Goal: Task Accomplishment & Management: Manage account settings

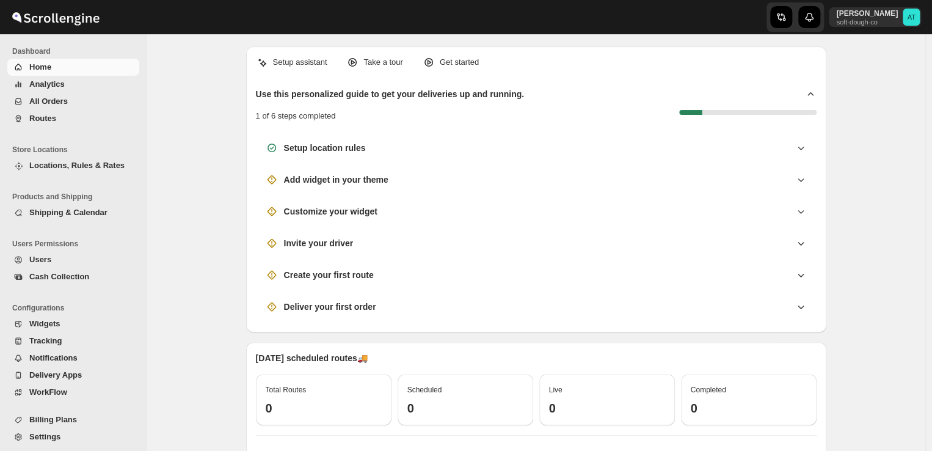
click at [83, 209] on span "Shipping & Calendar" at bounding box center [68, 212] width 78 height 9
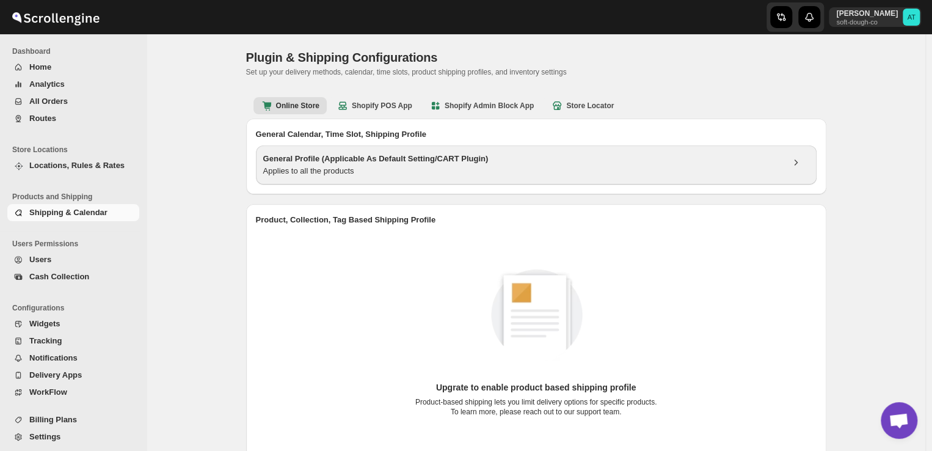
click at [313, 162] on h3 "General Profile (Applicable As Default Setting/CART Plugin)" at bounding box center [522, 159] width 519 height 12
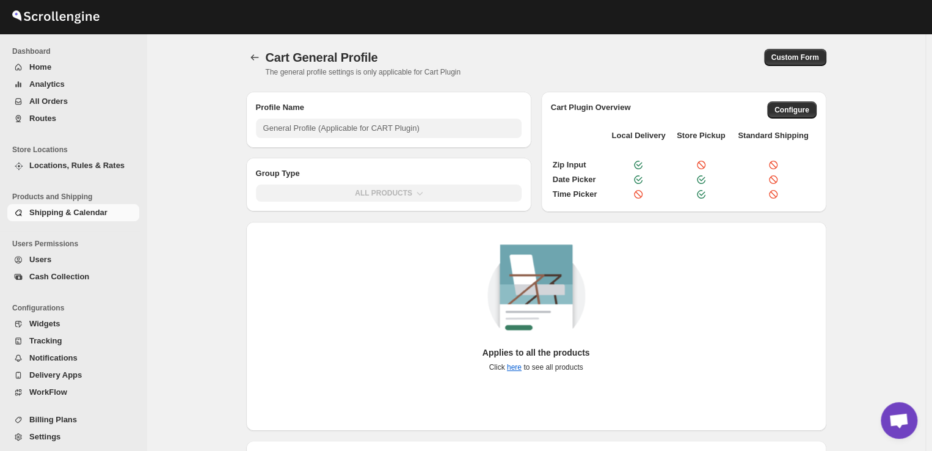
type input "General Profile (Applicable for CART Plugin)"
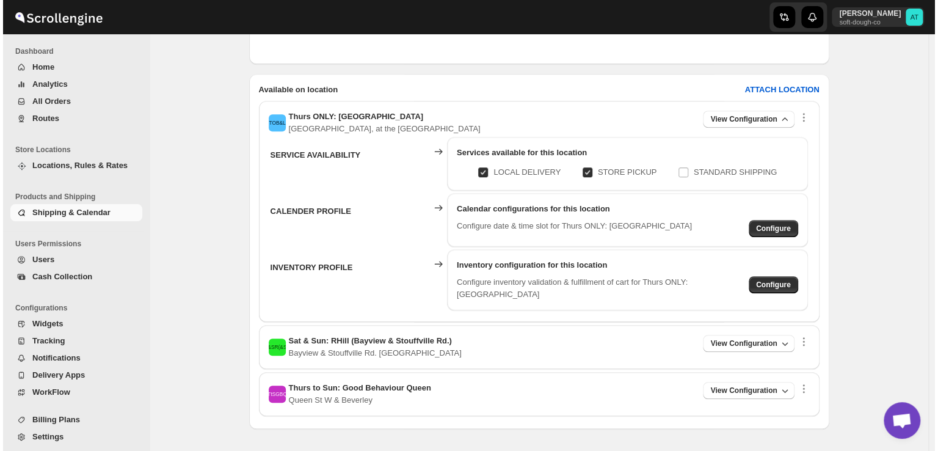
scroll to position [404, 0]
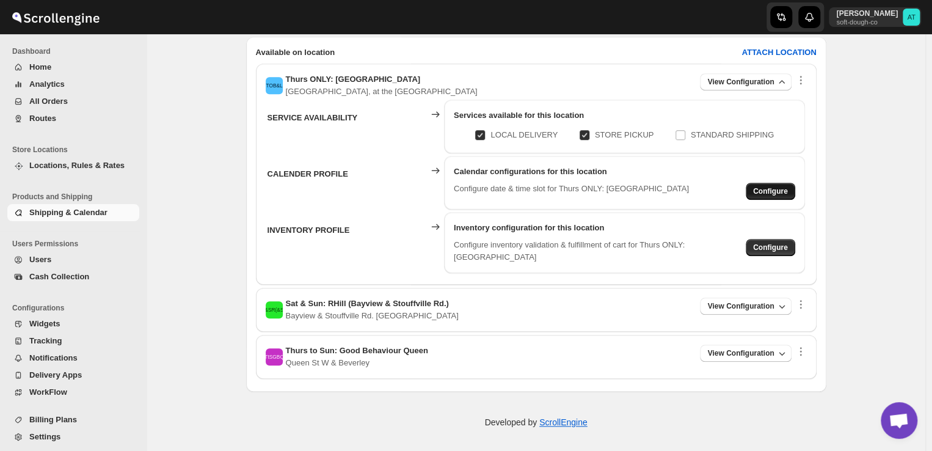
click at [760, 189] on span "Configure" at bounding box center [770, 191] width 35 height 10
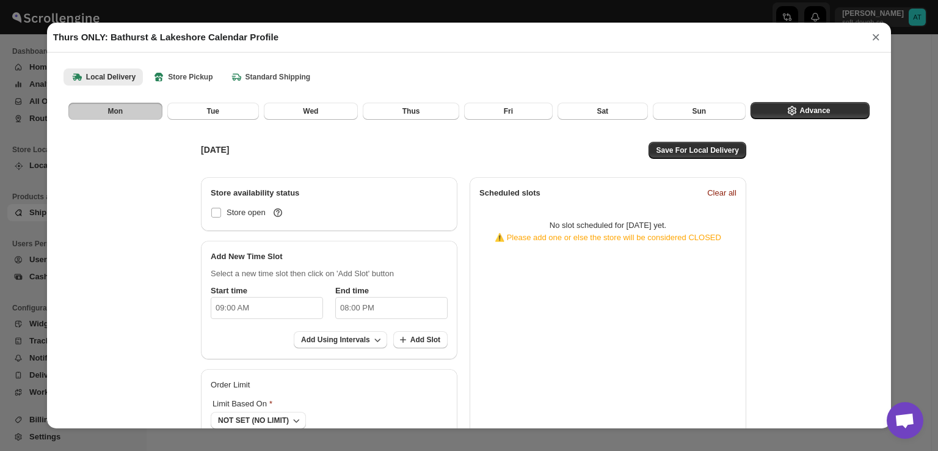
checkbox input "false"
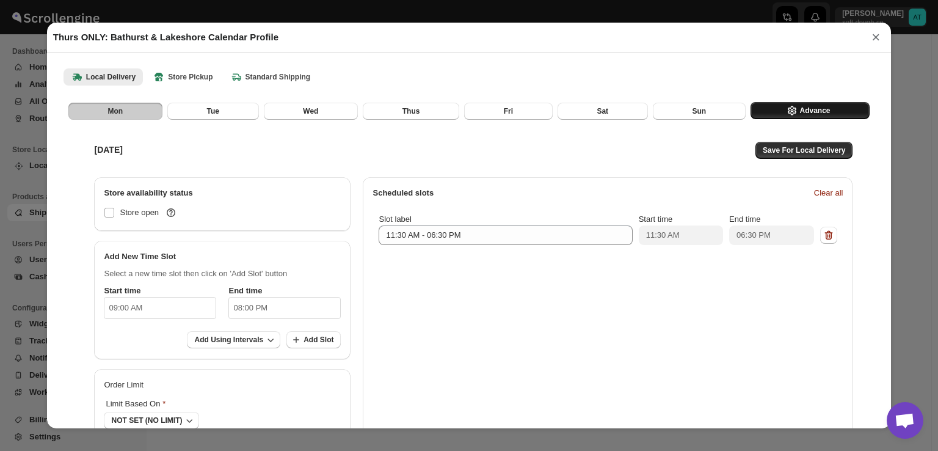
click at [831, 107] on button "Advance" at bounding box center [809, 110] width 119 height 17
select select "DAY"
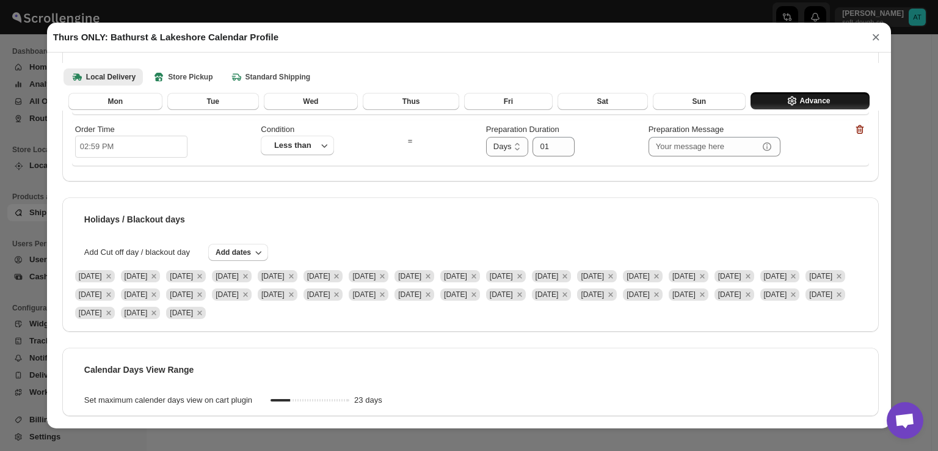
scroll to position [191, 0]
click at [114, 271] on icon "Remove Wed May 14 2025" at bounding box center [108, 276] width 11 height 11
click at [148, 246] on span "Add Cut off day / blackout day" at bounding box center [137, 252] width 130 height 12
click at [111, 274] on icon "Remove Thu May 15 2025" at bounding box center [108, 276] width 4 height 4
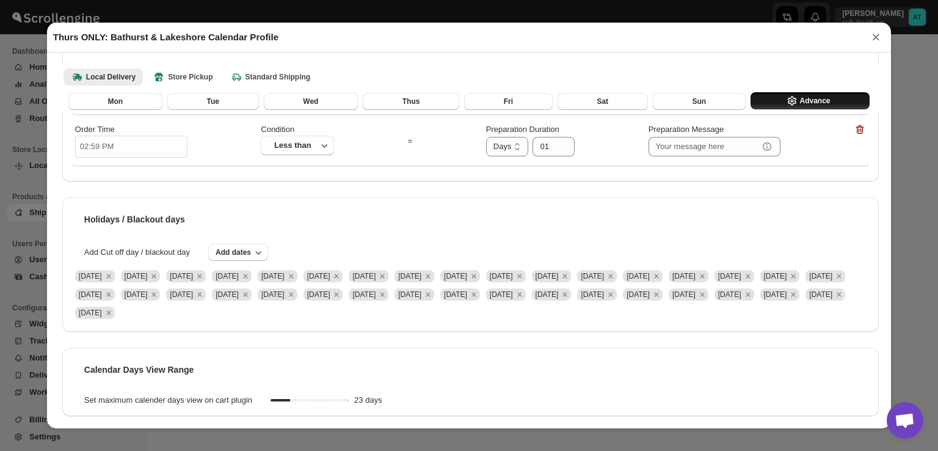
click at [118, 267] on span "[DATE]" at bounding box center [95, 276] width 46 height 18
click at [114, 271] on icon "Remove Fri May 16 2025" at bounding box center [108, 276] width 11 height 11
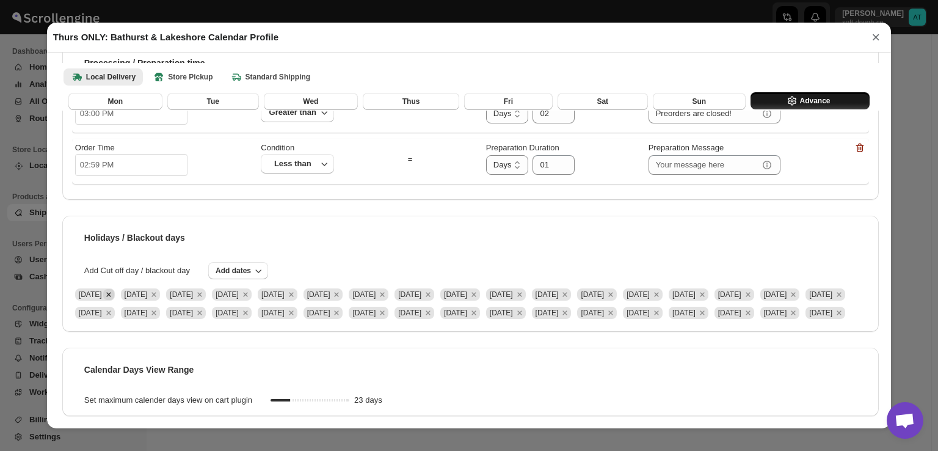
click at [111, 292] on icon "Remove Sat May 17 2025" at bounding box center [108, 294] width 4 height 4
click at [114, 289] on icon "Remove Sun May 18 2025" at bounding box center [108, 294] width 11 height 11
click at [114, 289] on icon "Remove Thu May 22 2025" at bounding box center [108, 294] width 11 height 11
click at [111, 292] on icon "Remove Thu May 22 2025" at bounding box center [108, 294] width 4 height 4
click at [114, 289] on icon "Remove Sat May 24 2025" at bounding box center [108, 294] width 11 height 11
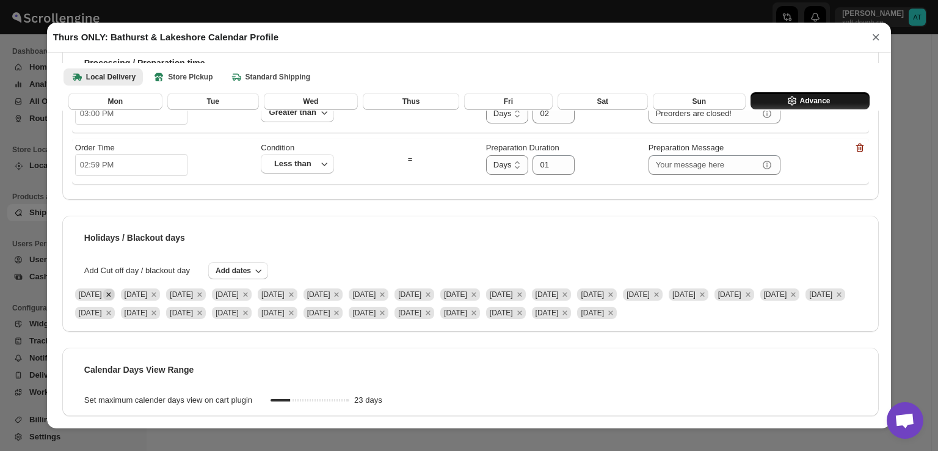
click at [114, 289] on icon "Remove Sun May 25 2025" at bounding box center [108, 294] width 11 height 11
click at [114, 289] on icon "Remove Thu May 29 2025" at bounding box center [108, 294] width 11 height 11
click at [143, 262] on div "Add Cut off day / blackout day Add dates" at bounding box center [470, 270] width 797 height 17
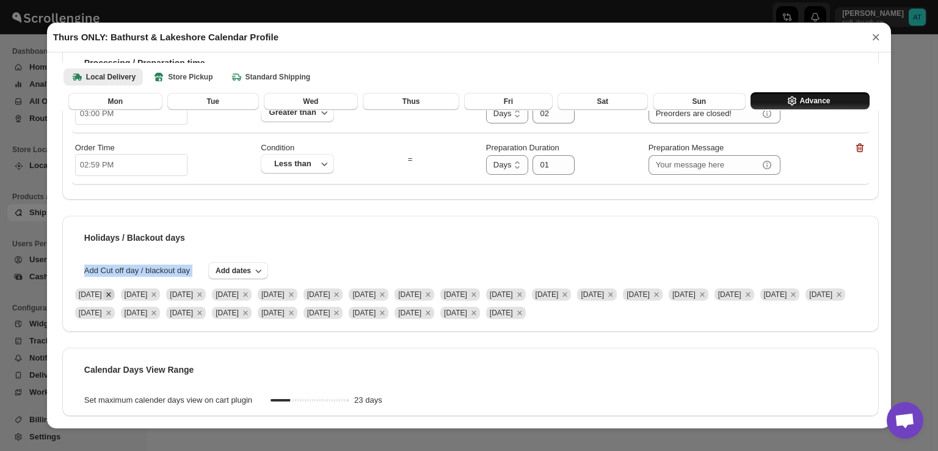
click at [114, 289] on icon "Remove Fri May 30 2025" at bounding box center [108, 294] width 11 height 11
click at [114, 289] on icon "Remove Sat May 31 2025" at bounding box center [108, 294] width 11 height 11
click at [114, 289] on icon "Remove Wed May 21 2025" at bounding box center [108, 294] width 11 height 11
click at [114, 289] on icon "Remove Wed May 28 2025" at bounding box center [108, 294] width 11 height 11
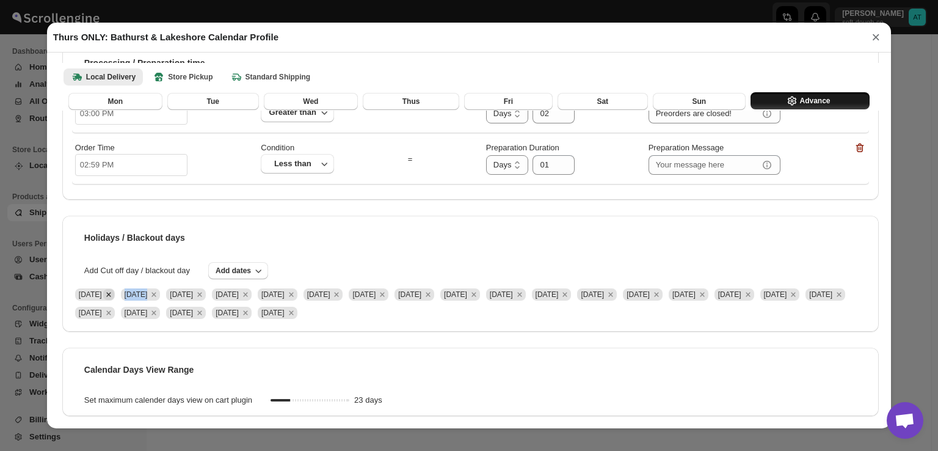
click at [115, 288] on span "[DATE]" at bounding box center [95, 294] width 40 height 12
click at [114, 289] on icon "Remove Fri Jun 06 2025" at bounding box center [108, 294] width 11 height 11
click at [111, 292] on icon "Remove Fri Jun 06 2025" at bounding box center [108, 294] width 4 height 4
click at [115, 288] on span "[DATE]" at bounding box center [95, 294] width 40 height 12
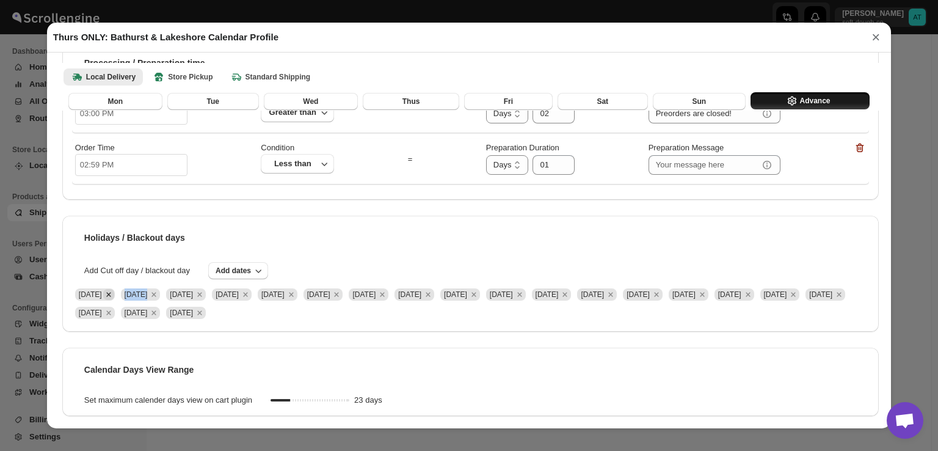
click at [115, 288] on span "[DATE]" at bounding box center [95, 294] width 40 height 12
click at [114, 289] on icon "Remove Fri Jun 13 2025" at bounding box center [108, 294] width 11 height 11
click at [114, 289] on icon "Remove Sat Jun 14 2025" at bounding box center [108, 294] width 11 height 11
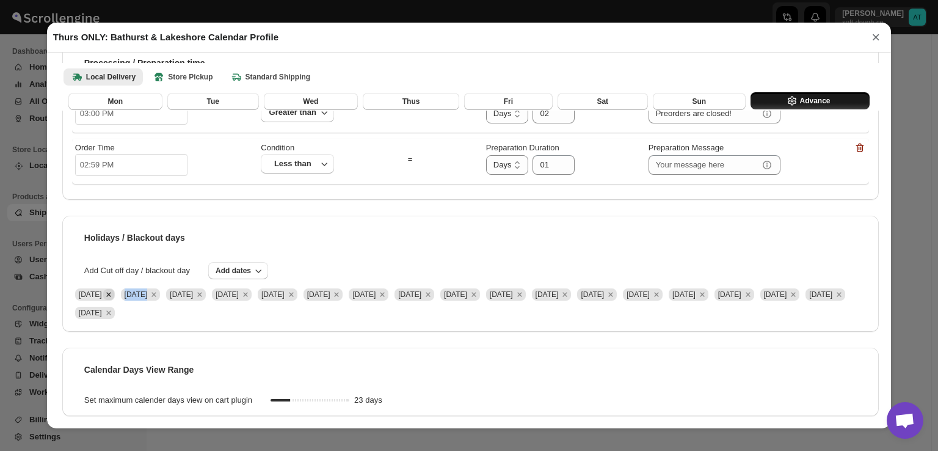
click at [111, 295] on icon "Remove Mon Jun 23 2025" at bounding box center [108, 294] width 4 height 4
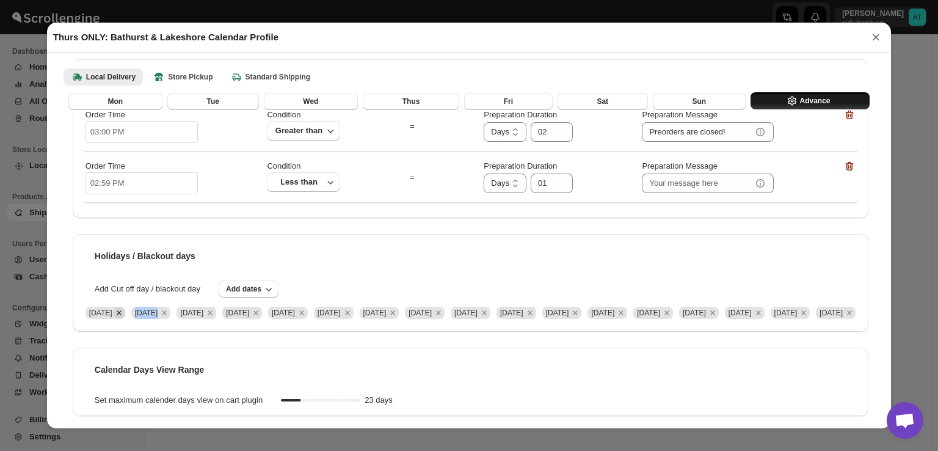
click at [125, 307] on icon "Remove Mon Jul 07 2025" at bounding box center [119, 312] width 11 height 11
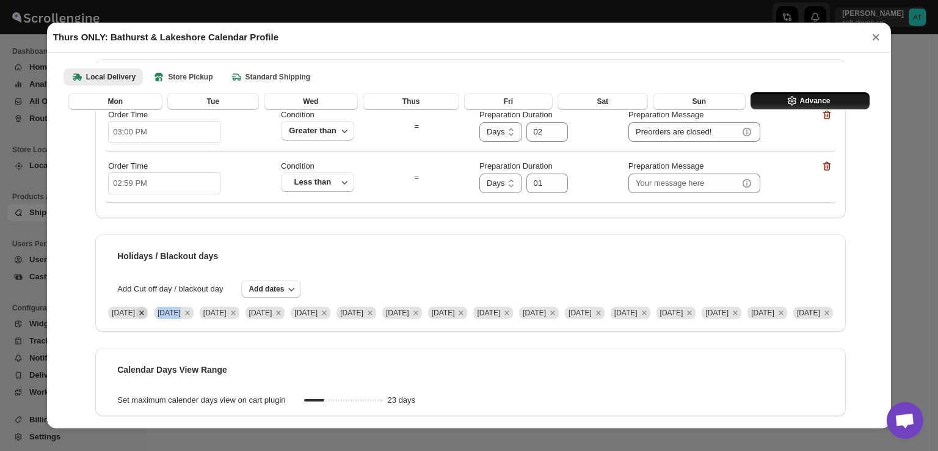
click at [145, 307] on icon "Remove Mon Jul 14 2025" at bounding box center [141, 312] width 11 height 11
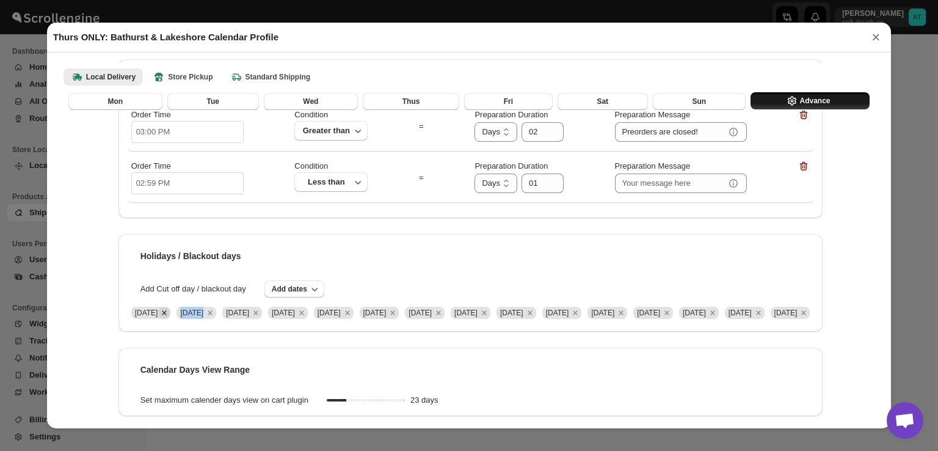
click at [159, 307] on icon "Remove Mon Jul 21 2025" at bounding box center [164, 312] width 11 height 11
click at [162, 310] on icon "Remove Mon Jul 21 2025" at bounding box center [164, 312] width 4 height 4
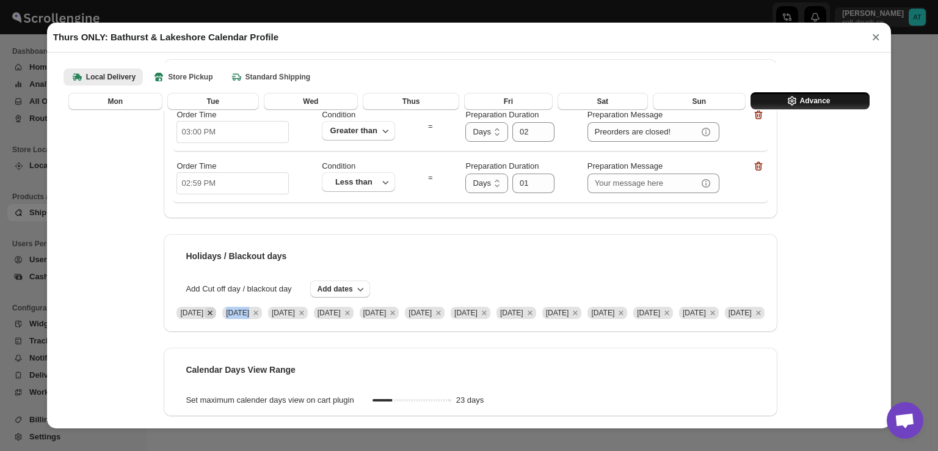
click at [205, 307] on icon "Remove Mon Aug 04 2025" at bounding box center [210, 312] width 11 height 11
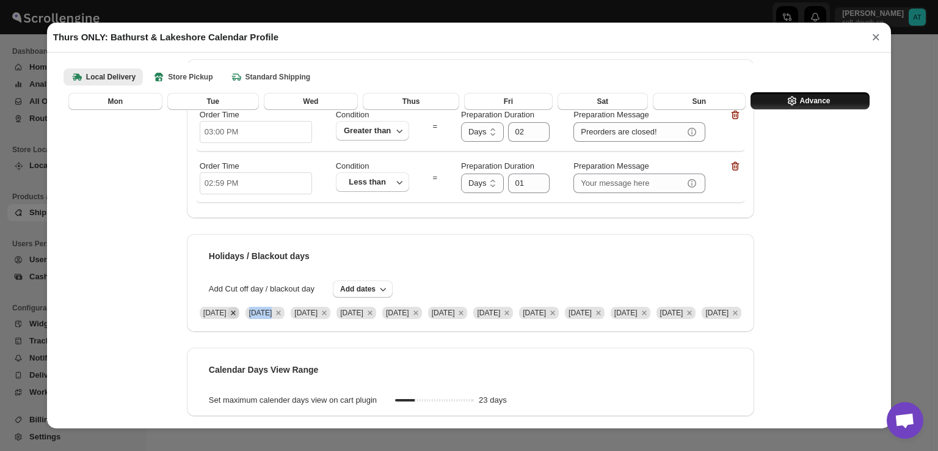
click at [228, 307] on icon "Remove Mon Aug 11 2025" at bounding box center [233, 312] width 11 height 11
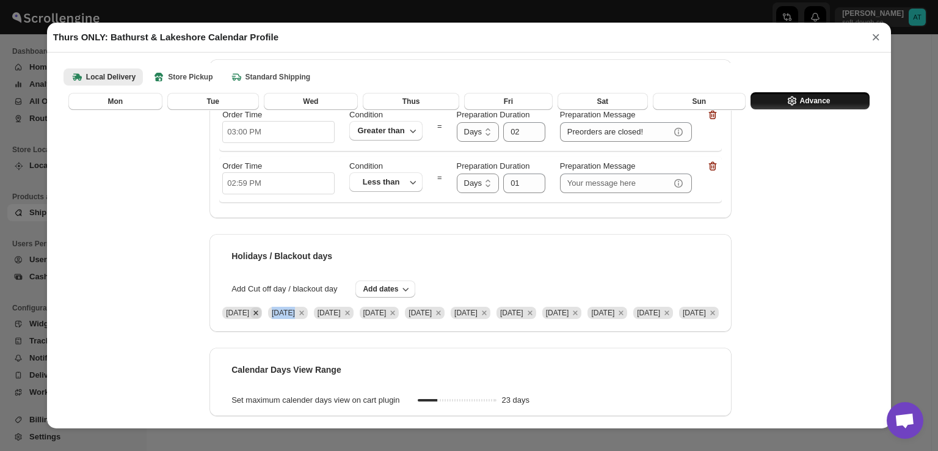
click at [253, 310] on icon "Remove Mon Aug 18 2025" at bounding box center [255, 312] width 4 height 4
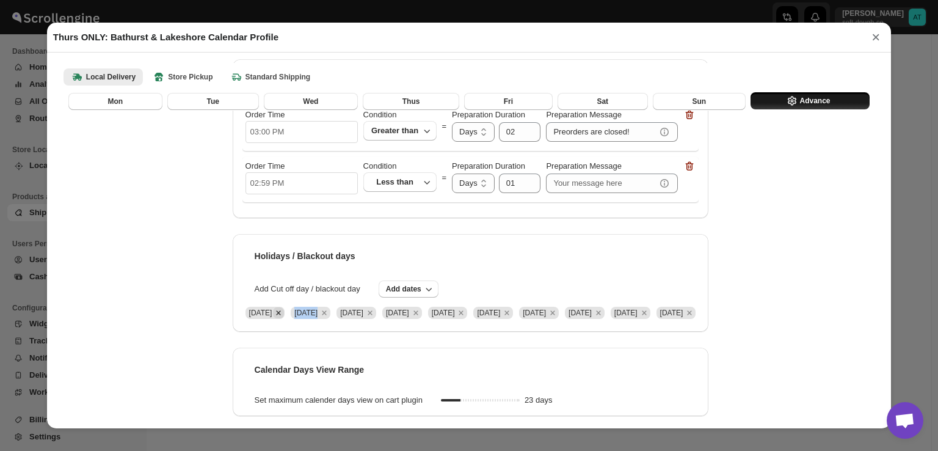
click at [273, 307] on icon "Remove Mon Aug 25 2025" at bounding box center [278, 312] width 11 height 11
click at [137, 290] on div at bounding box center [137, 290] width 0 height 0
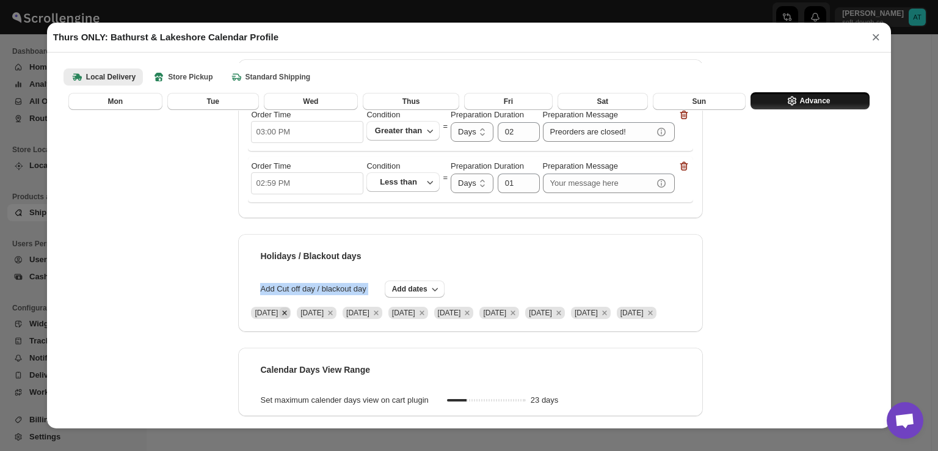
click at [248, 295] on div "Add Cut off day / blackout day Add dates" at bounding box center [470, 288] width 445 height 17
click at [279, 313] on icon "Remove Mon Sep 01 2025" at bounding box center [284, 312] width 11 height 11
click at [283, 313] on icon "Remove Mon Sep 08 2025" at bounding box center [285, 312] width 4 height 4
click at [279, 316] on icon "Remove Mon Sep 15 2025" at bounding box center [284, 312] width 11 height 11
click at [290, 313] on icon "Remove Mon Sep 22 2025" at bounding box center [284, 312] width 11 height 11
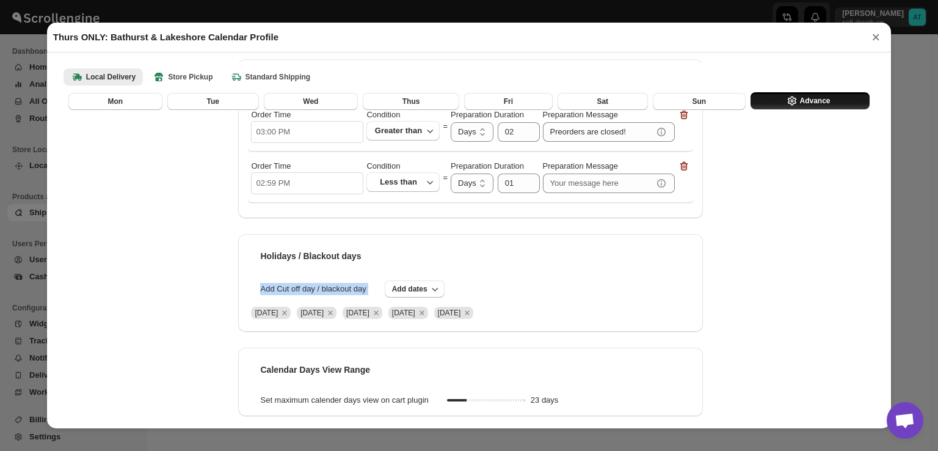
click at [290, 318] on icon "Remove Mon Sep 29 2025" at bounding box center [284, 312] width 11 height 11
click at [290, 315] on icon "Remove Thu Jul 03 2025" at bounding box center [284, 312] width 11 height 11
click at [290, 315] on icon "Remove Fri Jul 04 2025" at bounding box center [284, 312] width 11 height 11
click at [305, 298] on div at bounding box center [305, 298] width 0 height 0
click at [290, 315] on icon "Remove Thu Jul 17 2025" at bounding box center [284, 312] width 11 height 11
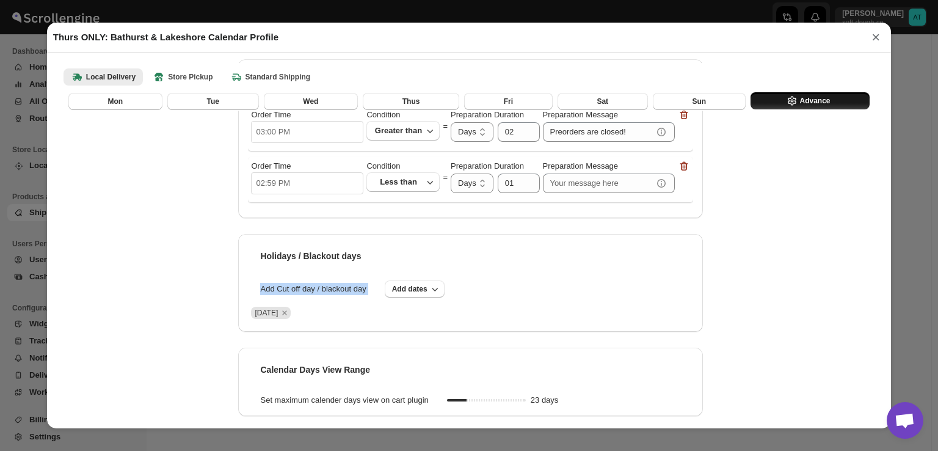
click at [290, 312] on icon "Remove Fri Jul 18 2025" at bounding box center [284, 312] width 11 height 11
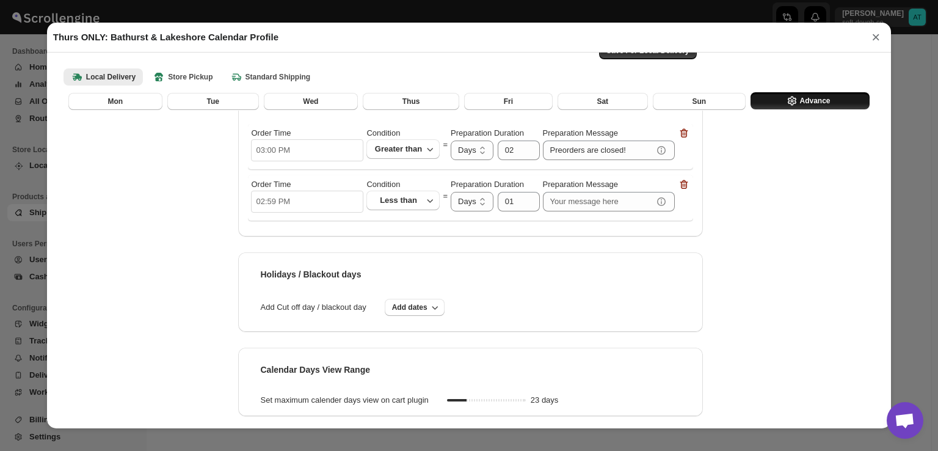
click at [181, 273] on div "Save For Local Delivery Processing / Preparation time Order Time 03:00 PM Condi…" at bounding box center [469, 220] width 826 height 398
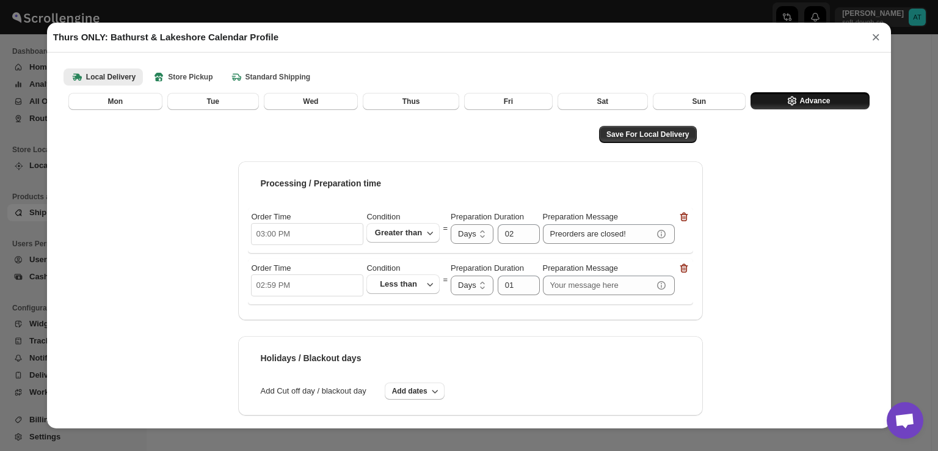
scroll to position [0, 0]
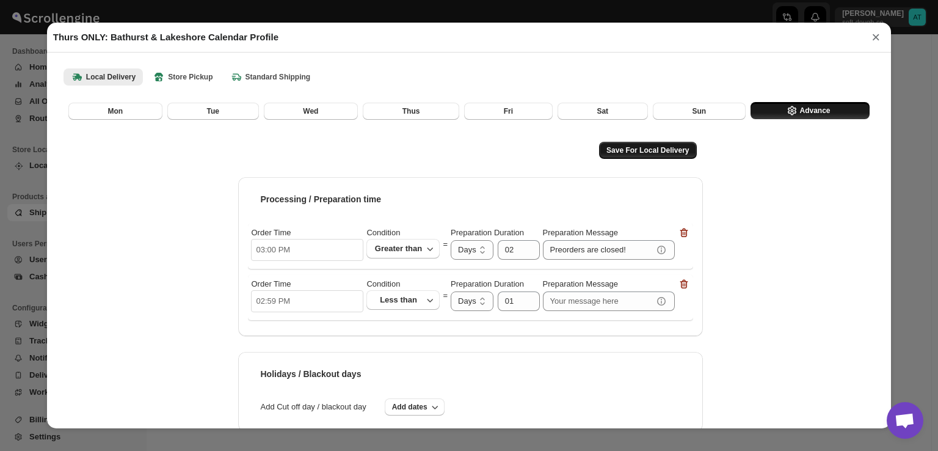
click at [655, 147] on span "Save For Local Delivery" at bounding box center [647, 150] width 82 height 10
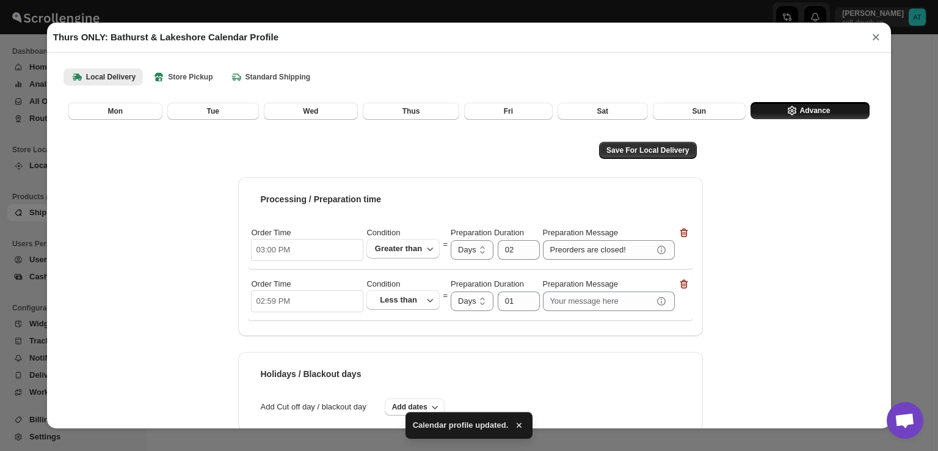
click at [136, 124] on div "Save For Local Delivery Processing / Preparation time Order Time 03:00 PM Condi…" at bounding box center [469, 319] width 826 height 398
click at [136, 114] on button "Mon" at bounding box center [115, 111] width 94 height 17
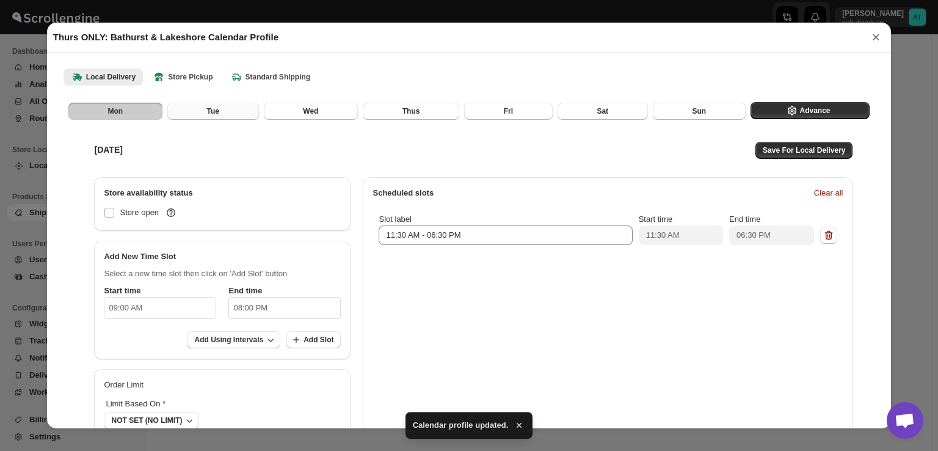
click at [206, 108] on span "Tue" at bounding box center [212, 111] width 12 height 10
click at [319, 118] on button "Wed" at bounding box center [311, 111] width 94 height 17
click at [388, 117] on button "Thus" at bounding box center [411, 111] width 96 height 17
checkbox input "true"
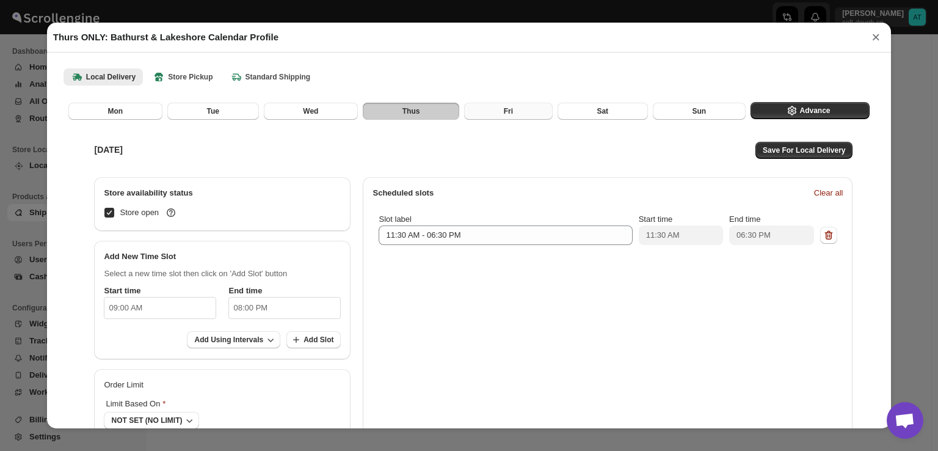
click at [504, 111] on span "Fri" at bounding box center [508, 111] width 9 height 10
click at [570, 106] on button "Sat" at bounding box center [603, 111] width 90 height 17
click at [674, 116] on button "Sun" at bounding box center [699, 111] width 93 height 17
click at [645, 154] on div "[DATE] Save For Local Delivery" at bounding box center [470, 150] width 777 height 29
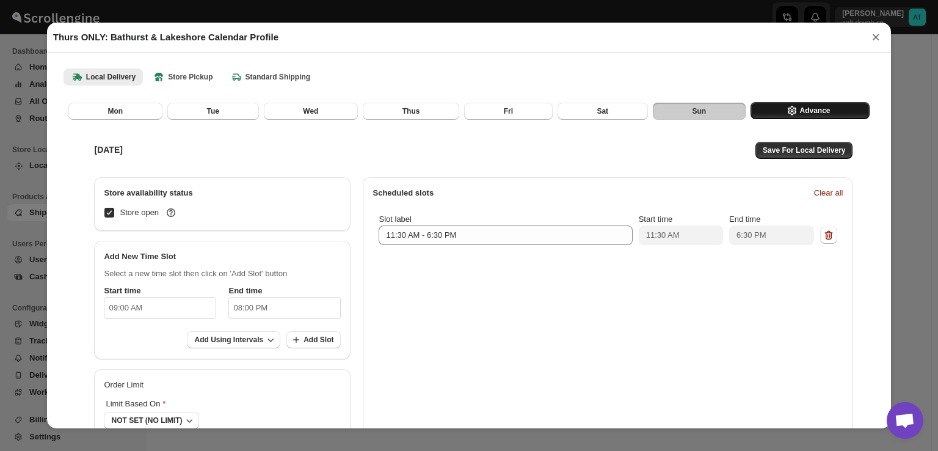
click at [804, 113] on span "Advance" at bounding box center [814, 111] width 31 height 10
select select "DAY"
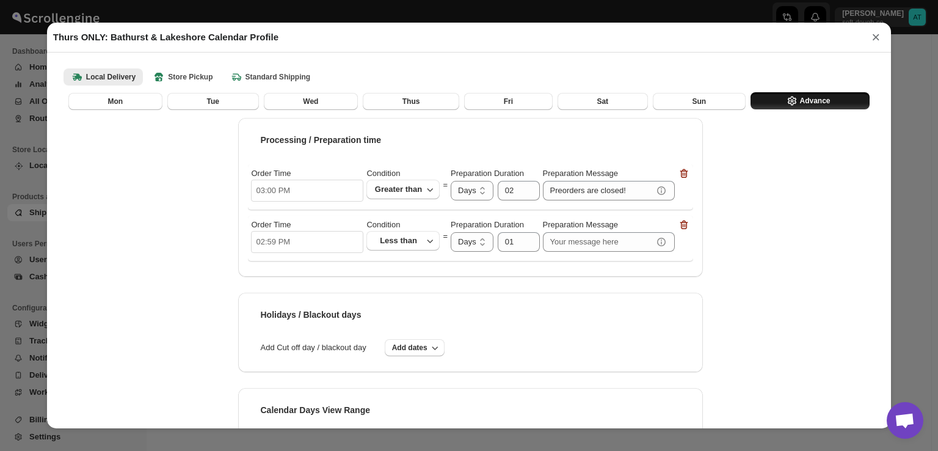
scroll to position [100, 0]
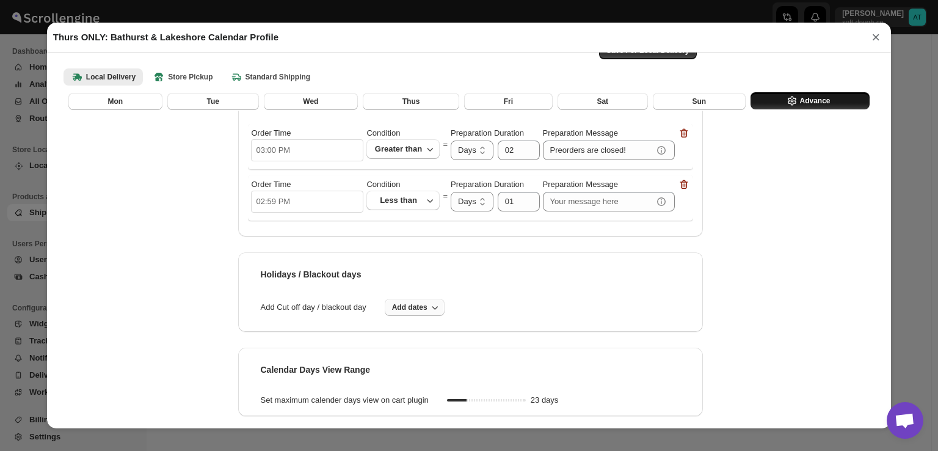
click at [426, 310] on span "Add dates" at bounding box center [409, 307] width 35 height 10
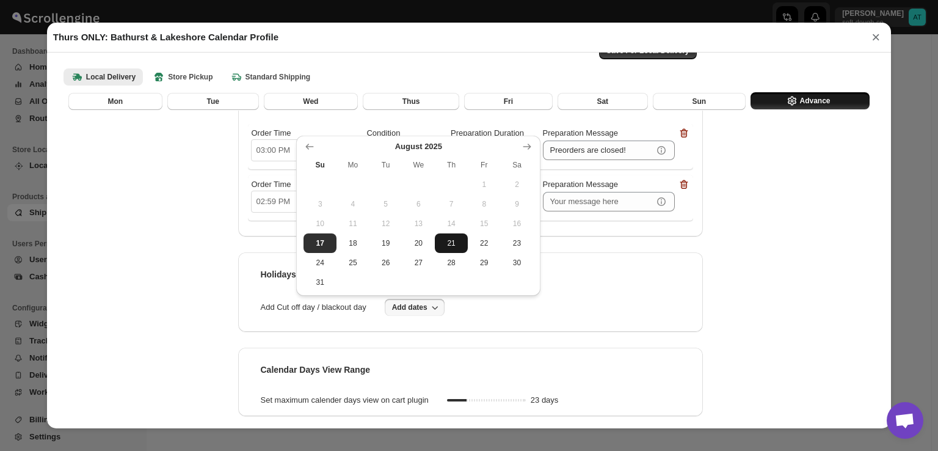
click at [462, 246] on span "21" at bounding box center [451, 243] width 23 height 10
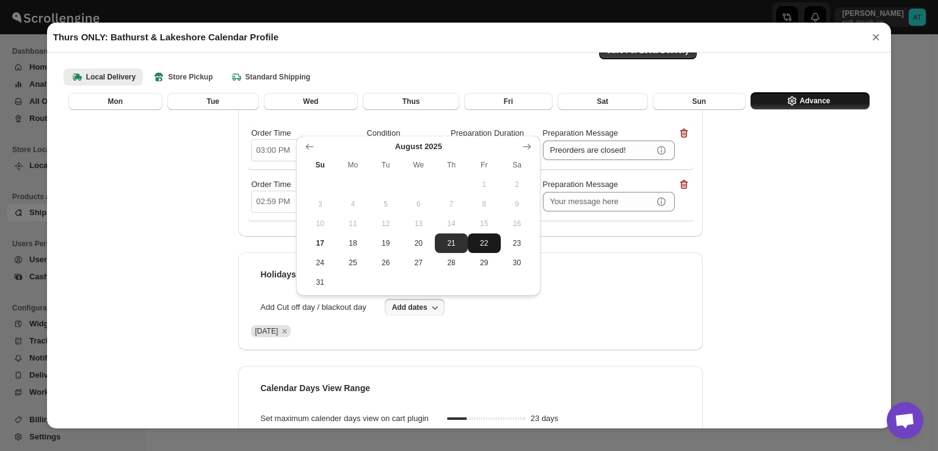
click at [493, 241] on span "22" at bounding box center [484, 243] width 23 height 10
click at [688, 264] on div "Holidays / Blackout days" at bounding box center [470, 274] width 445 height 24
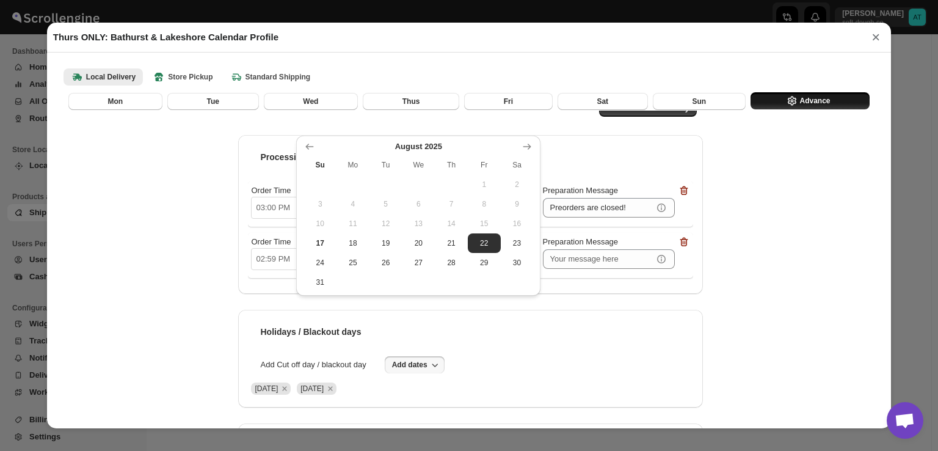
scroll to position [0, 0]
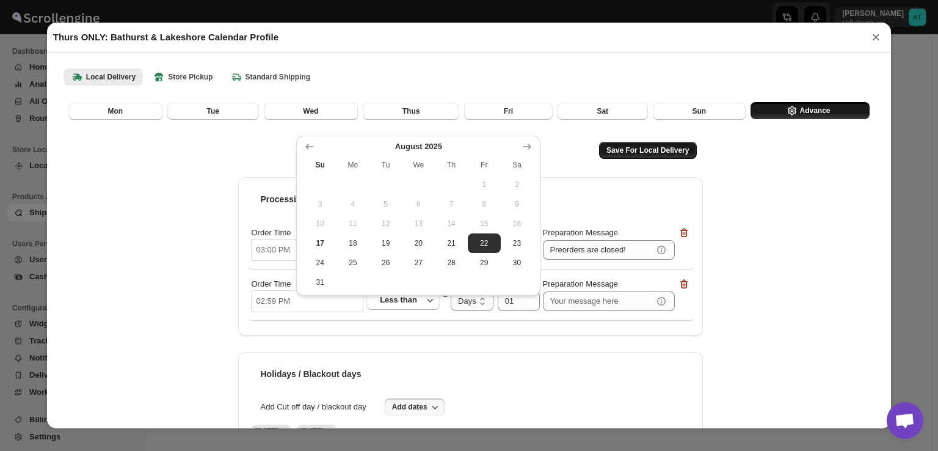
click at [660, 147] on span "Save For Local Delivery" at bounding box center [647, 150] width 82 height 10
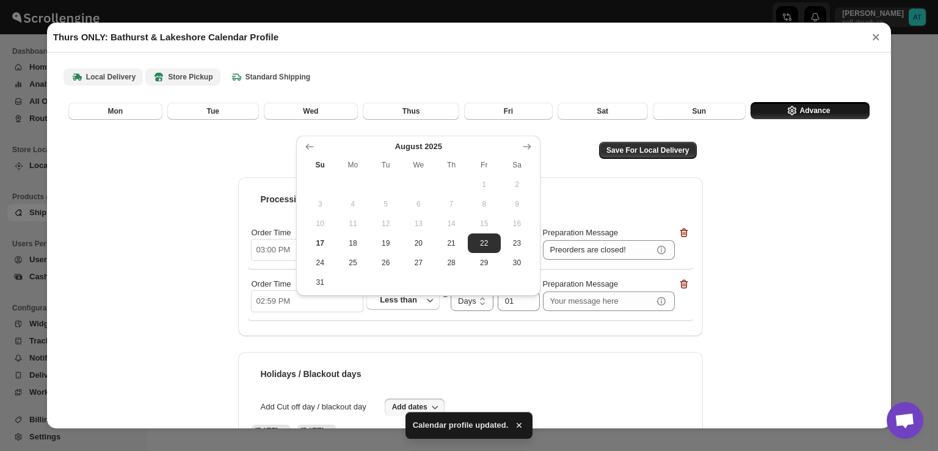
click at [205, 76] on b "Store Pickup" at bounding box center [183, 77] width 60 height 12
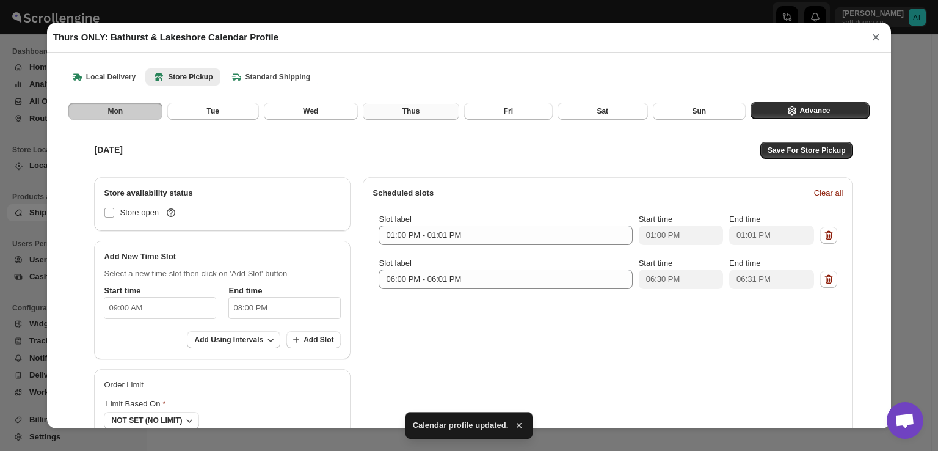
click at [413, 111] on span "Thus" at bounding box center [411, 111] width 18 height 10
click at [120, 112] on span "Mon" at bounding box center [114, 111] width 15 height 10
drag, startPoint x: 230, startPoint y: 115, endPoint x: 298, endPoint y: 110, distance: 68.6
click at [231, 115] on button "Tue" at bounding box center [213, 111] width 92 height 17
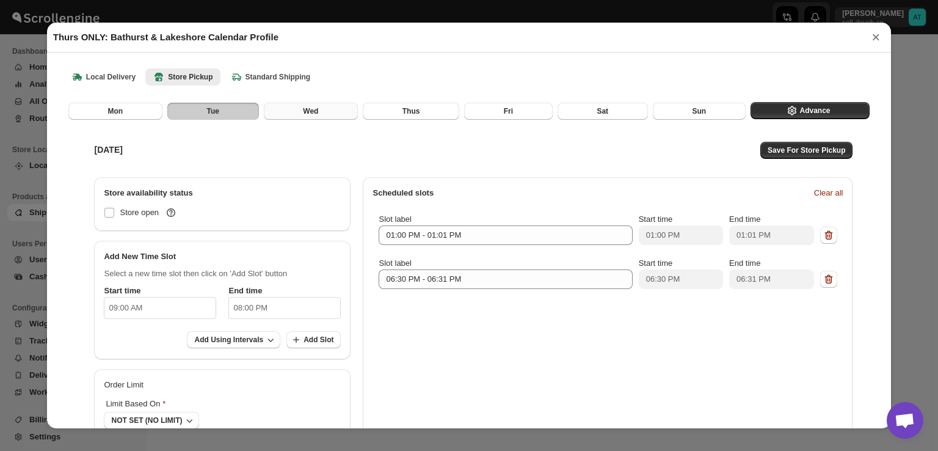
click at [303, 108] on span "Wed" at bounding box center [310, 111] width 15 height 10
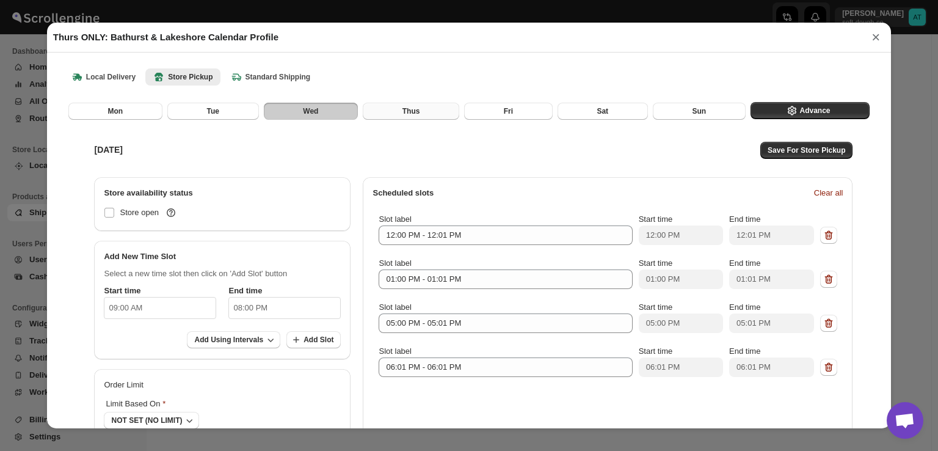
click at [405, 115] on span "Thus" at bounding box center [411, 111] width 18 height 10
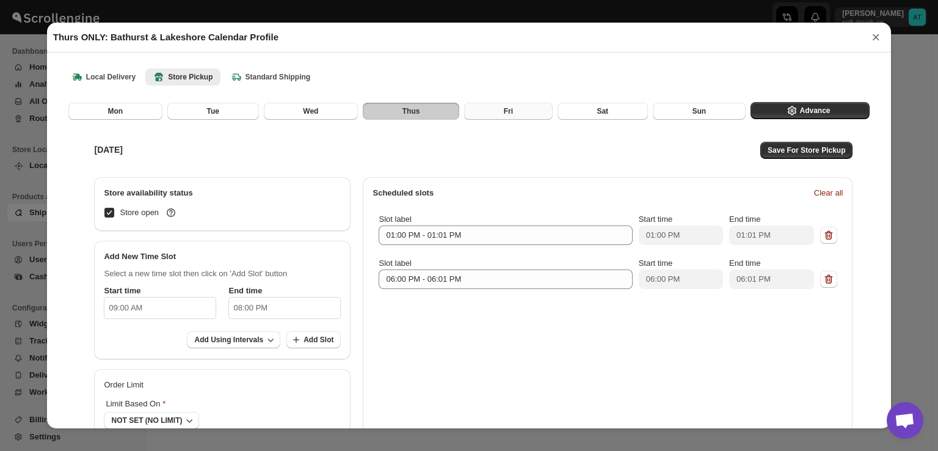
click at [521, 114] on button "Fri" at bounding box center [508, 111] width 89 height 17
checkbox input "false"
click at [589, 114] on button "Sat" at bounding box center [603, 111] width 90 height 17
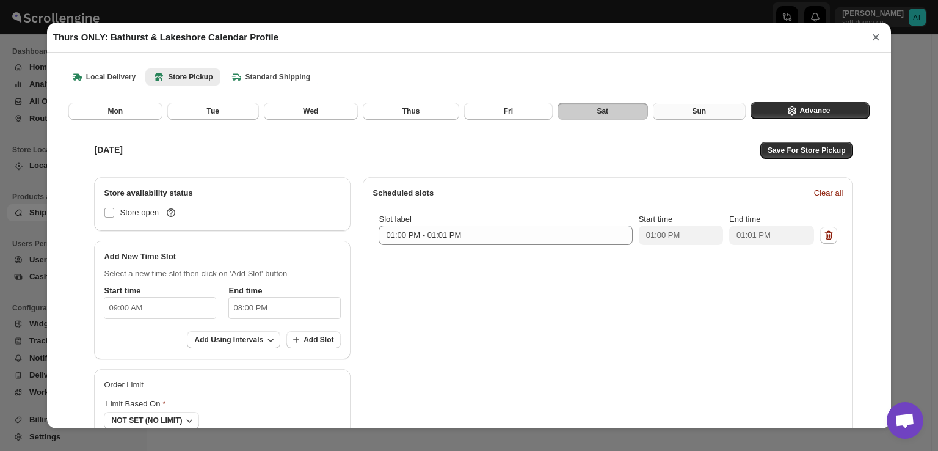
click at [692, 114] on span "Sun" at bounding box center [699, 111] width 14 height 10
click at [660, 151] on div "[DATE] Save For Store Pickup" at bounding box center [470, 150] width 777 height 29
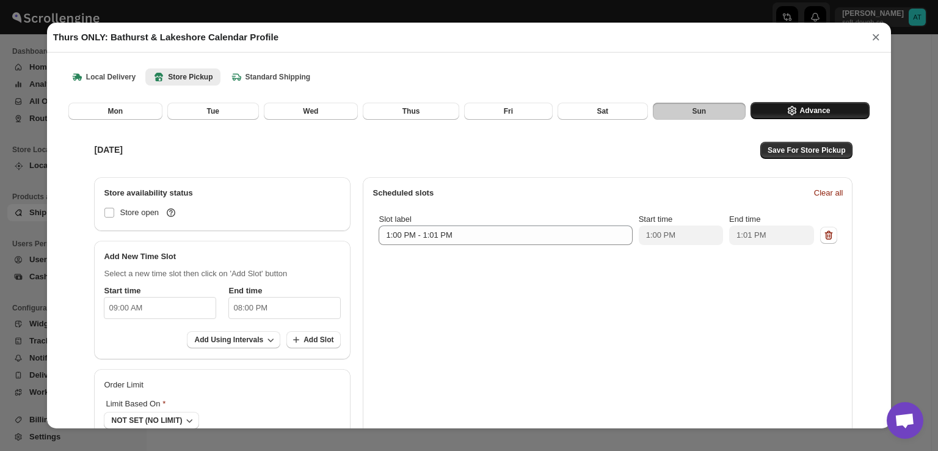
click at [813, 114] on span "Advance" at bounding box center [814, 111] width 31 height 10
select select "DAY"
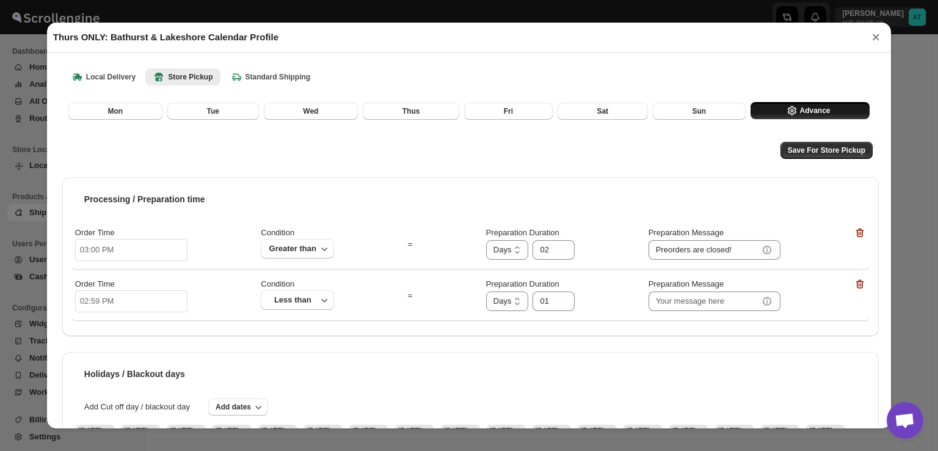
click at [558, 213] on div "Processing / Preparation time Order Time 03:00 PM Condition Greater than = Prep…" at bounding box center [470, 256] width 816 height 159
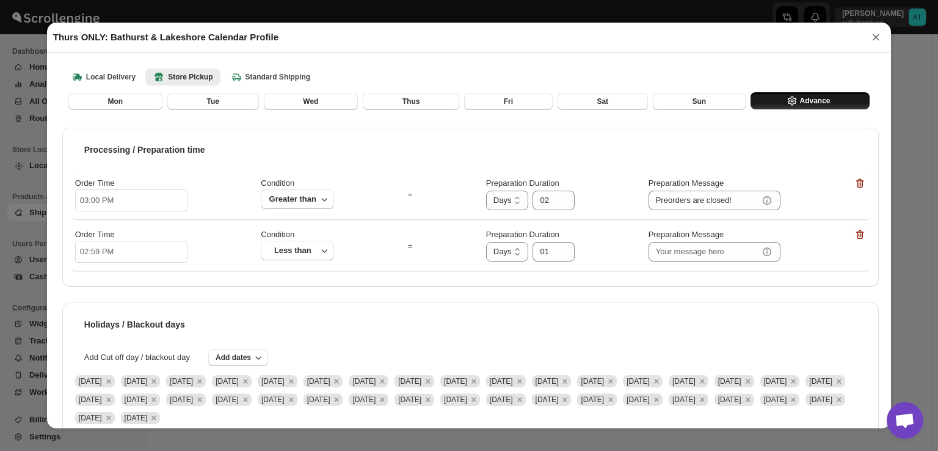
scroll to position [173, 0]
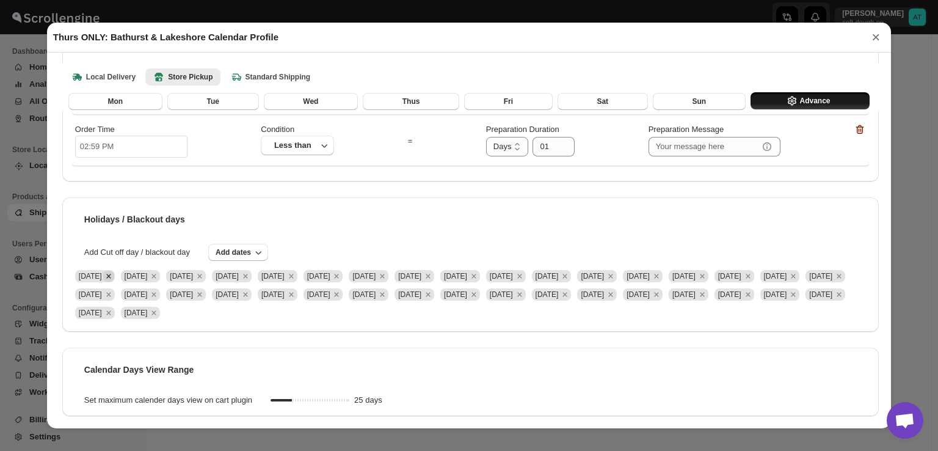
click at [111, 274] on icon "Remove Thu May 15 2025" at bounding box center [108, 276] width 4 height 4
click at [115, 270] on span "[DATE]" at bounding box center [95, 276] width 40 height 12
click at [111, 274] on icon "Remove Fri May 16 2025" at bounding box center [108, 276] width 4 height 4
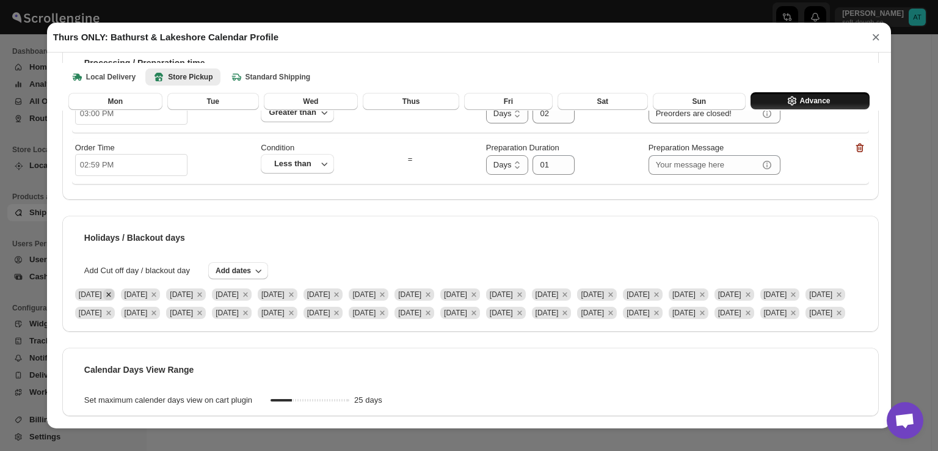
click at [114, 289] on icon "Remove Sat May 17 2025" at bounding box center [108, 294] width 11 height 11
click at [114, 289] on icon "Remove Sun May 18 2025" at bounding box center [108, 294] width 11 height 11
click at [114, 289] on icon "Remove Wed May 21 2025" at bounding box center [108, 294] width 11 height 11
click at [114, 289] on icon "Remove Thu May 22 2025" at bounding box center [108, 294] width 11 height 11
click at [114, 289] on icon "Remove Fri May 23 2025" at bounding box center [108, 294] width 11 height 11
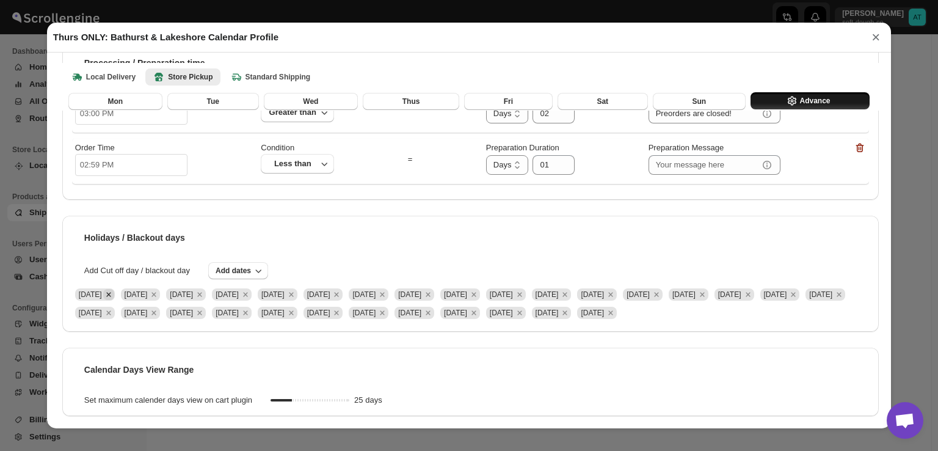
click at [111, 292] on icon "Remove Sat May 24 2025" at bounding box center [108, 294] width 4 height 4
click at [114, 289] on icon "Remove Sun May 25 2025" at bounding box center [108, 294] width 11 height 11
click at [143, 262] on div "Add Cut off day / blackout day Add dates" at bounding box center [470, 270] width 797 height 17
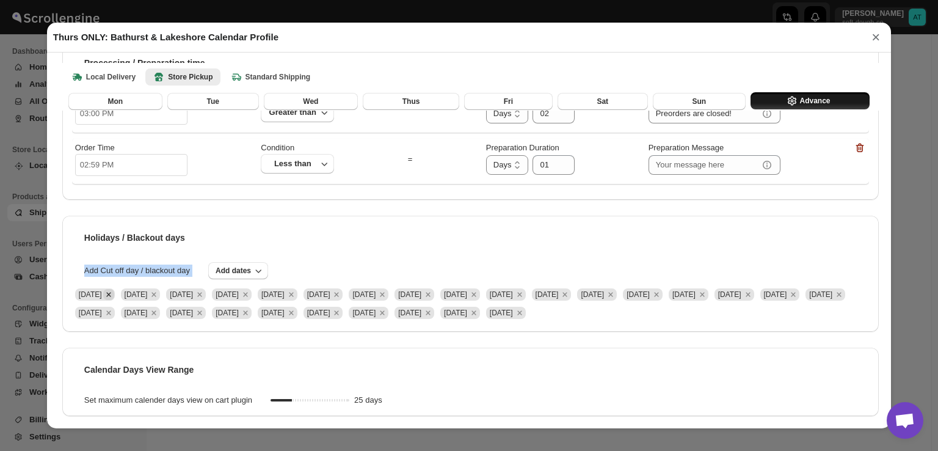
click at [114, 289] on icon "Remove Wed May 28 2025" at bounding box center [108, 294] width 11 height 11
click at [114, 289] on icon "Remove Thu May 29 2025" at bounding box center [108, 294] width 11 height 11
click at [151, 285] on span "[DATE]" at bounding box center [141, 294] width 46 height 18
click at [114, 289] on icon "Remove Fri May 30 2025" at bounding box center [108, 294] width 11 height 11
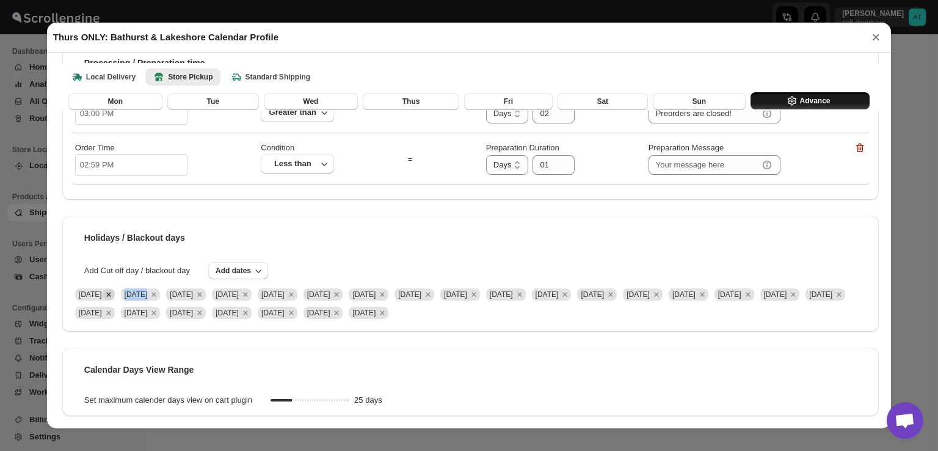
click at [111, 292] on icon "Remove Sat May 31 2025" at bounding box center [108, 294] width 4 height 4
click at [114, 289] on icon "Remove Fri Jun 06 2025" at bounding box center [108, 294] width 11 height 11
click at [111, 292] on icon "Remove Sun Jun 01 2025" at bounding box center [108, 294] width 4 height 4
click at [114, 289] on icon "Remove Fri Jun 13 2025" at bounding box center [108, 294] width 11 height 11
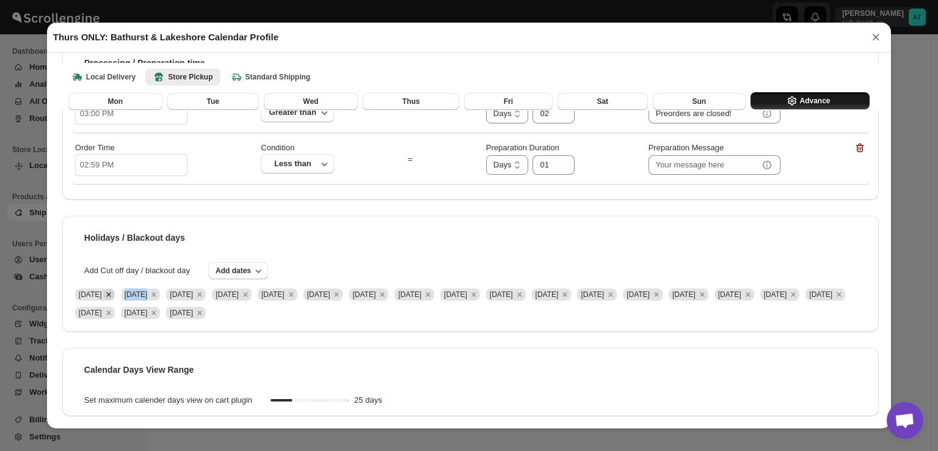
click at [114, 289] on icon "Remove Fri Jun 13 2025" at bounding box center [108, 294] width 11 height 11
click at [136, 272] on div at bounding box center [136, 272] width 0 height 0
click at [114, 291] on icon "Remove Mon Jun 23 2025" at bounding box center [108, 294] width 11 height 11
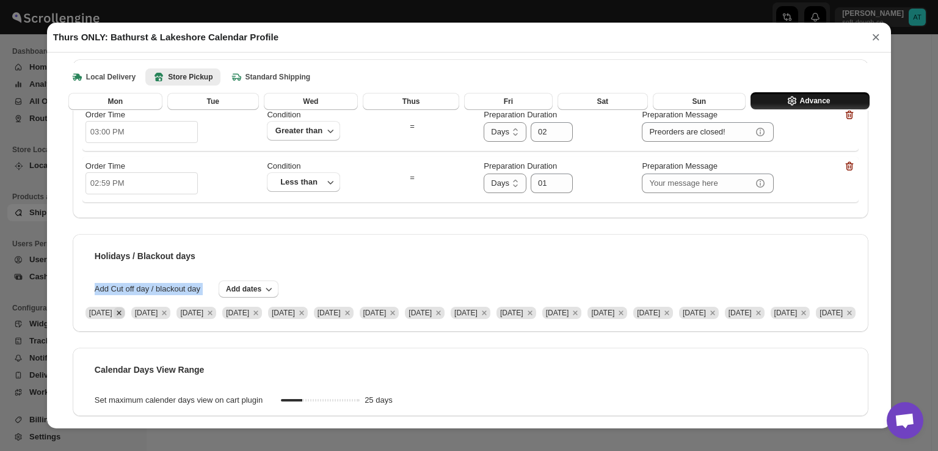
click at [125, 307] on icon "Remove Mon Jul 07 2025" at bounding box center [119, 312] width 11 height 11
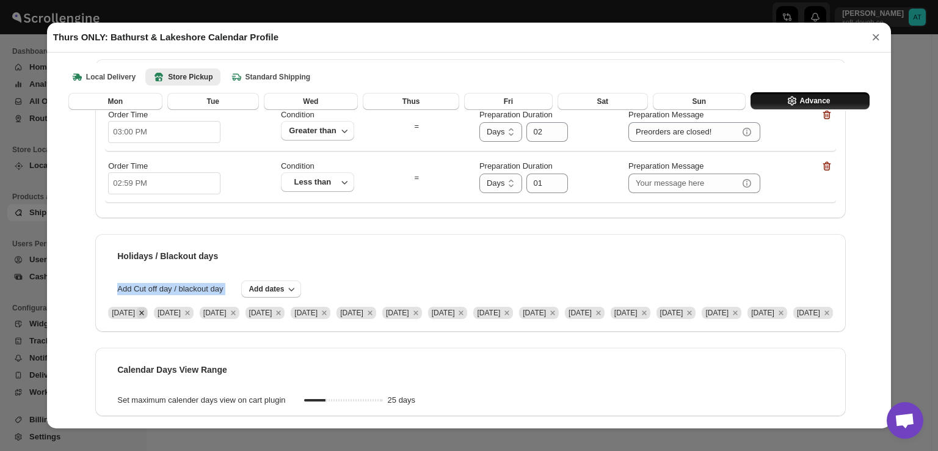
click at [136, 280] on div at bounding box center [136, 280] width 0 height 0
click at [144, 310] on icon "Remove Mon Jul 14 2025" at bounding box center [141, 312] width 4 height 4
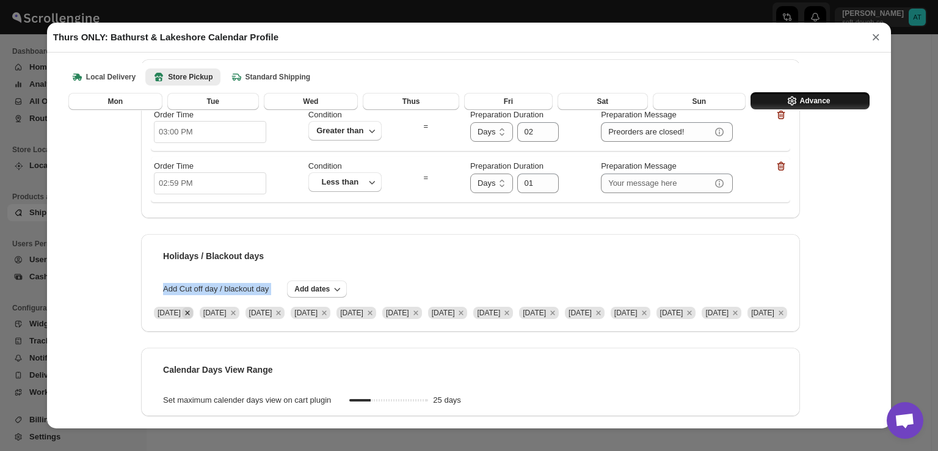
click at [185, 310] on icon "Remove Mon Jul 28 2025" at bounding box center [187, 312] width 4 height 4
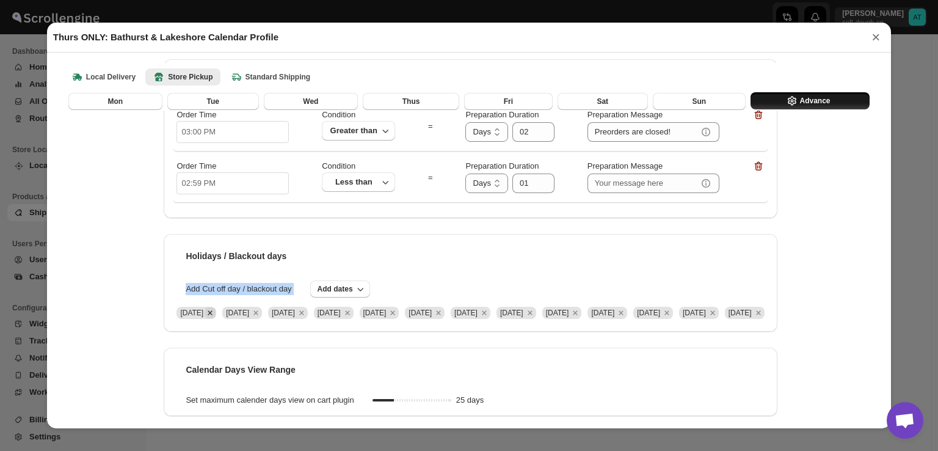
click at [136, 280] on div at bounding box center [136, 280] width 0 height 0
click at [205, 307] on icon "Remove Mon Aug 04 2025" at bounding box center [210, 312] width 11 height 11
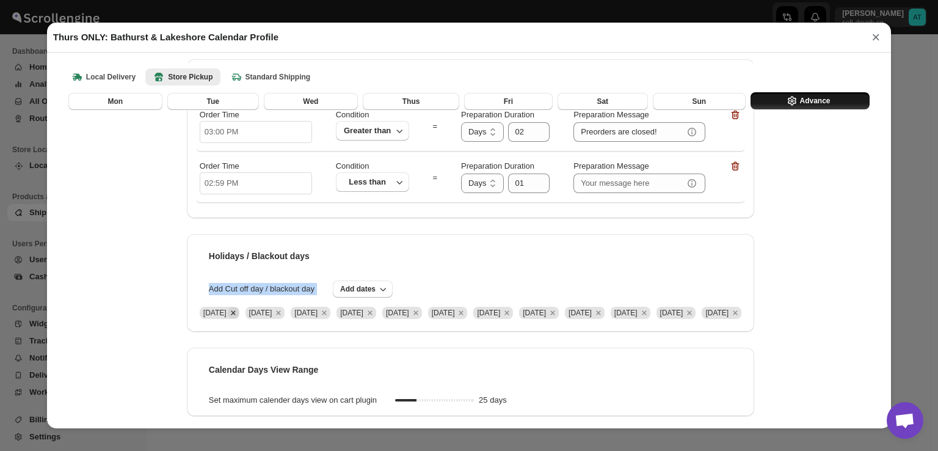
click at [228, 307] on icon "Remove Mon Aug 11 2025" at bounding box center [233, 312] width 11 height 11
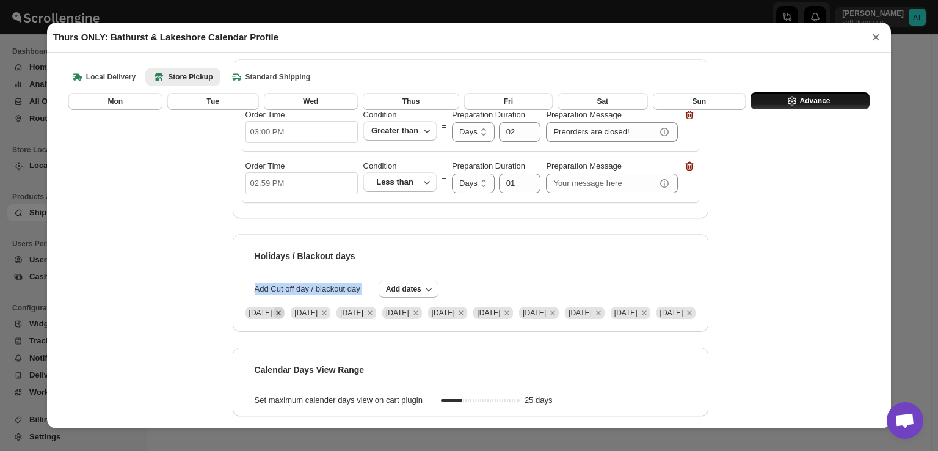
click at [273, 307] on icon "Remove Mon Aug 25 2025" at bounding box center [278, 312] width 11 height 11
click at [279, 318] on icon "Remove Mon Sep 01 2025" at bounding box center [284, 312] width 11 height 11
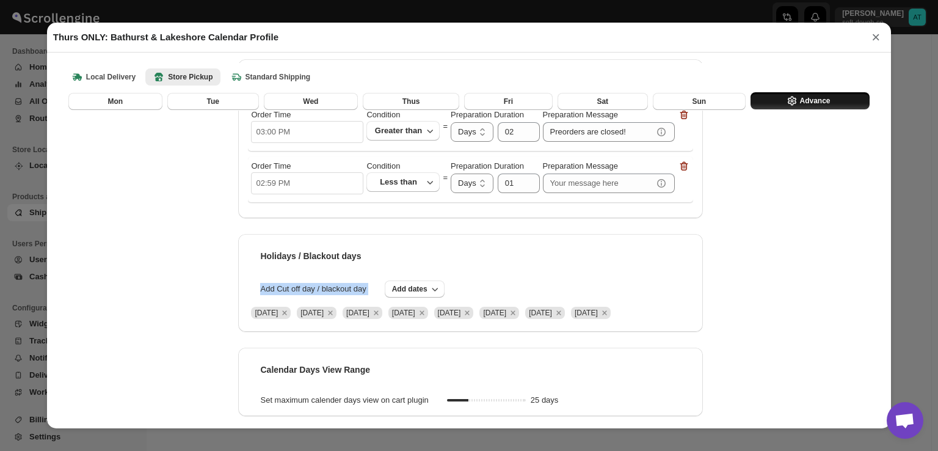
click at [279, 317] on icon "Remove Mon Sep 08 2025" at bounding box center [284, 312] width 11 height 11
click at [283, 313] on icon "Remove Mon Sep 15 2025" at bounding box center [285, 312] width 4 height 4
click at [290, 314] on icon "Remove Mon Sep 22 2025" at bounding box center [284, 312] width 11 height 11
click at [290, 317] on icon "Remove Mon Sep 29 2025" at bounding box center [284, 312] width 11 height 11
click at [290, 314] on icon "Remove Thu Jul 03 2025" at bounding box center [284, 312] width 11 height 11
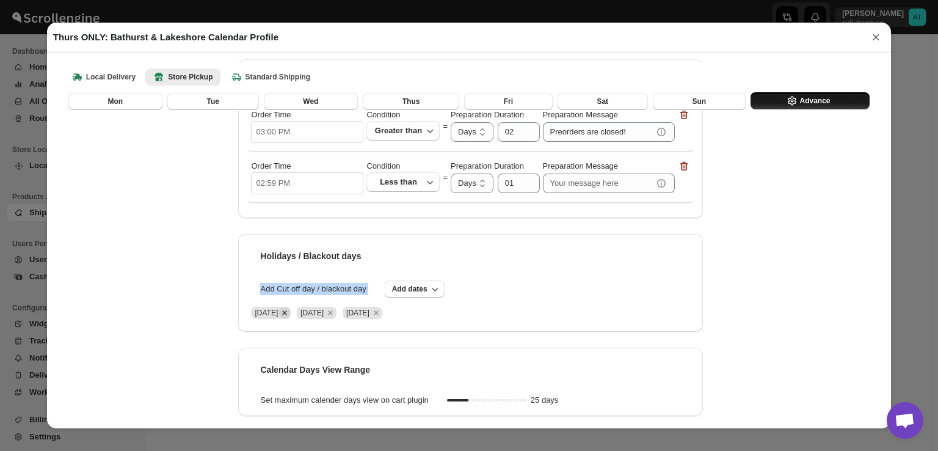
click at [290, 315] on icon "Remove Fri Jul 04 2025" at bounding box center [284, 312] width 11 height 11
click at [290, 315] on icon "Remove Thu Jul 17 2025" at bounding box center [284, 312] width 11 height 11
click at [290, 315] on icon "Remove Fri Jul 18 2025" at bounding box center [284, 312] width 11 height 11
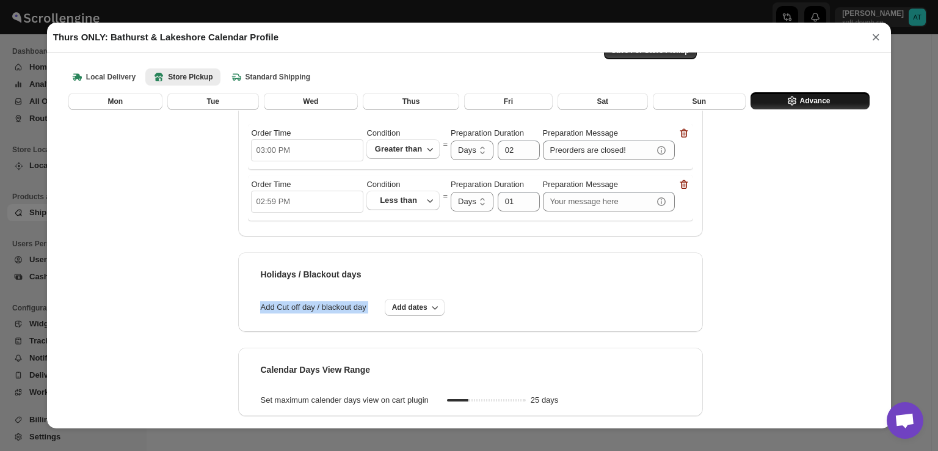
scroll to position [100, 0]
click at [757, 299] on div "Save For Store Pickup Processing / Preparation time Order Time 03:00 PM Conditi…" at bounding box center [469, 220] width 826 height 398
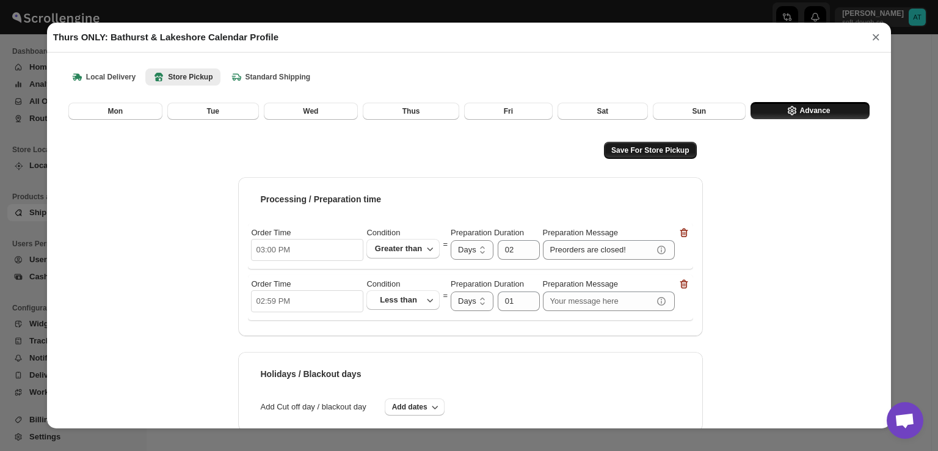
click at [627, 147] on span "Save For Store Pickup" at bounding box center [650, 150] width 78 height 10
click at [131, 120] on div "Please click on 'Save' button before switching to another delivery method Mon T…" at bounding box center [469, 300] width 826 height 436
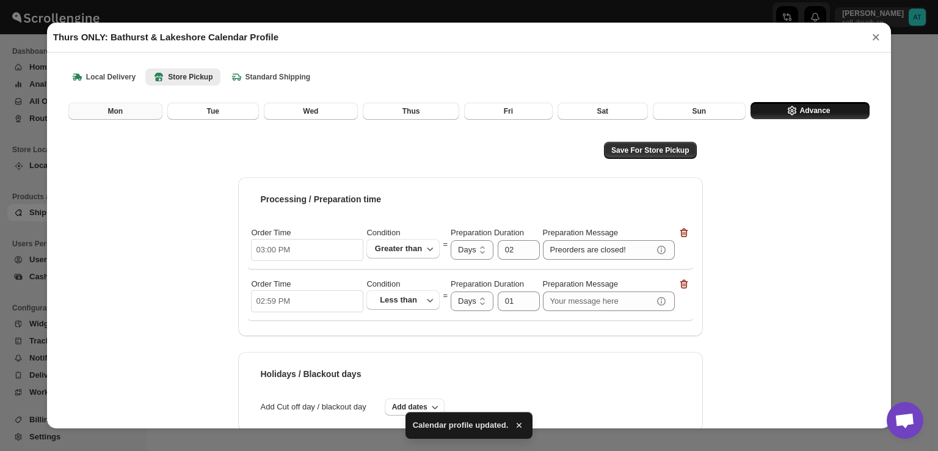
click at [152, 109] on button "Mon" at bounding box center [115, 111] width 94 height 17
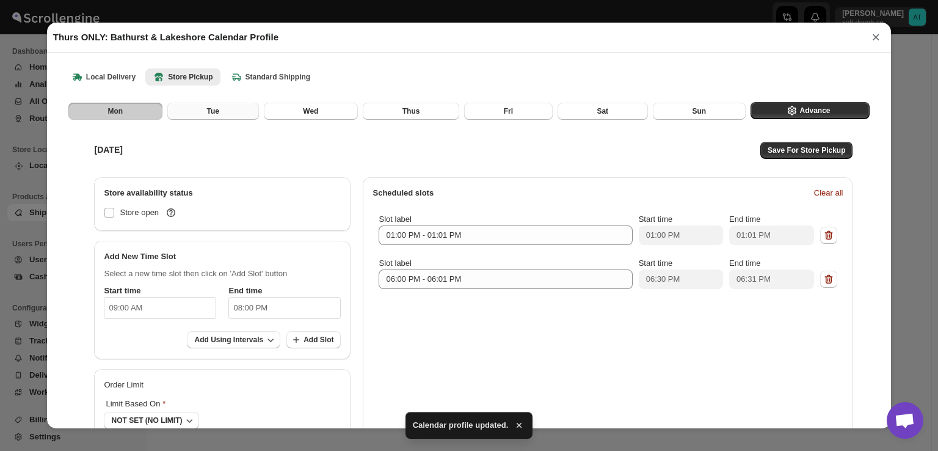
click at [200, 108] on button "Tue" at bounding box center [213, 111] width 92 height 17
click at [300, 107] on button "Wed" at bounding box center [311, 111] width 94 height 17
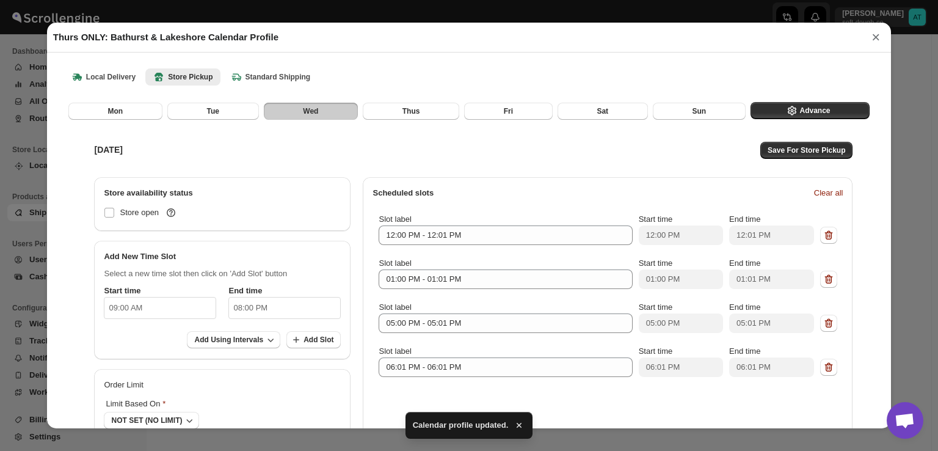
click at [438, 126] on div "[DATE] Save For Store Pickup Store availability status Store open Add New Time …" at bounding box center [470, 305] width 777 height 364
click at [440, 119] on button "Thus" at bounding box center [411, 111] width 96 height 17
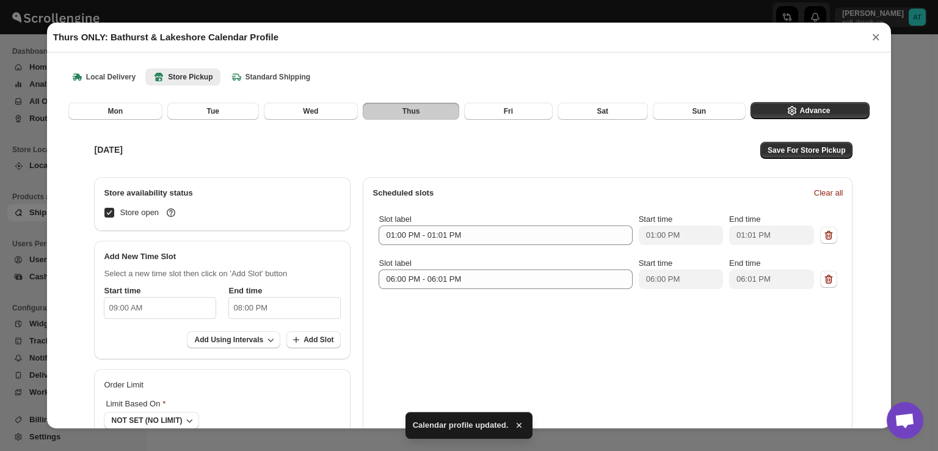
click at [493, 122] on div "[DATE] Save For Store Pickup Store availability status Store open Add New Time …" at bounding box center [469, 305] width 786 height 370
drag, startPoint x: 546, startPoint y: 104, endPoint x: 531, endPoint y: 116, distance: 19.6
click at [536, 113] on div "Fri" at bounding box center [508, 111] width 89 height 17
click at [531, 116] on button "Fri" at bounding box center [508, 111] width 89 height 17
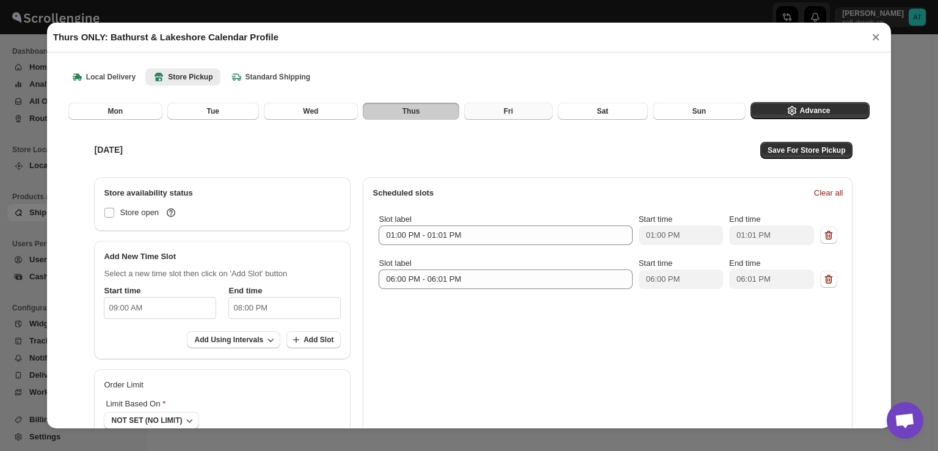
checkbox input "false"
drag, startPoint x: 575, startPoint y: 109, endPoint x: 622, endPoint y: 115, distance: 46.8
click at [576, 109] on button "Sat" at bounding box center [603, 111] width 90 height 17
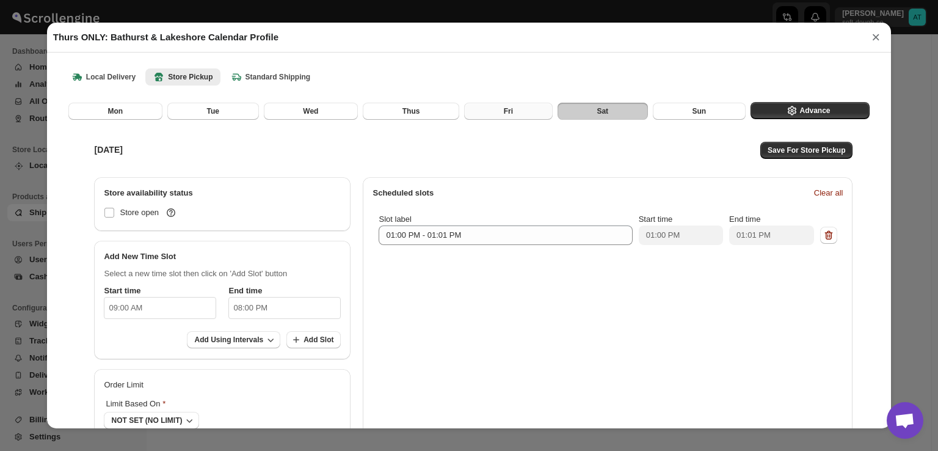
click at [474, 119] on button "Fri" at bounding box center [508, 111] width 89 height 17
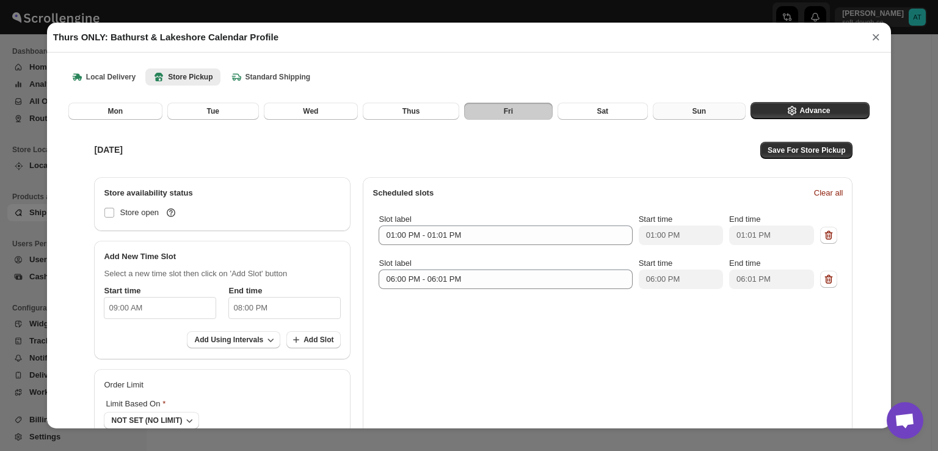
click at [679, 111] on button "Sun" at bounding box center [699, 111] width 93 height 17
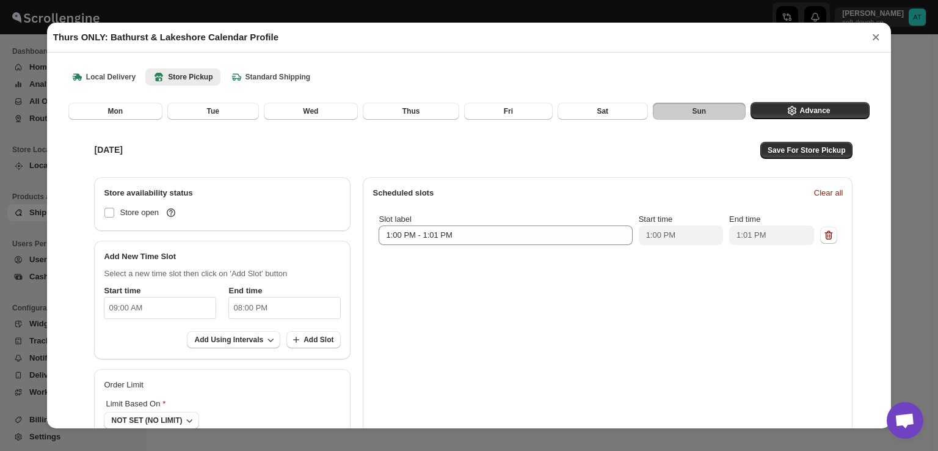
click at [686, 179] on div "Scheduled slots Clear all" at bounding box center [603, 188] width 480 height 22
click at [813, 158] on button "Save For Store Pickup" at bounding box center [806, 150] width 92 height 17
click at [822, 110] on button "Advance" at bounding box center [809, 110] width 119 height 17
select select "DAY"
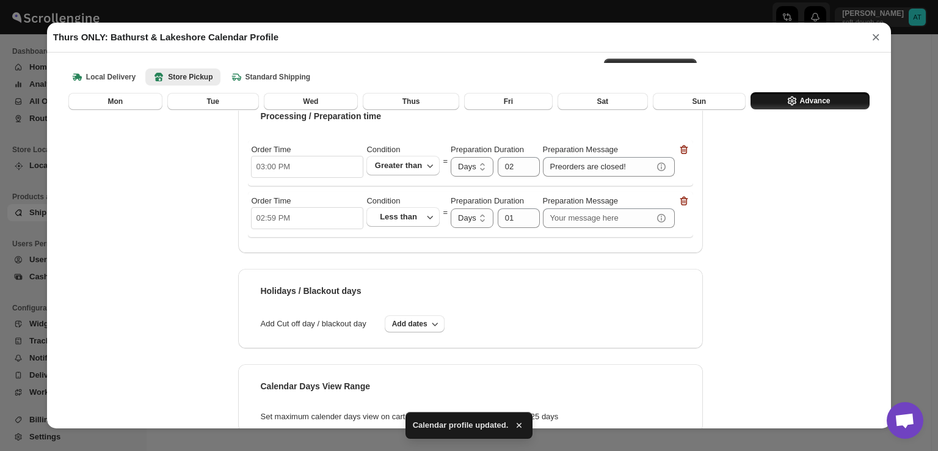
scroll to position [100, 0]
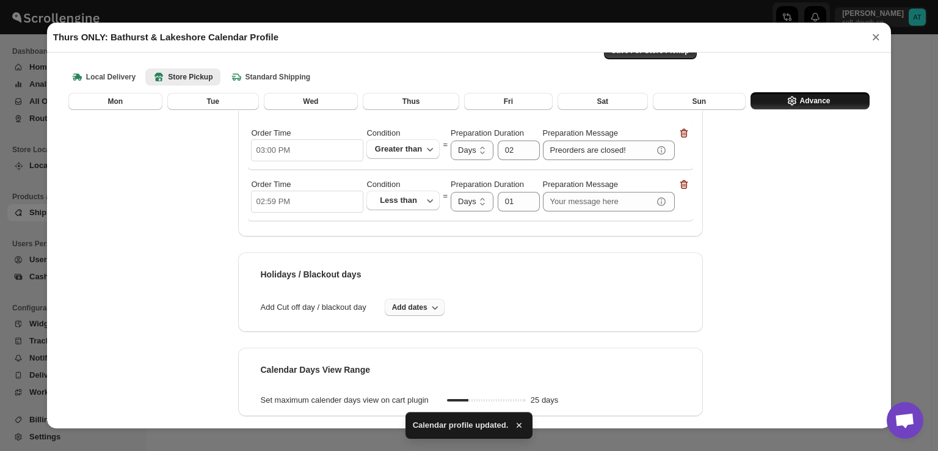
click at [408, 313] on button "Add dates" at bounding box center [415, 307] width 60 height 17
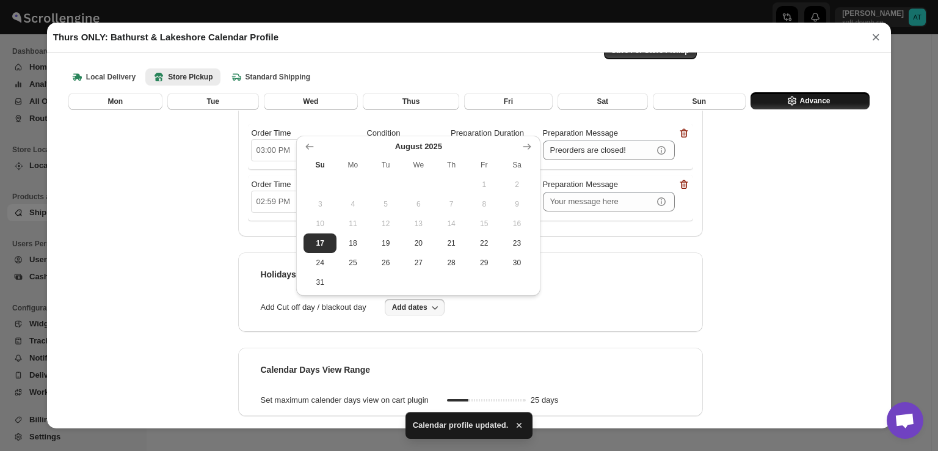
drag, startPoint x: 460, startPoint y: 242, endPoint x: 541, endPoint y: 238, distance: 81.3
click at [459, 244] on span "21" at bounding box center [451, 243] width 23 height 10
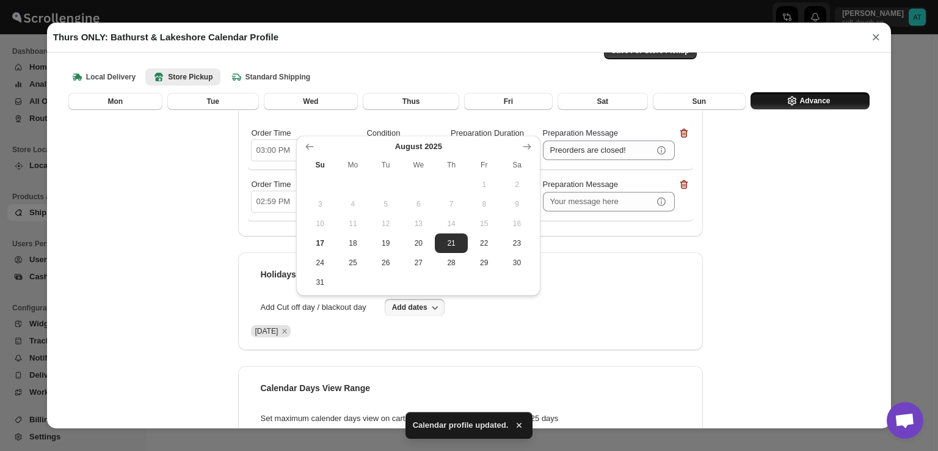
click at [811, 330] on div "Save For Store Pickup Processing / Preparation time Order Time 03:00 PM Conditi…" at bounding box center [469, 229] width 826 height 416
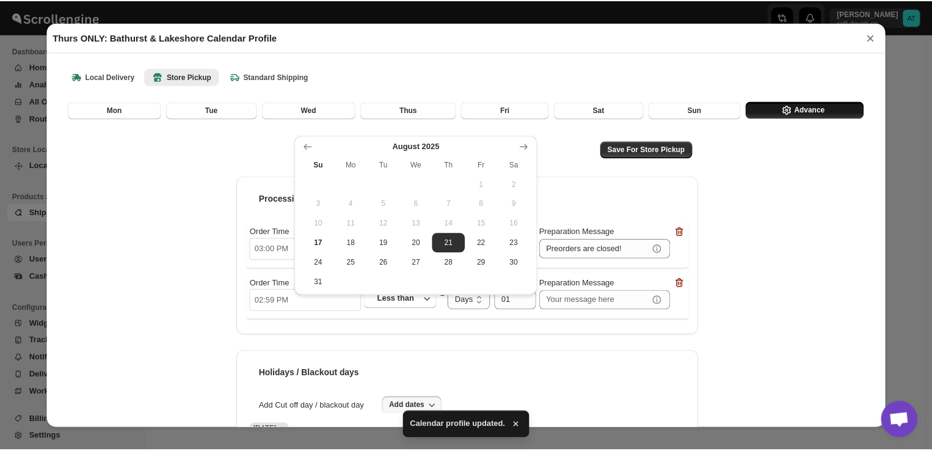
scroll to position [0, 0]
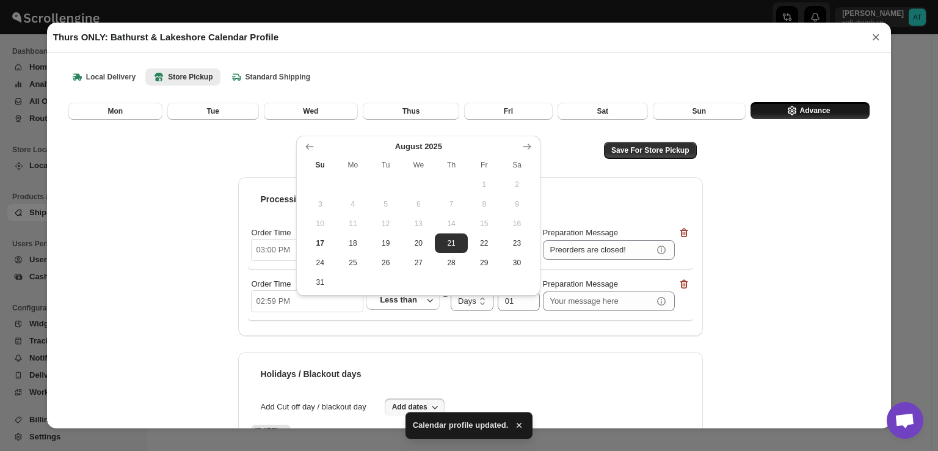
click at [802, 327] on div "Save For Store Pickup Processing / Preparation time Order Time 03:00 PM Conditi…" at bounding box center [469, 328] width 826 height 416
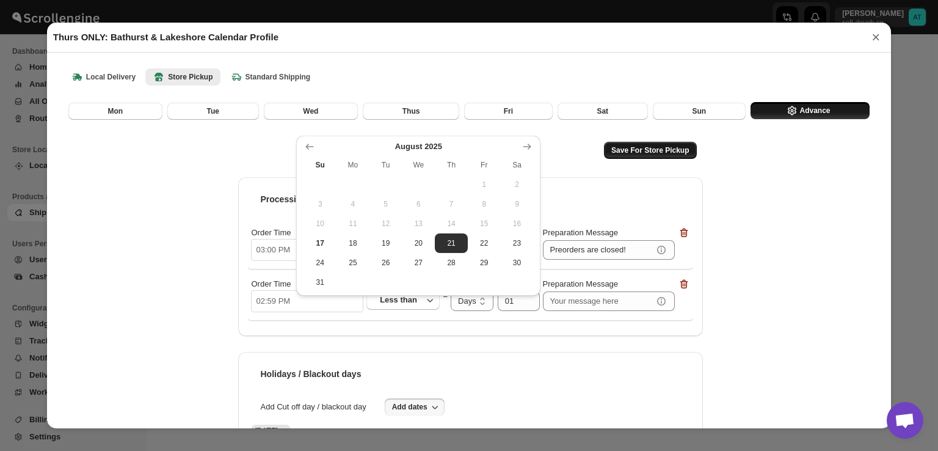
click at [637, 145] on span "Save For Store Pickup" at bounding box center [650, 150] width 78 height 10
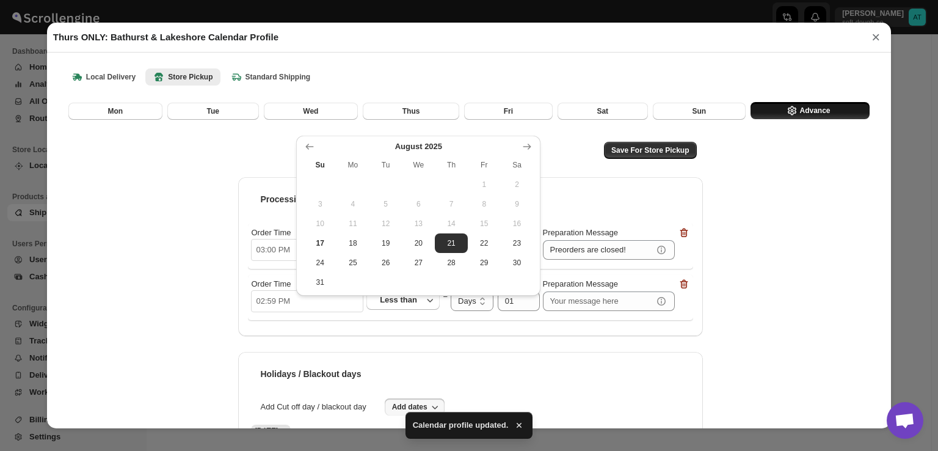
click at [880, 40] on button "×" at bounding box center [876, 37] width 18 height 17
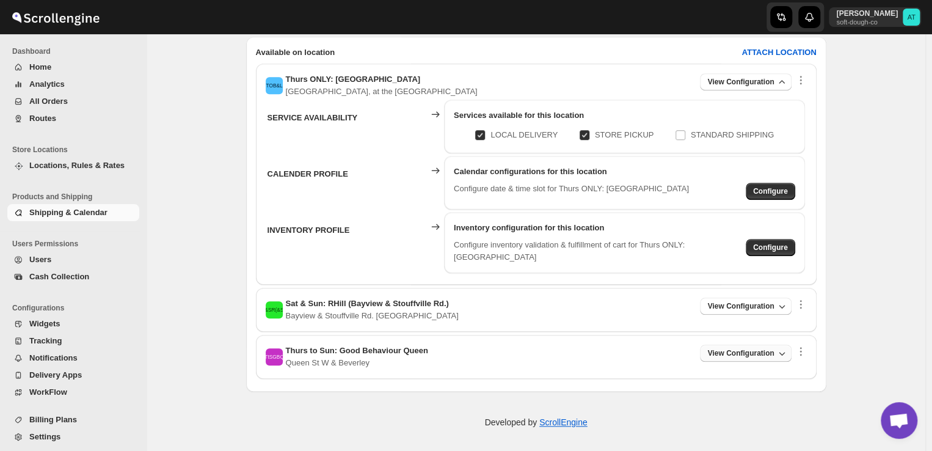
click at [719, 357] on button "View Configuration" at bounding box center [745, 352] width 91 height 17
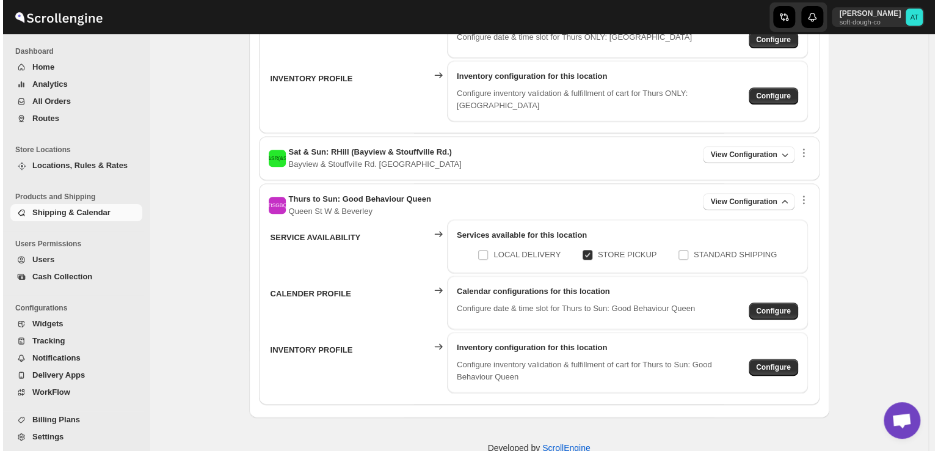
scroll to position [580, 0]
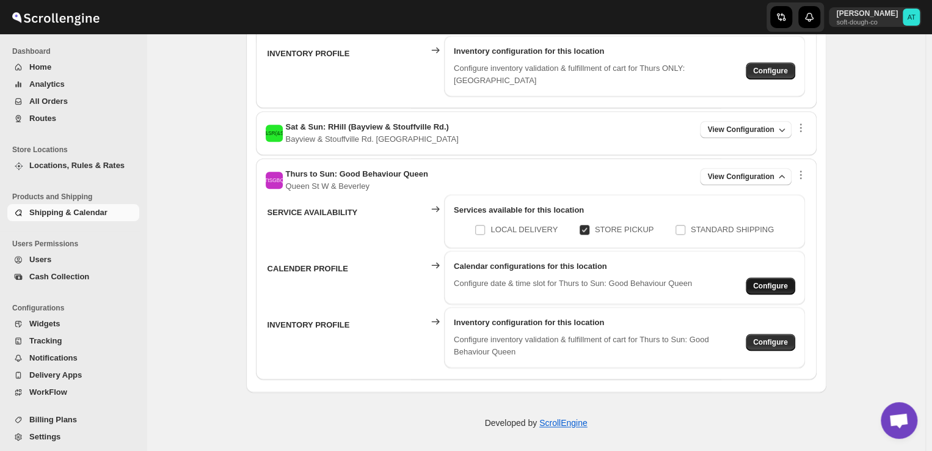
click at [788, 20] on span "Configure" at bounding box center [770, 15] width 35 height 10
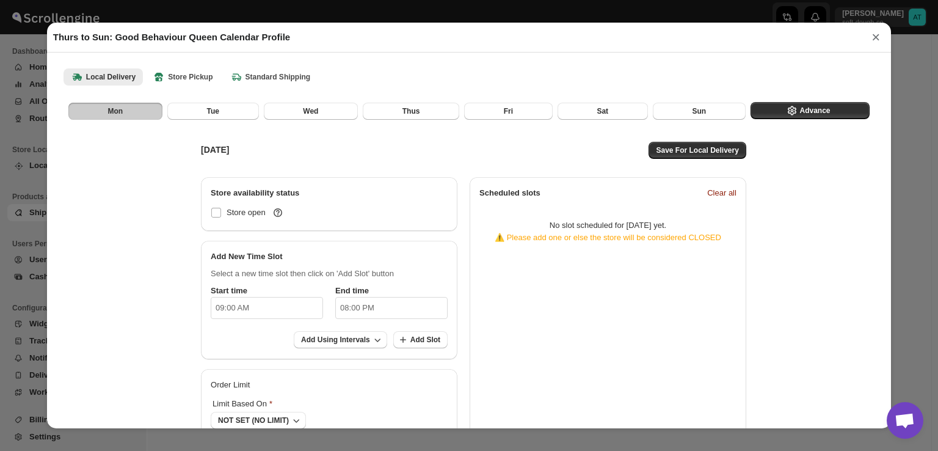
checkbox input "false"
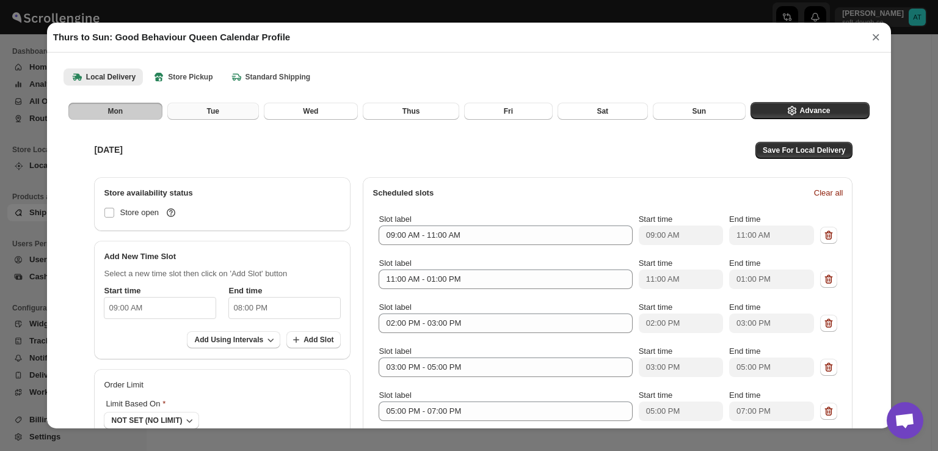
click at [218, 108] on button "Tue" at bounding box center [213, 111] width 92 height 17
drag, startPoint x: 289, startPoint y: 113, endPoint x: 310, endPoint y: 115, distance: 20.8
click at [288, 113] on button "Wed" at bounding box center [311, 111] width 94 height 17
click at [420, 116] on button "Thus" at bounding box center [411, 111] width 96 height 17
click at [537, 106] on button "Fri" at bounding box center [508, 111] width 89 height 17
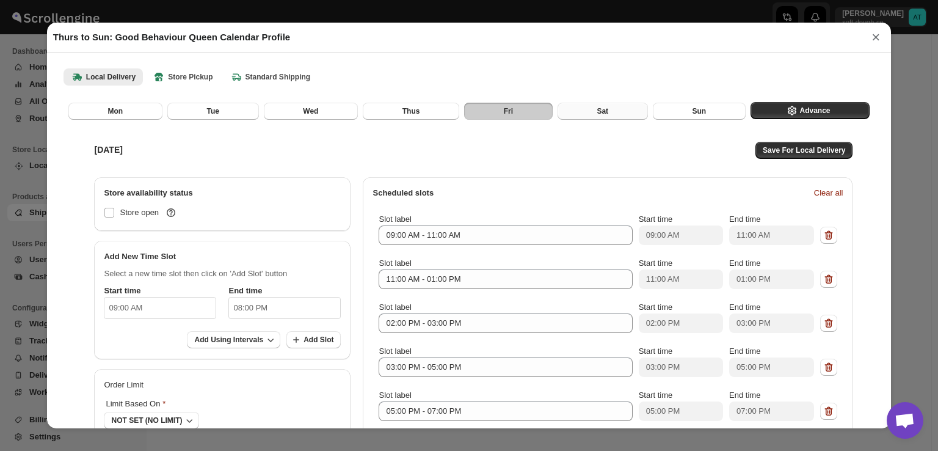
click at [598, 103] on button "Sat" at bounding box center [603, 111] width 90 height 17
drag, startPoint x: 691, startPoint y: 105, endPoint x: 184, endPoint y: 114, distance: 506.3
click at [688, 106] on button "Sun" at bounding box center [699, 111] width 93 height 17
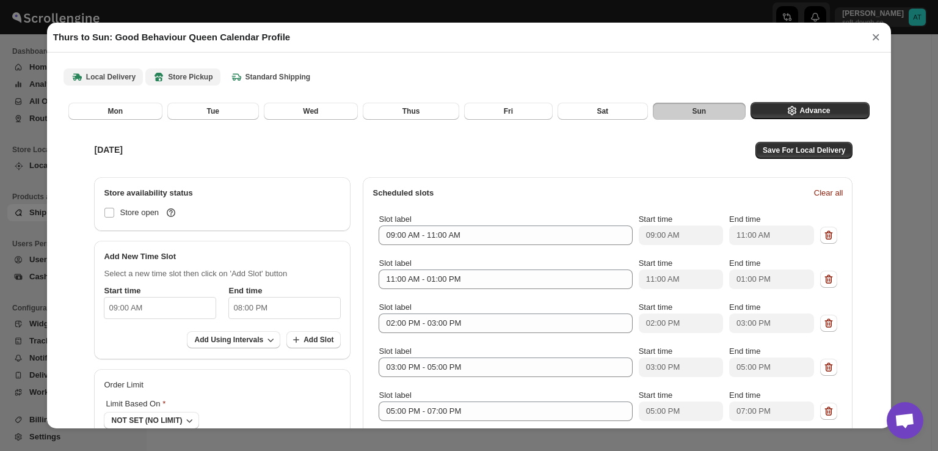
click at [179, 84] on button "Store Pickup" at bounding box center [182, 76] width 74 height 17
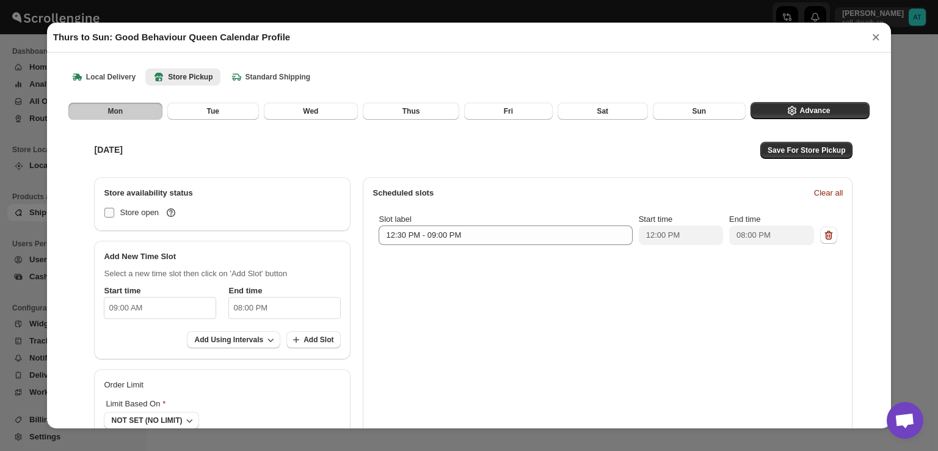
click at [154, 211] on span "Store open" at bounding box center [148, 212] width 57 height 12
click at [114, 211] on input "Store open" at bounding box center [109, 213] width 10 height 10
click at [134, 211] on span "Store open" at bounding box center [148, 212] width 57 height 12
click at [114, 211] on input "Store open" at bounding box center [109, 213] width 10 height 10
drag, startPoint x: 228, startPoint y: 117, endPoint x: 242, endPoint y: 118, distance: 14.1
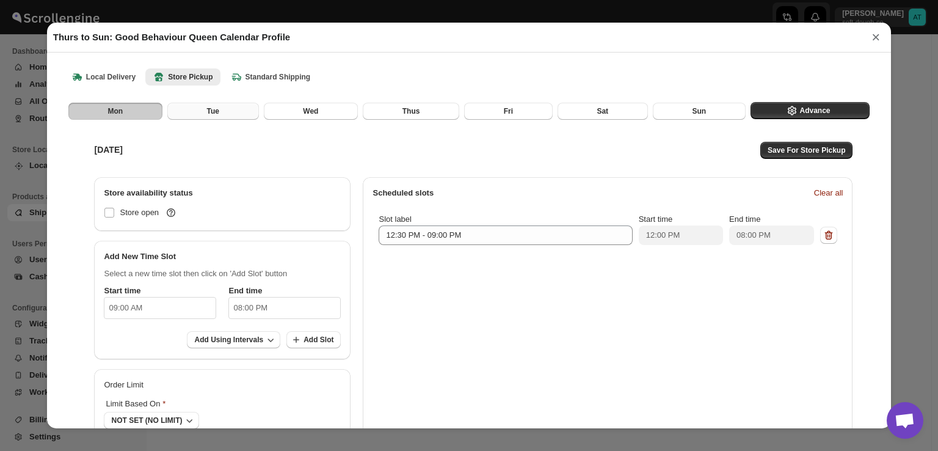
click at [229, 118] on button "Tue" at bounding box center [213, 111] width 92 height 17
drag, startPoint x: 303, startPoint y: 113, endPoint x: 327, endPoint y: 114, distance: 23.8
click at [305, 113] on span "Wed" at bounding box center [310, 111] width 15 height 10
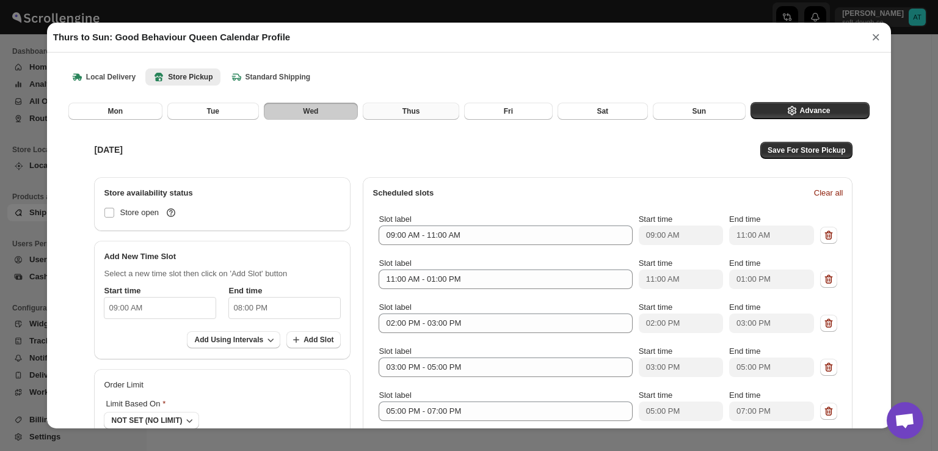
click at [377, 111] on button "Thus" at bounding box center [411, 111] width 96 height 17
checkbox input "true"
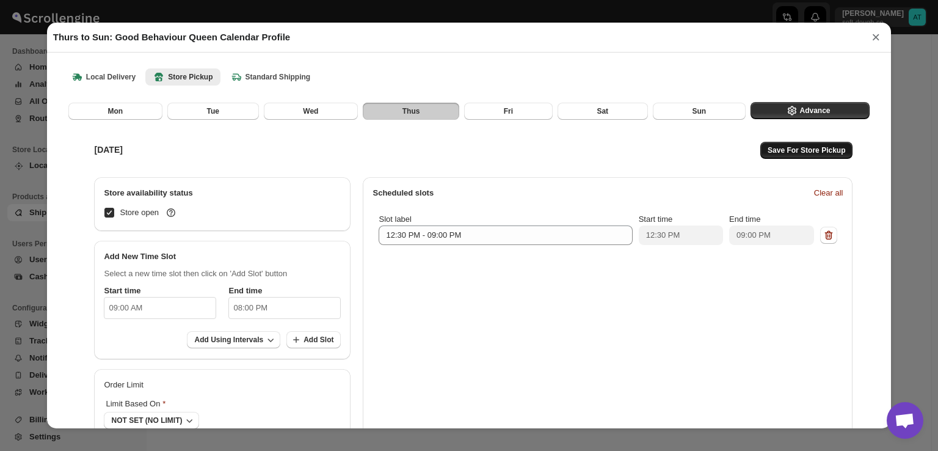
click at [817, 156] on button "Save For Store Pickup" at bounding box center [806, 150] width 92 height 17
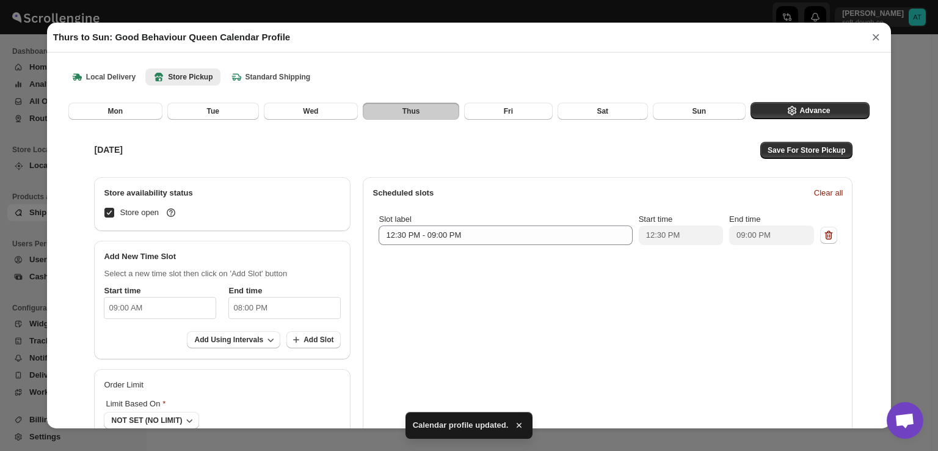
click at [545, 159] on div "[DATE] Save For Store Pickup" at bounding box center [470, 150] width 777 height 29
click at [509, 109] on button "Fri" at bounding box center [508, 111] width 89 height 17
click at [597, 115] on span "Sat" at bounding box center [603, 111] width 12 height 10
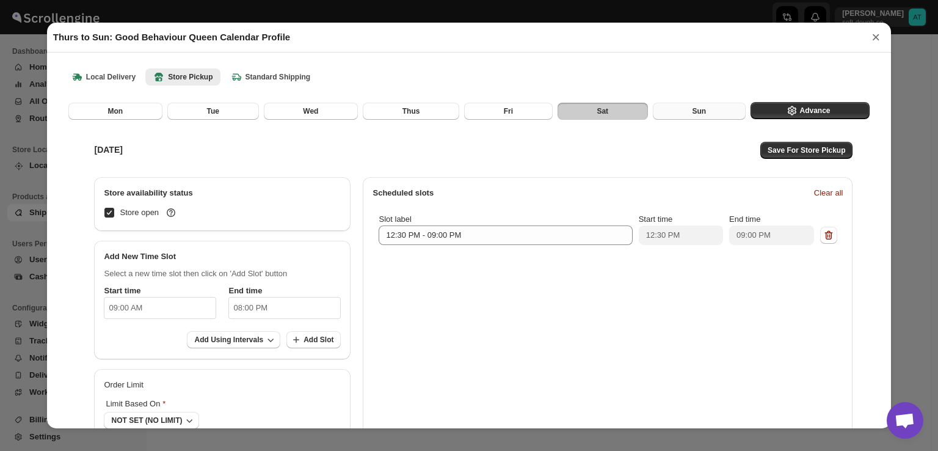
click at [697, 111] on span "Sun" at bounding box center [699, 111] width 14 height 10
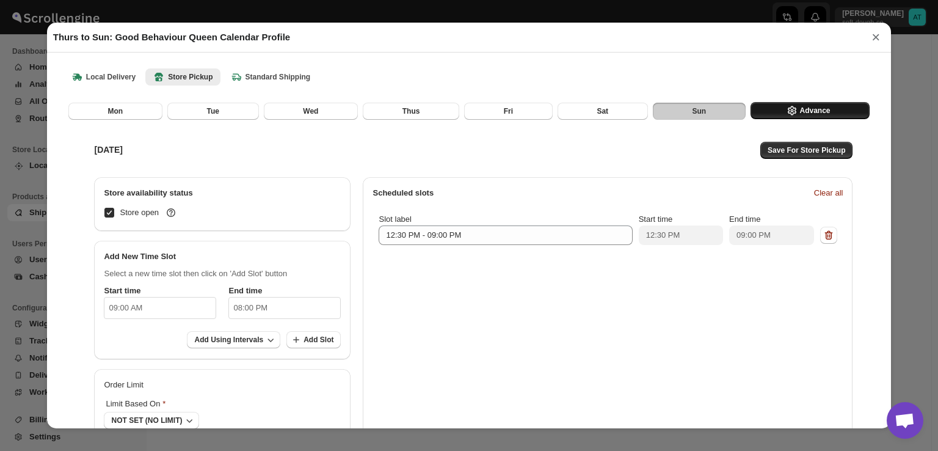
click at [787, 115] on icon "button" at bounding box center [792, 110] width 12 height 12
select select "DAY"
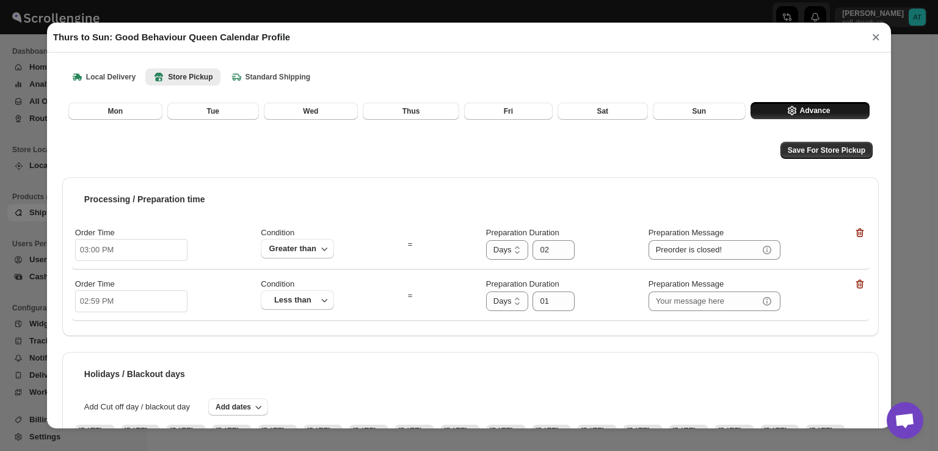
scroll to position [173, 0]
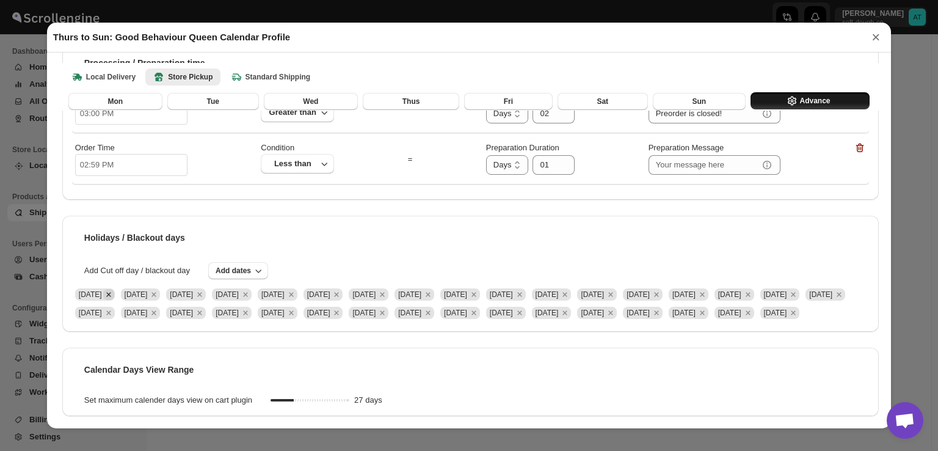
click at [111, 292] on icon "Remove Wed May 14 2025" at bounding box center [108, 294] width 4 height 4
click at [114, 289] on icon "Remove Thu May 15 2025" at bounding box center [108, 294] width 11 height 11
click at [118, 285] on span "[DATE]" at bounding box center [95, 294] width 46 height 18
click at [114, 289] on icon "Remove Fri May 16 2025" at bounding box center [108, 294] width 11 height 11
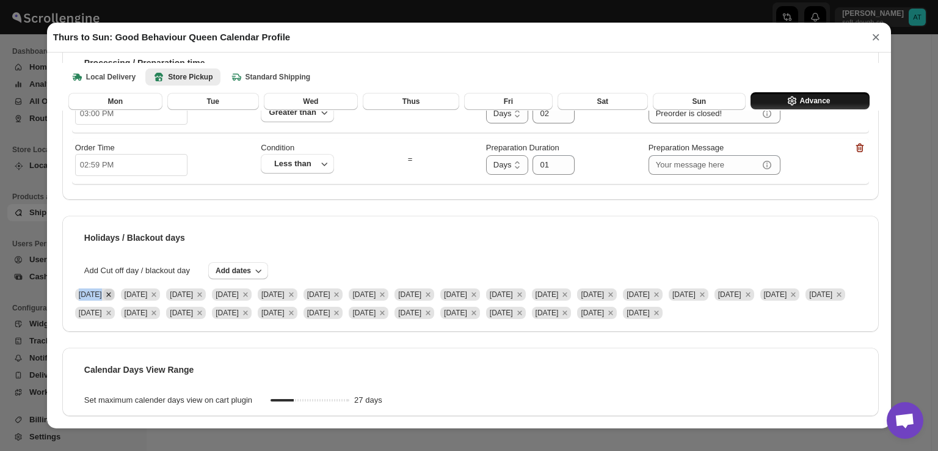
click at [114, 289] on icon "Remove Sat May 17 2025" at bounding box center [108, 294] width 11 height 11
click at [111, 292] on icon "Remove Sun May 18 2025" at bounding box center [108, 294] width 4 height 4
click at [114, 289] on icon "Remove Wed May 21 2025" at bounding box center [108, 294] width 11 height 11
click at [137, 253] on div at bounding box center [137, 253] width 0 height 0
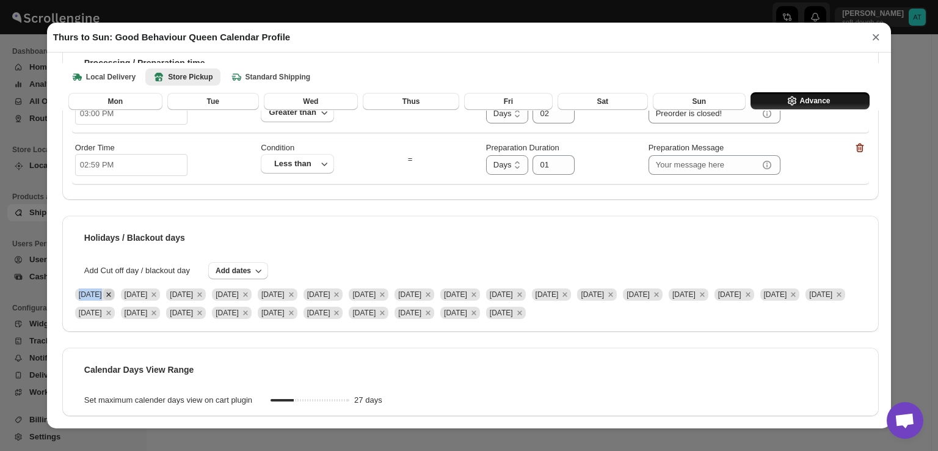
click at [114, 289] on icon "Remove Thu May 22 2025" at bounding box center [108, 294] width 11 height 11
click at [114, 289] on icon "Remove Fri May 23 2025" at bounding box center [108, 294] width 11 height 11
click at [114, 289] on icon "Remove Sat May 24 2025" at bounding box center [108, 294] width 11 height 11
click at [114, 289] on icon "Remove Sun May 25 2025" at bounding box center [108, 294] width 11 height 11
click at [111, 292] on icon "Remove Wed May 28 2025" at bounding box center [108, 294] width 4 height 4
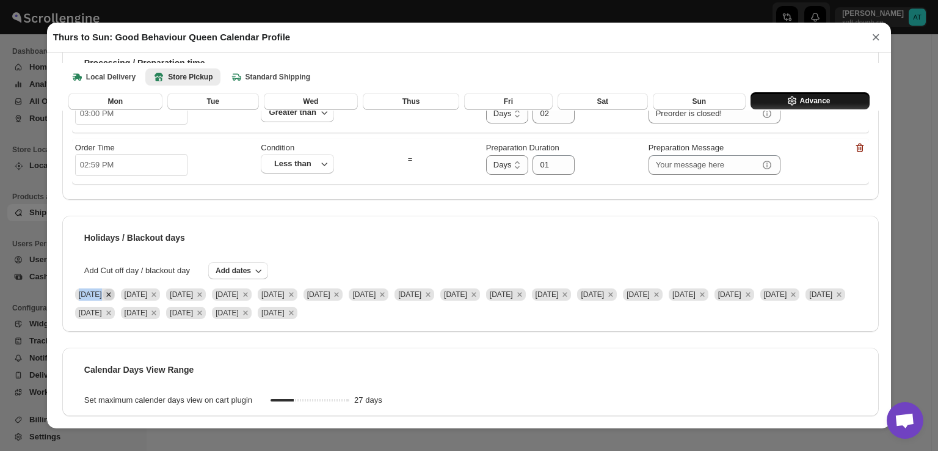
click at [114, 289] on icon "Remove Thu May 29 2025" at bounding box center [108, 294] width 11 height 11
click at [114, 289] on icon "Remove Fri May 30 2025" at bounding box center [108, 294] width 11 height 11
click at [114, 289] on icon "Remove Sat May 31 2025" at bounding box center [108, 294] width 11 height 11
click at [114, 289] on icon "Remove Sun Jun 01 2025" at bounding box center [108, 294] width 11 height 11
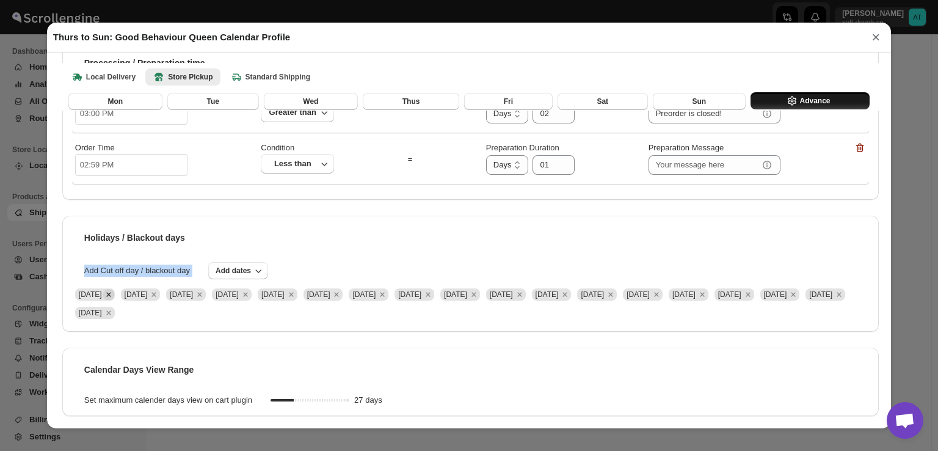
scroll to position [136, 0]
click at [148, 276] on span "Add Cut off day / blackout day" at bounding box center [137, 270] width 130 height 12
click at [114, 296] on icon "Remove Thu Jun 05 2025" at bounding box center [108, 294] width 11 height 11
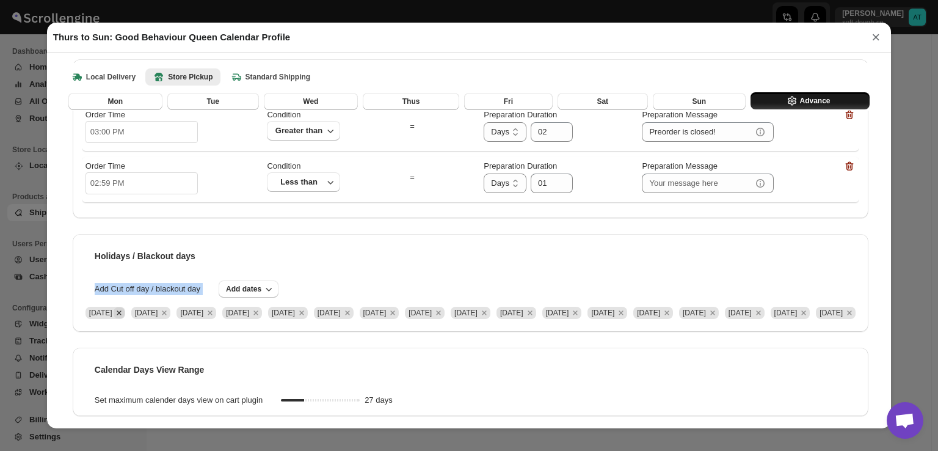
click at [128, 303] on span "[DATE]" at bounding box center [105, 312] width 46 height 18
click at [125, 307] on icon "Remove Fri Jun 06 2025" at bounding box center [119, 312] width 11 height 11
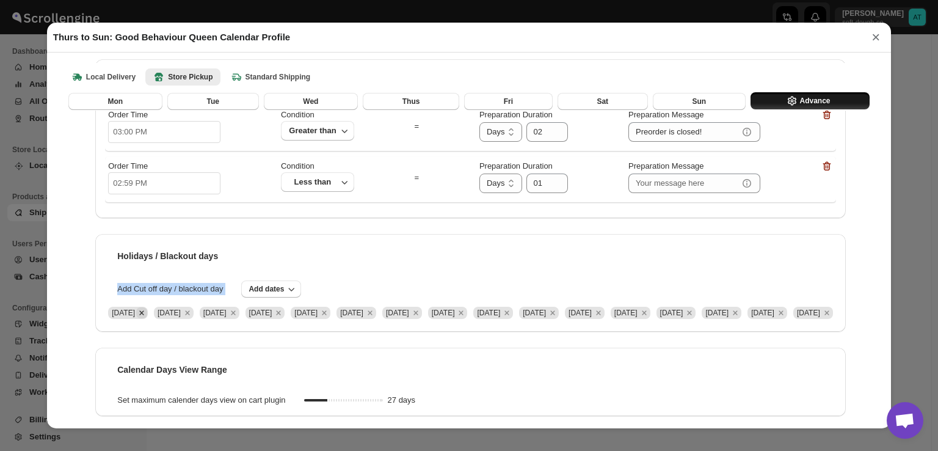
click at [141, 307] on icon "Remove Fri Jun 13 2025" at bounding box center [141, 312] width 11 height 11
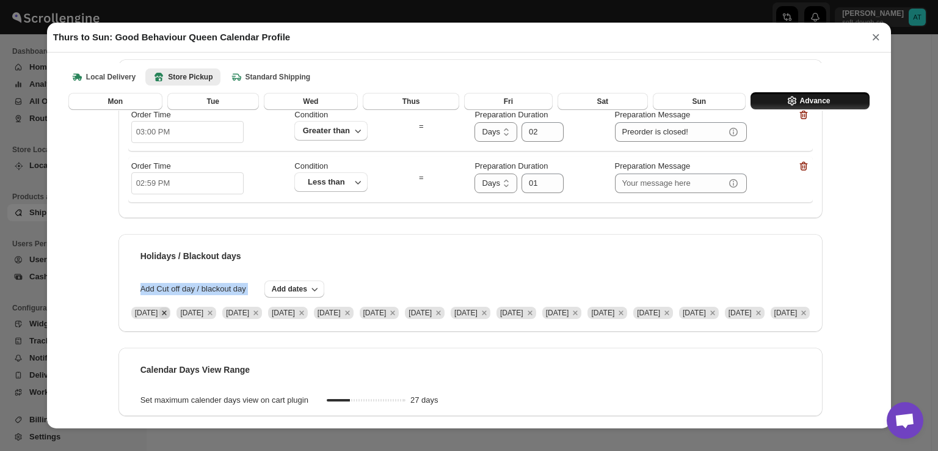
click at [159, 307] on icon "Remove Sat Jun 14 2025" at bounding box center [164, 312] width 11 height 11
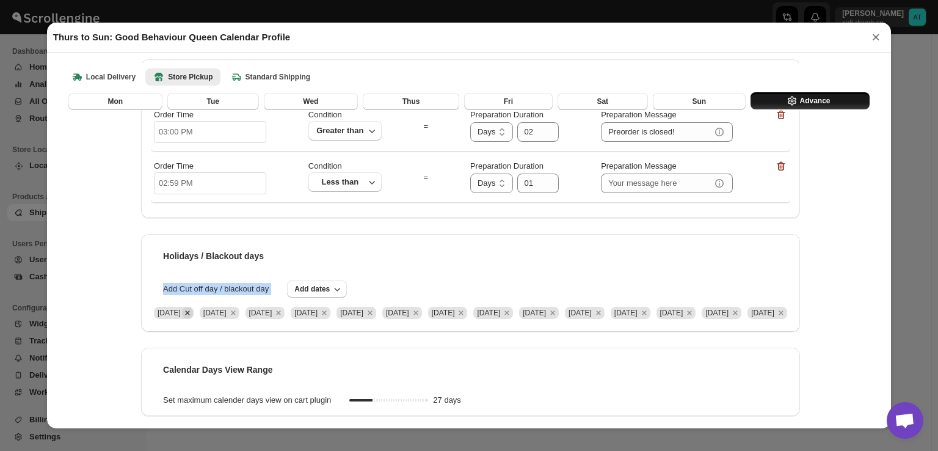
click at [182, 307] on icon "Remove Mon Jun 23 2025" at bounding box center [187, 312] width 11 height 11
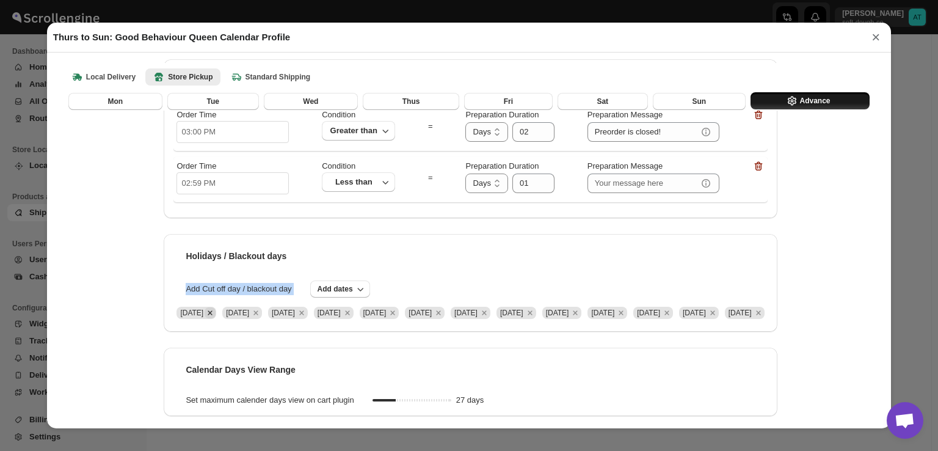
click at [205, 307] on icon "Remove Mon Jul 07 2025" at bounding box center [210, 312] width 11 height 11
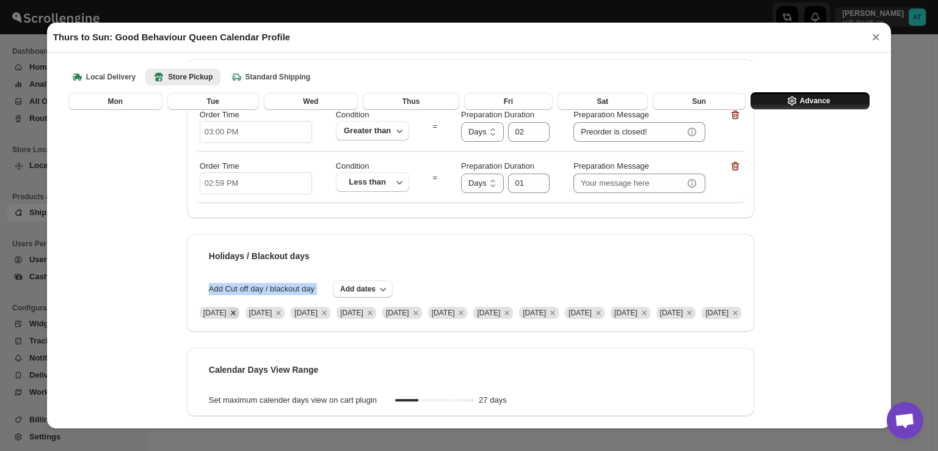
click at [228, 307] on icon "Remove Mon Jul 14 2025" at bounding box center [233, 312] width 11 height 11
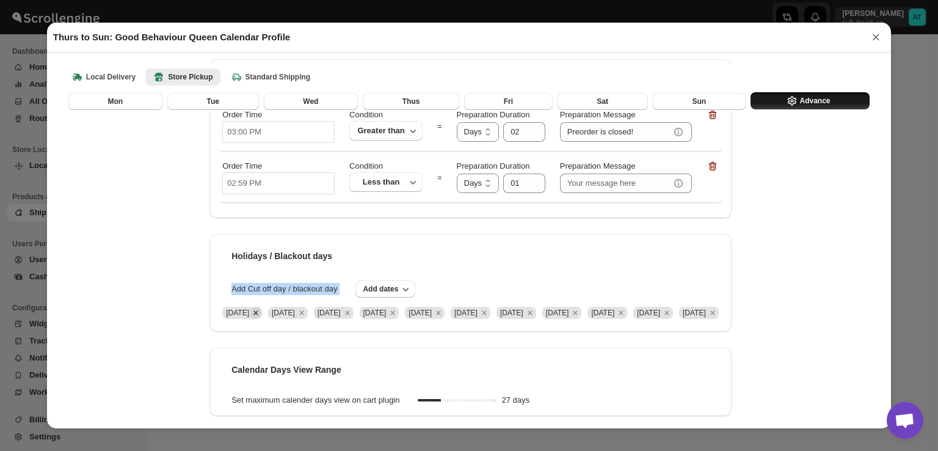
click at [250, 307] on icon "Remove Mon Jul 21 2025" at bounding box center [255, 312] width 11 height 11
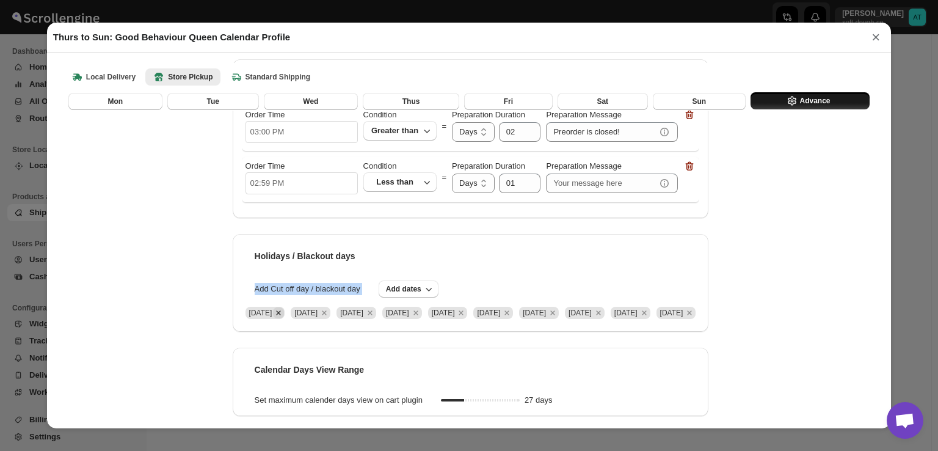
click at [273, 307] on icon "Remove Mon Jul 28 2025" at bounding box center [278, 312] width 11 height 11
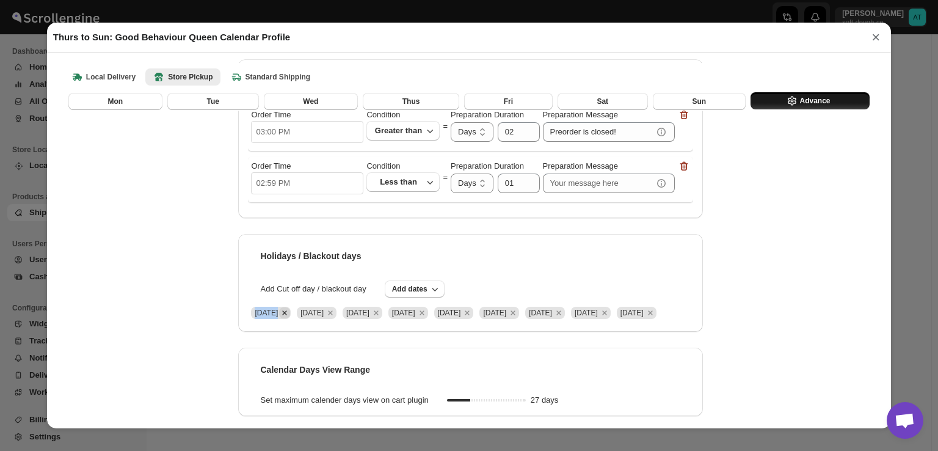
scroll to position [118, 0]
click at [136, 290] on div at bounding box center [136, 290] width 0 height 0
click at [279, 308] on icon "Remove Mon Aug 04 2025" at bounding box center [284, 312] width 11 height 11
click at [279, 315] on icon "Remove Mon Aug 11 2025" at bounding box center [284, 312] width 11 height 11
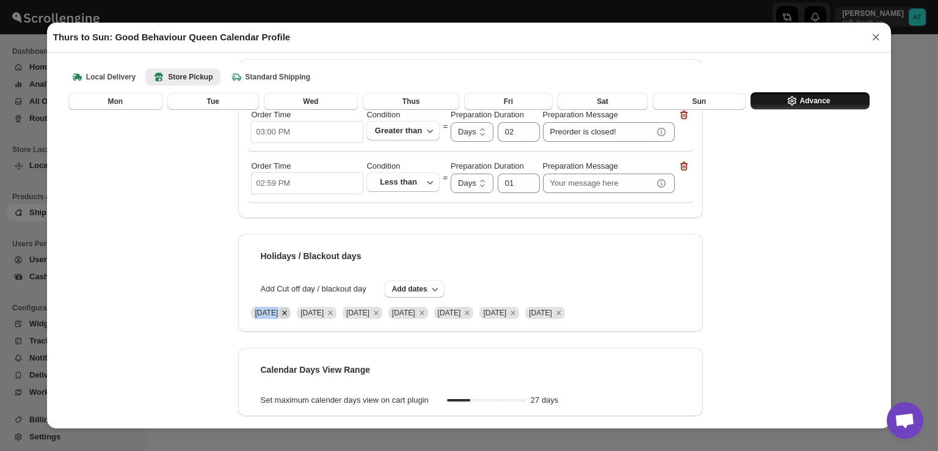
click at [279, 314] on icon "Remove Mon Aug 18 2025" at bounding box center [284, 312] width 11 height 11
click at [290, 314] on icon "Remove Mon Aug 25 2025" at bounding box center [284, 312] width 11 height 11
click at [290, 308] on icon "Remove Thu Jul 03 2025" at bounding box center [284, 312] width 11 height 11
click at [290, 310] on icon "Remove Fri Jul 04 2025" at bounding box center [284, 312] width 11 height 11
click at [290, 315] on icon "Remove Thu Jul 17 2025" at bounding box center [284, 312] width 11 height 11
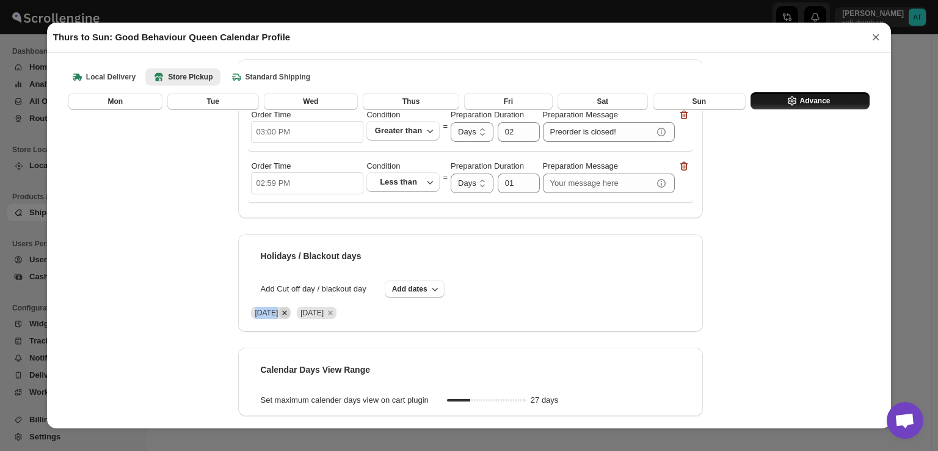
click at [290, 308] on icon "Remove Fri Jul 18 2025" at bounding box center [284, 312] width 11 height 11
click at [278, 315] on span "[DATE]" at bounding box center [266, 312] width 23 height 9
click at [291, 318] on span "[DATE]" at bounding box center [271, 313] width 40 height 12
click at [562, 312] on div "[DATE]" at bounding box center [470, 309] width 445 height 24
click at [290, 315] on icon "Remove Sun Aug 03 2025" at bounding box center [284, 312] width 11 height 11
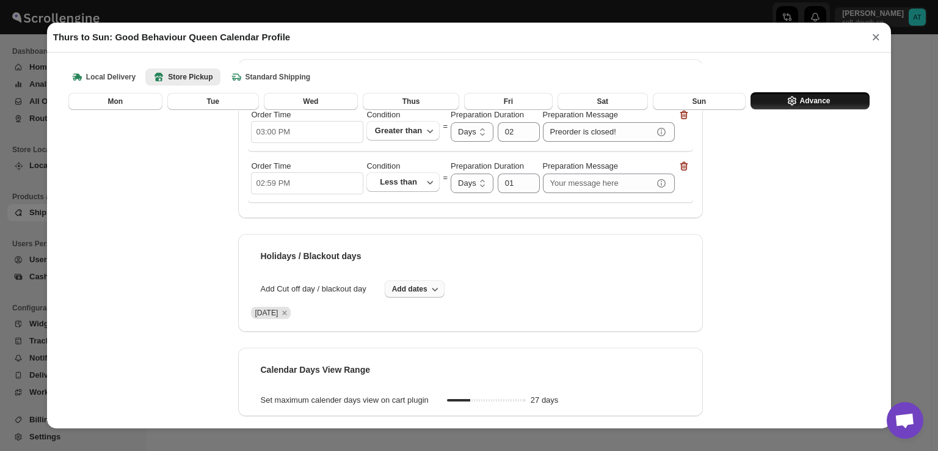
scroll to position [100, 0]
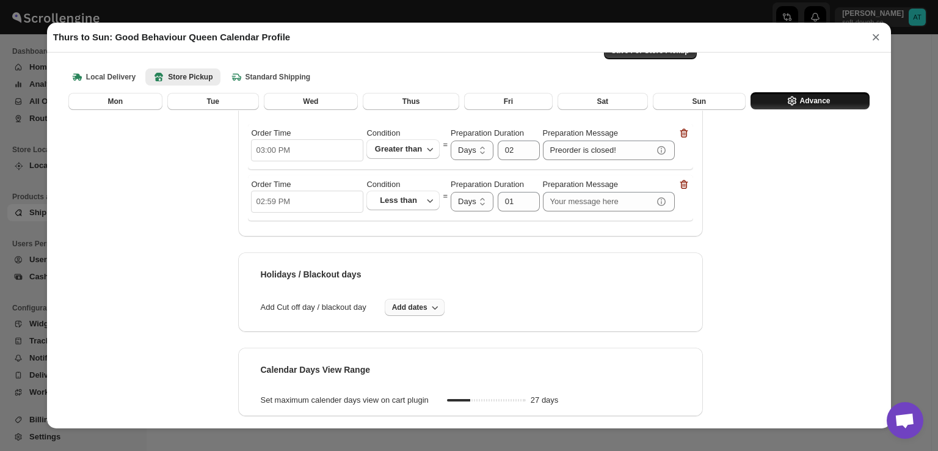
click at [426, 304] on span "Add dates" at bounding box center [409, 307] width 35 height 10
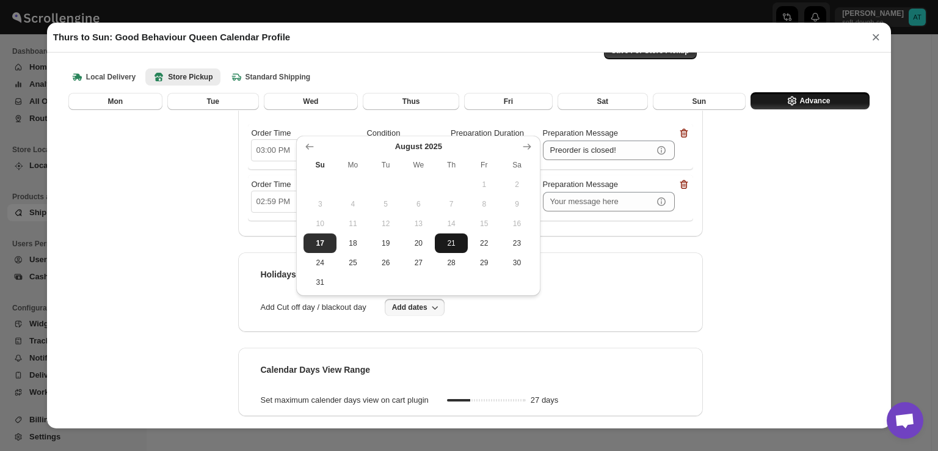
click at [460, 244] on span "21" at bounding box center [451, 243] width 23 height 10
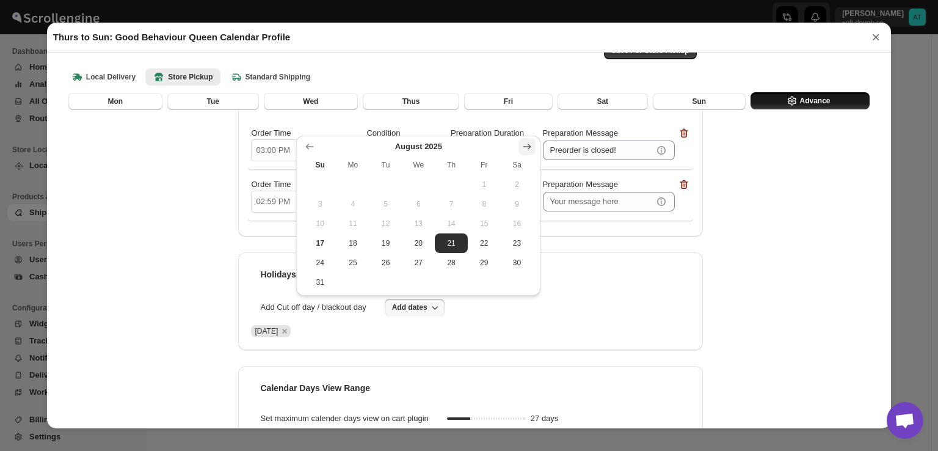
click at [526, 145] on icon "Show next month, September 2025" at bounding box center [527, 146] width 12 height 12
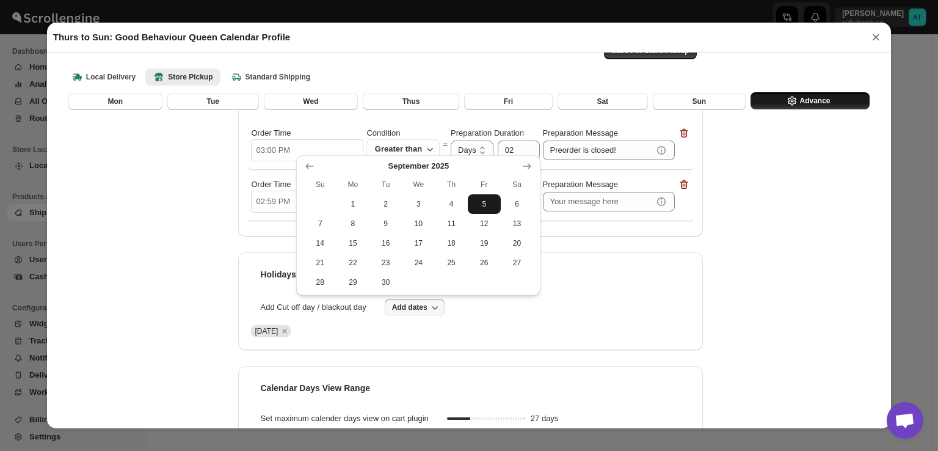
drag, startPoint x: 522, startPoint y: 199, endPoint x: 498, endPoint y: 209, distance: 26.0
click at [522, 200] on span "6" at bounding box center [517, 204] width 23 height 10
click at [319, 214] on button "7" at bounding box center [319, 224] width 33 height 20
click at [835, 217] on div "Save For Store Pickup Processing / Preparation time Order Time 03:00 PM Conditi…" at bounding box center [469, 229] width 826 height 416
click at [837, 219] on div "Save For Store Pickup Processing / Preparation time Order Time 03:00 PM Conditi…" at bounding box center [469, 229] width 826 height 416
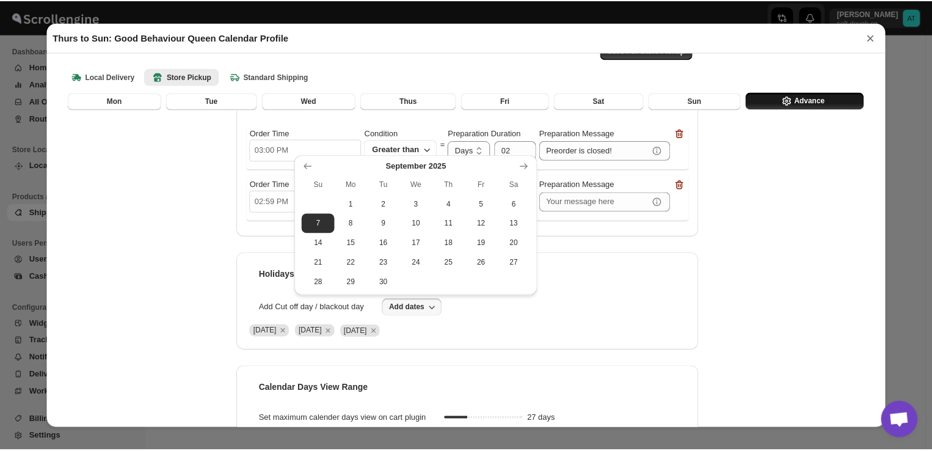
scroll to position [0, 0]
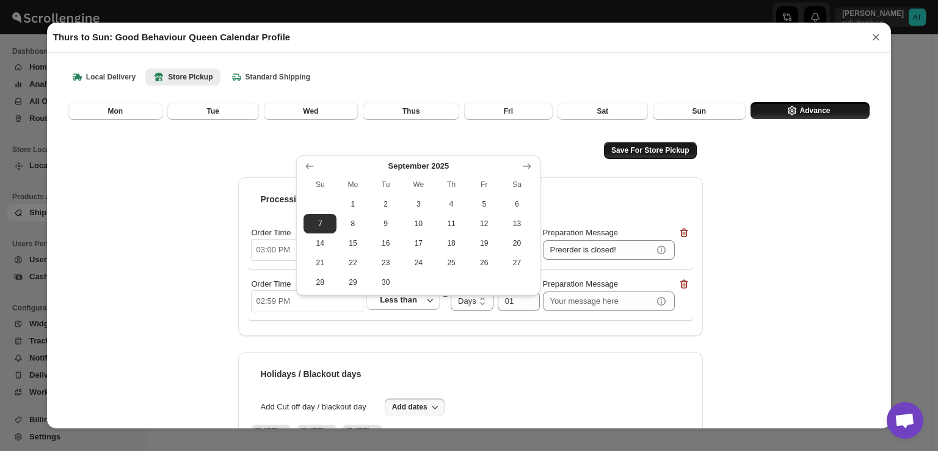
click at [658, 152] on span "Save For Store Pickup" at bounding box center [650, 150] width 78 height 10
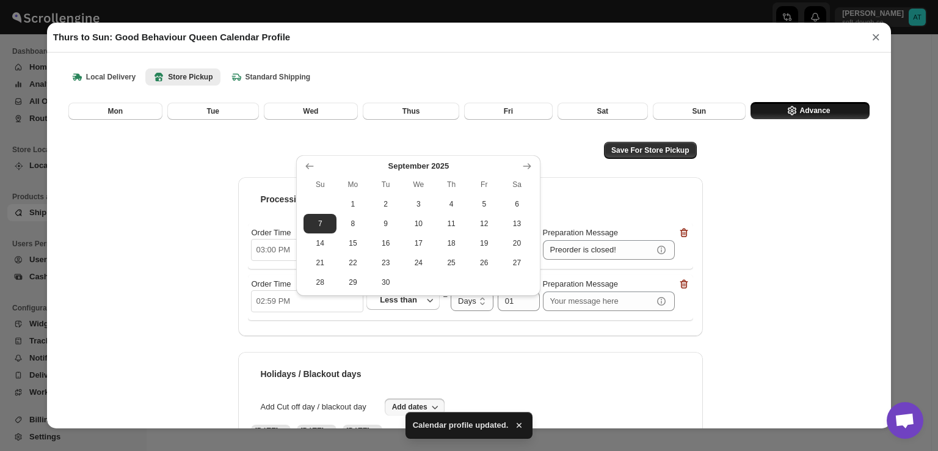
click at [870, 35] on button "×" at bounding box center [876, 37] width 18 height 17
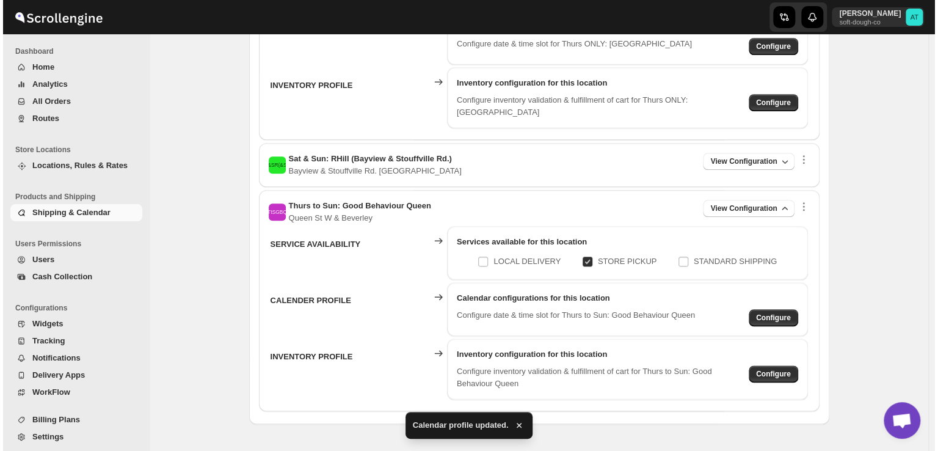
scroll to position [519, 0]
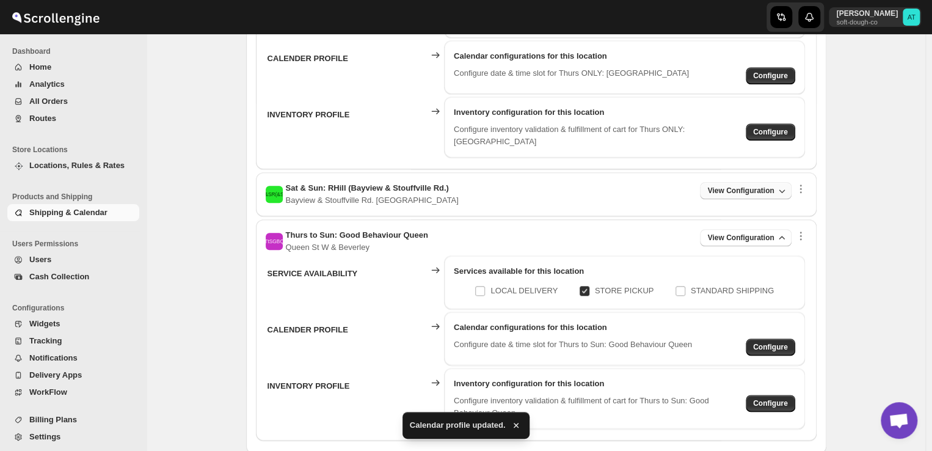
click at [750, 184] on button "View Configuration" at bounding box center [745, 190] width 91 height 17
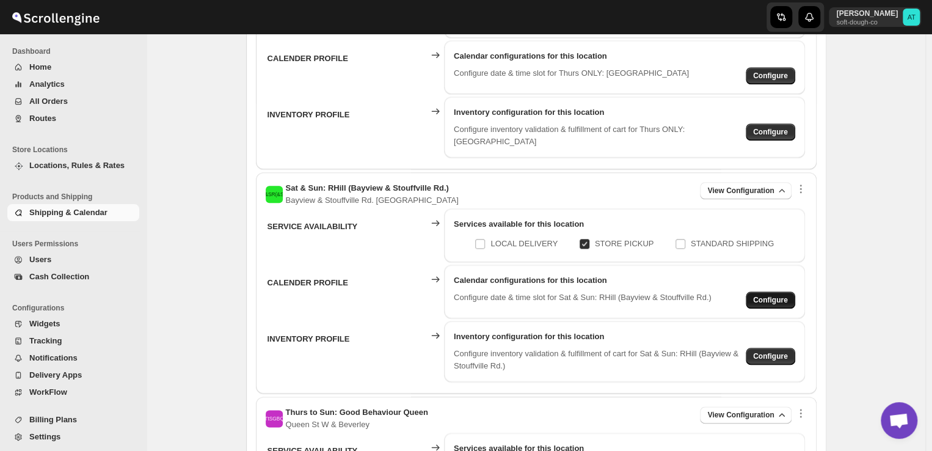
click at [783, 84] on button "Configure" at bounding box center [770, 75] width 49 height 17
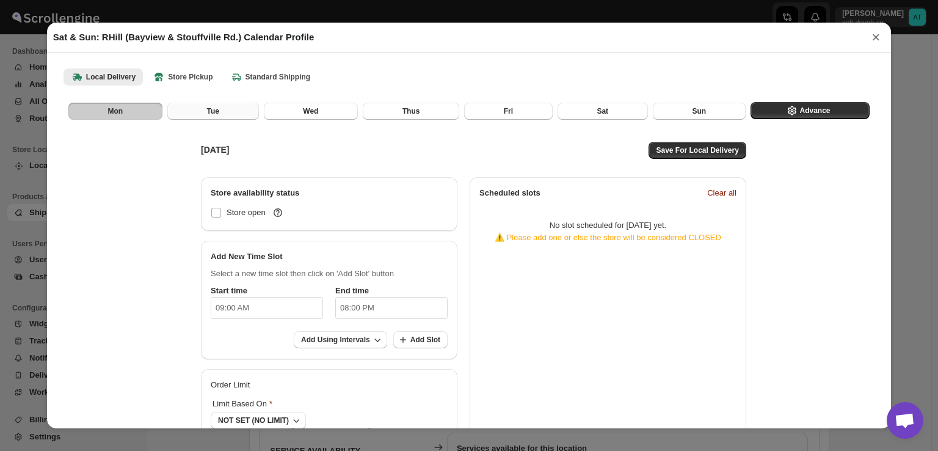
checkbox input "false"
drag, startPoint x: 178, startPoint y: 74, endPoint x: 183, endPoint y: 36, distance: 38.3
click at [179, 66] on div "Local Delivery Store Pickup Standard Shipping More views Local Delivery Store P…" at bounding box center [469, 76] width 826 height 27
click at [213, 78] on b "Store Pickup" at bounding box center [183, 77] width 60 height 12
checkbox input "false"
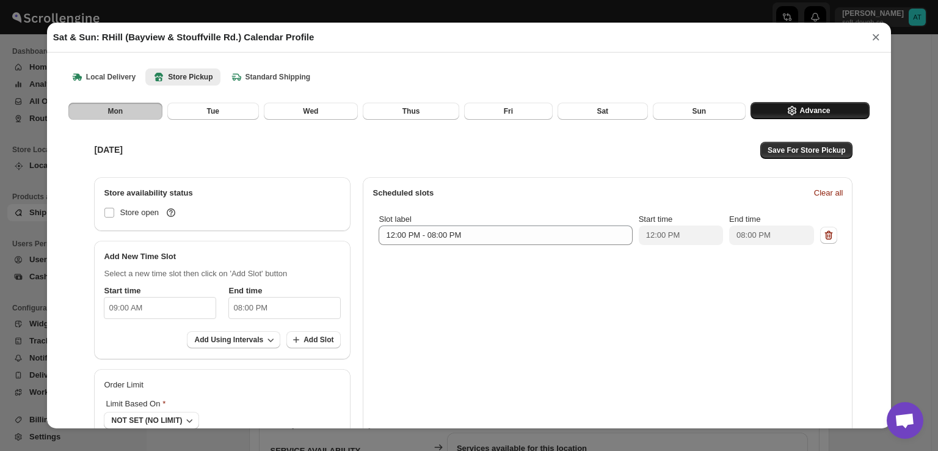
click at [787, 107] on icon "button" at bounding box center [792, 110] width 12 height 12
select select "DAY"
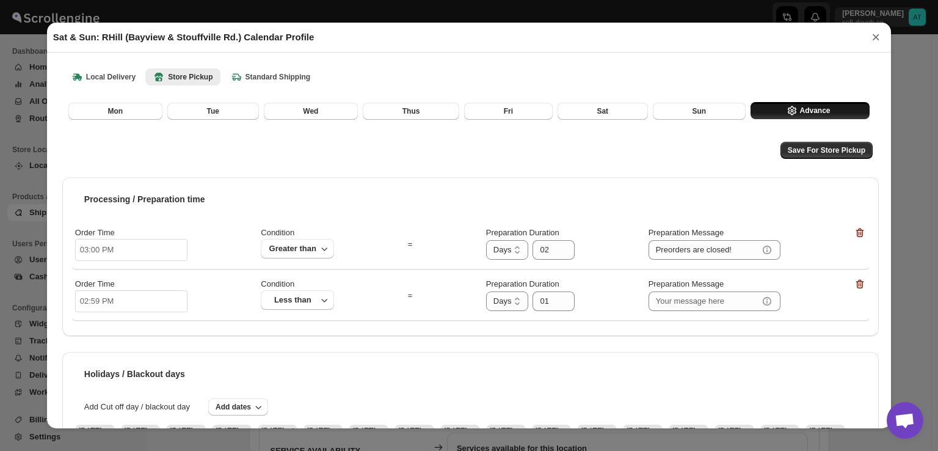
scroll to position [136, 0]
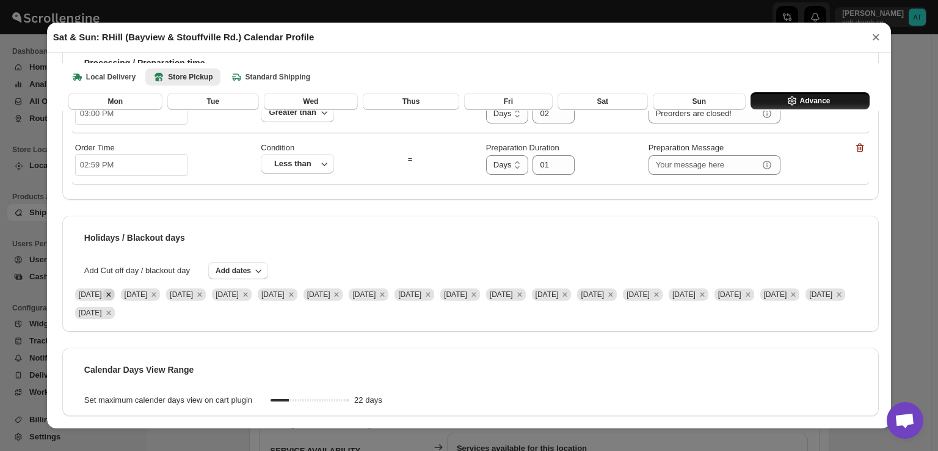
click at [114, 297] on icon "Remove Mon Dec 02 2024" at bounding box center [108, 294] width 11 height 11
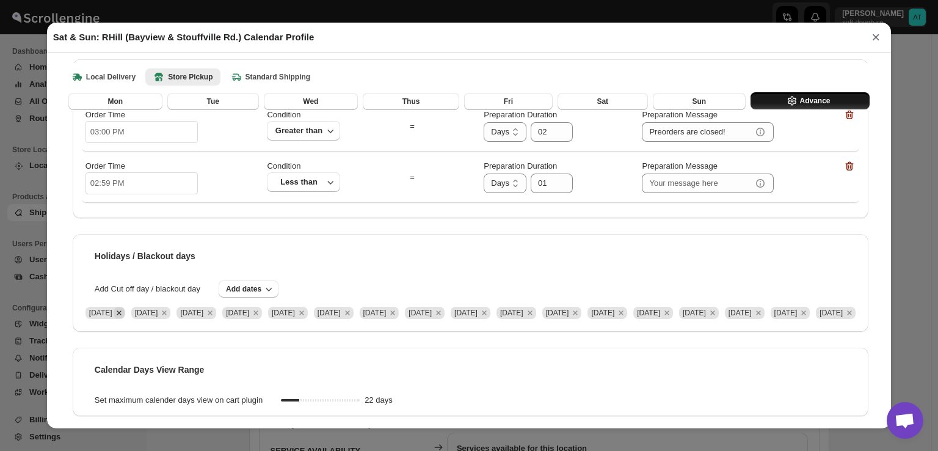
click at [125, 307] on icon "Remove Tue Dec 03 2024" at bounding box center [119, 312] width 11 height 11
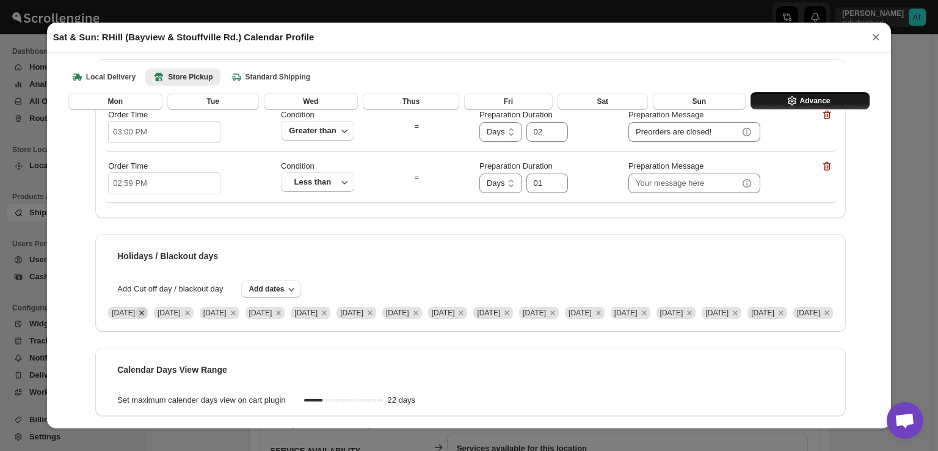
click at [147, 307] on icon "Remove Mon Dec 09 2024" at bounding box center [141, 312] width 11 height 11
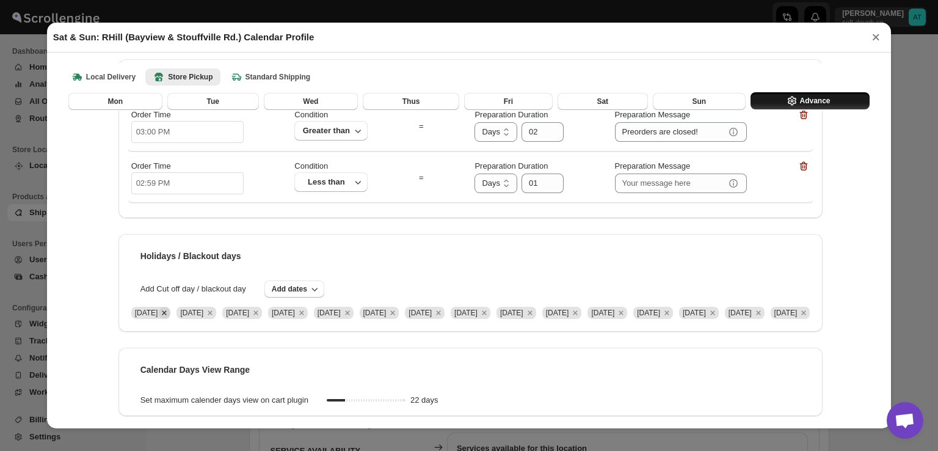
click at [159, 307] on icon "Remove Tue Dec 10 2024" at bounding box center [164, 312] width 11 height 11
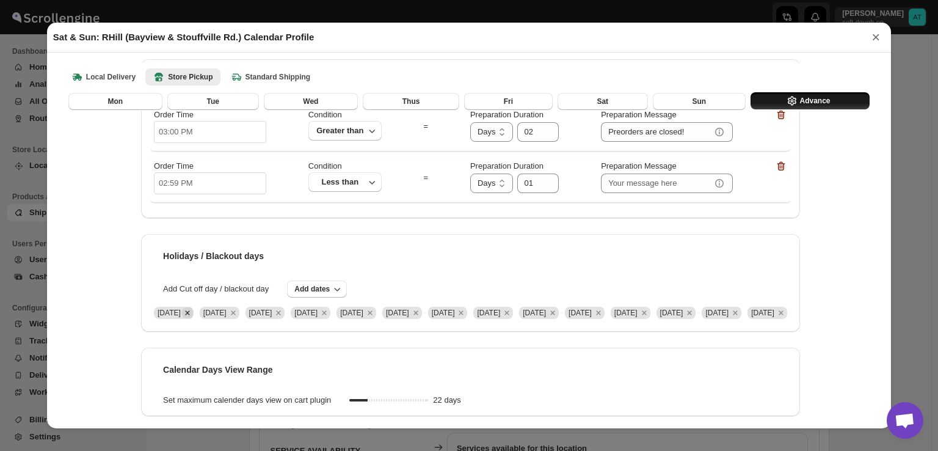
click at [182, 307] on icon "Remove Mon Dec 16 2024" at bounding box center [187, 312] width 11 height 11
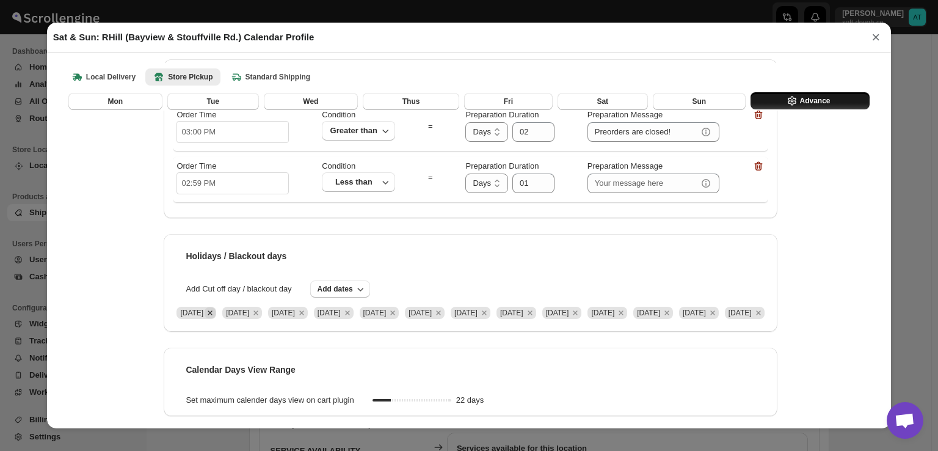
click at [205, 307] on icon "Remove Tue Dec 17 2024" at bounding box center [210, 312] width 11 height 11
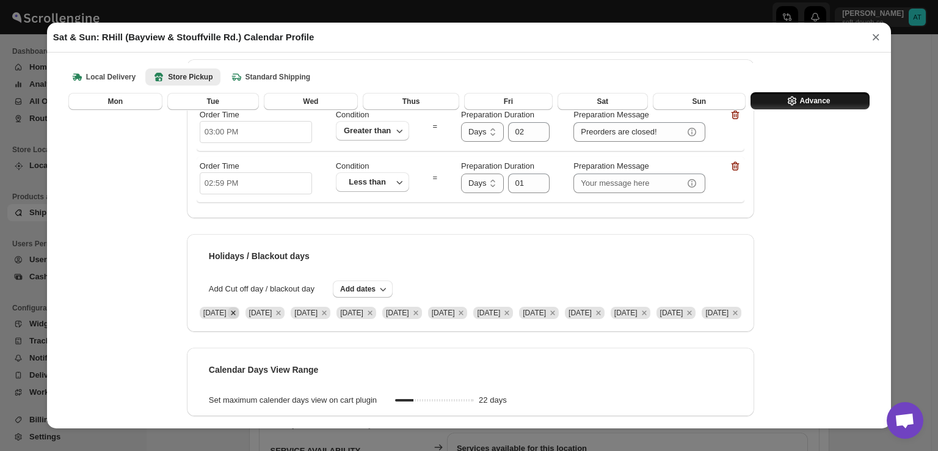
click at [228, 307] on icon "Remove Thu Jan 02 2025" at bounding box center [233, 312] width 11 height 11
click at [197, 303] on span "[DATE]" at bounding box center [220, 312] width 46 height 18
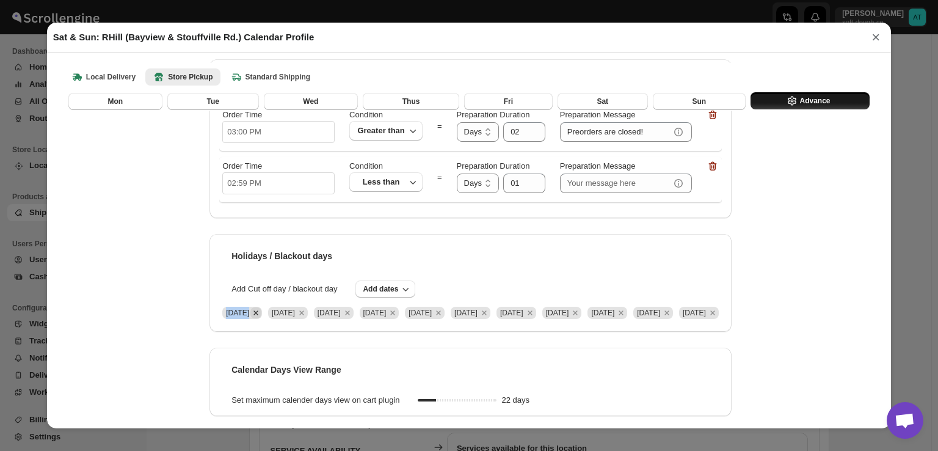
click at [219, 303] on span "[DATE]" at bounding box center [242, 312] width 46 height 18
click at [250, 307] on icon "Remove Fri Jan 03 2025" at bounding box center [255, 312] width 11 height 11
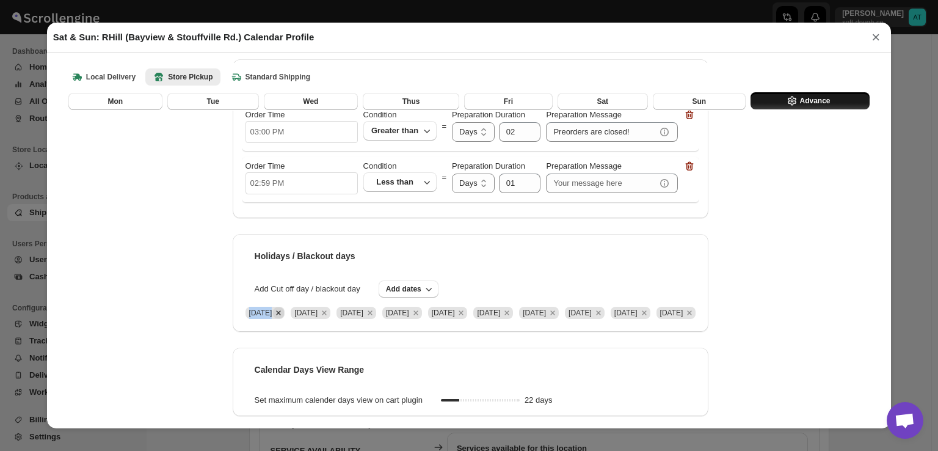
click at [273, 307] on icon "Remove Sat Jan 04 2025" at bounding box center [278, 312] width 11 height 11
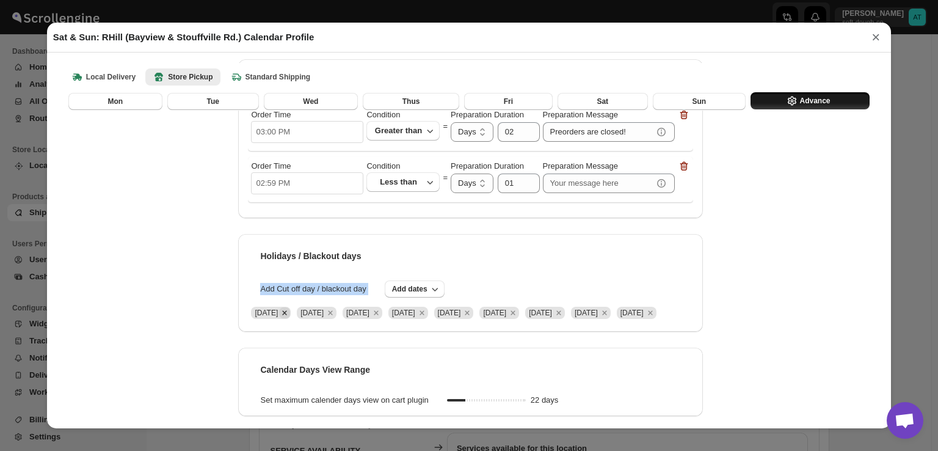
click at [283, 312] on icon "Remove Sun Jan 05 2025" at bounding box center [285, 312] width 4 height 4
click at [255, 316] on span "[DATE]" at bounding box center [266, 312] width 23 height 9
click at [248, 316] on div "[DATE] [DATE] [DATE] [DATE] [DATE] [DATE] [DATE] [DATE]" at bounding box center [470, 309] width 445 height 24
click at [251, 315] on span "[DATE]" at bounding box center [271, 313] width 40 height 12
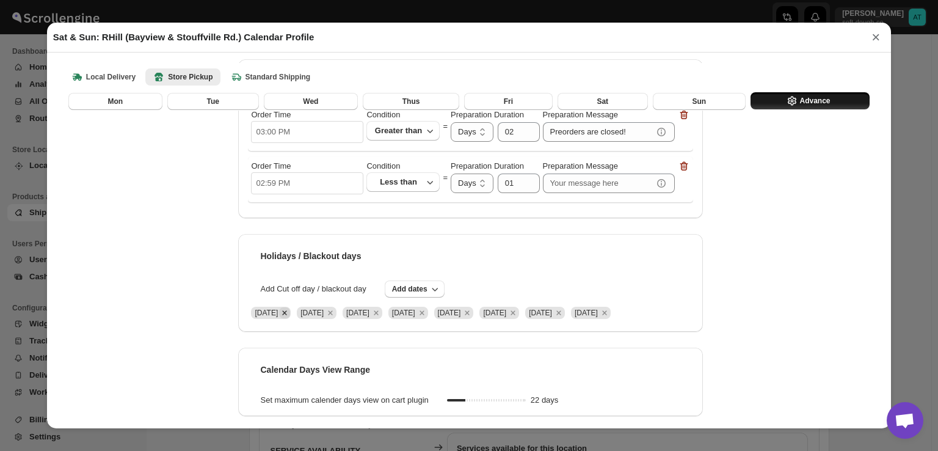
click at [279, 315] on icon "Remove Mon Jan 06 2025" at bounding box center [284, 312] width 11 height 11
click at [255, 315] on span "[DATE]" at bounding box center [266, 312] width 23 height 9
click at [255, 314] on span "[DATE]" at bounding box center [266, 312] width 23 height 9
click at [279, 318] on icon "Remove Tue Jan 07 2025" at bounding box center [284, 312] width 11 height 11
drag, startPoint x: 250, startPoint y: 315, endPoint x: 294, endPoint y: 314, distance: 44.6
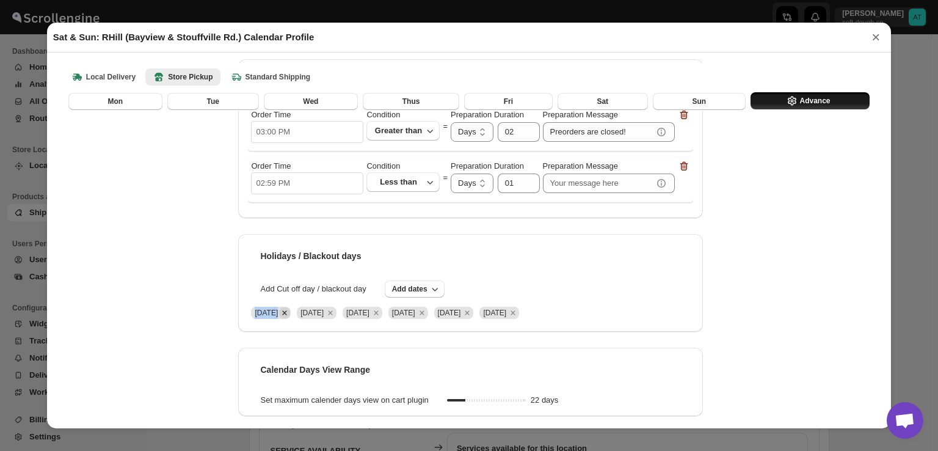
click at [255, 315] on span "[DATE]" at bounding box center [266, 312] width 23 height 9
click at [290, 311] on icon "Remove Mon Jan 13 2025" at bounding box center [284, 312] width 11 height 11
click at [278, 311] on span "[DATE]" at bounding box center [266, 312] width 23 height 9
click at [290, 316] on icon "Remove Tue Jan 14 2025" at bounding box center [284, 312] width 11 height 11
click at [290, 310] on icon "Remove Mon Jan 20 2025" at bounding box center [284, 312] width 11 height 11
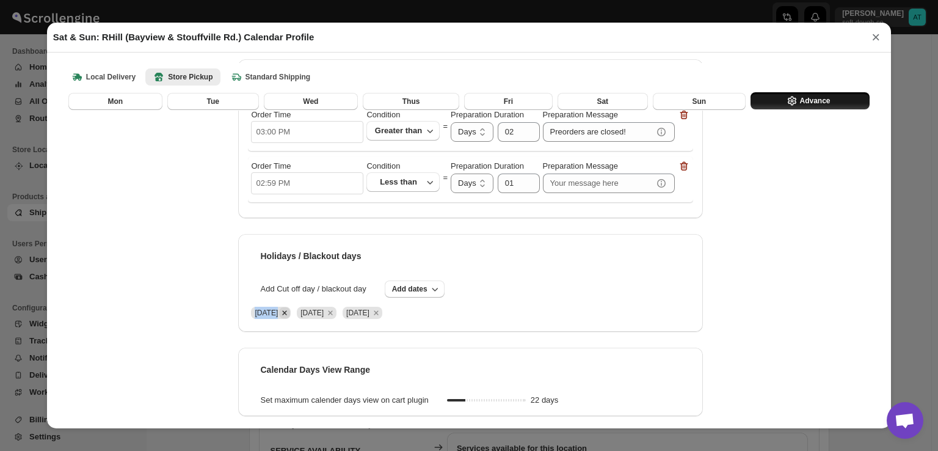
click at [290, 312] on icon "Remove Tue Jan 21 2025" at bounding box center [284, 312] width 11 height 11
click at [287, 312] on icon "Remove Mon Jan 27 2025" at bounding box center [285, 312] width 4 height 4
click at [290, 312] on icon "Remove Tue Jan 28 2025" at bounding box center [284, 312] width 11 height 11
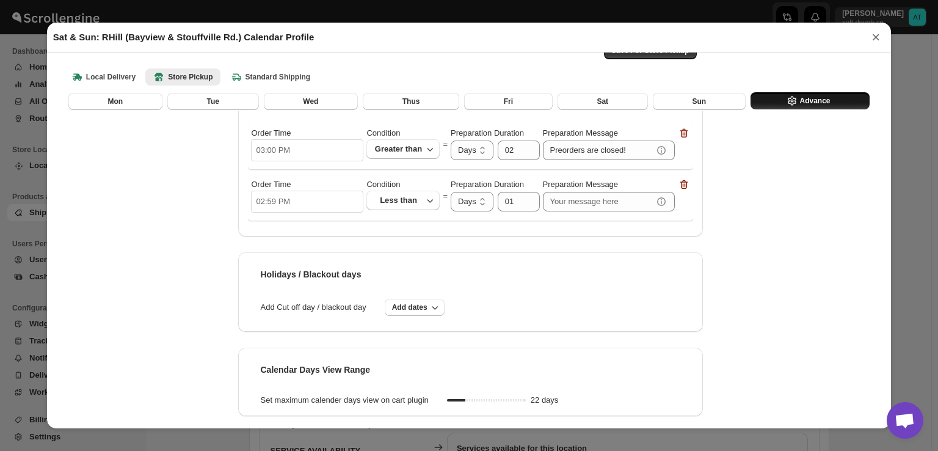
scroll to position [100, 0]
click at [427, 308] on span "Add dates" at bounding box center [409, 307] width 35 height 10
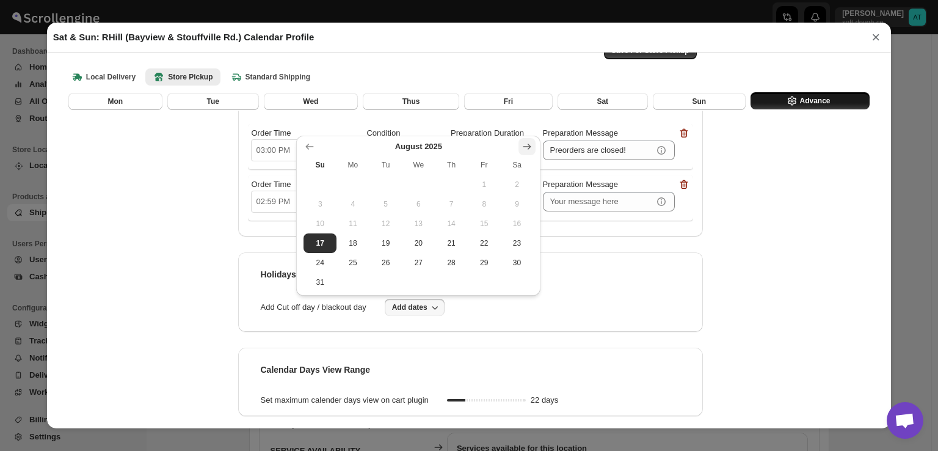
click at [523, 141] on icon "Show next month, September 2025" at bounding box center [527, 146] width 12 height 12
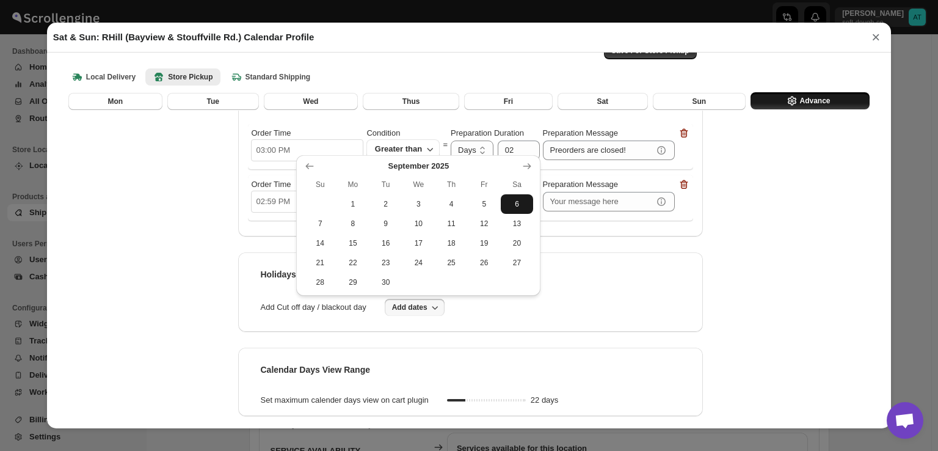
click at [515, 197] on button "6" at bounding box center [517, 204] width 33 height 20
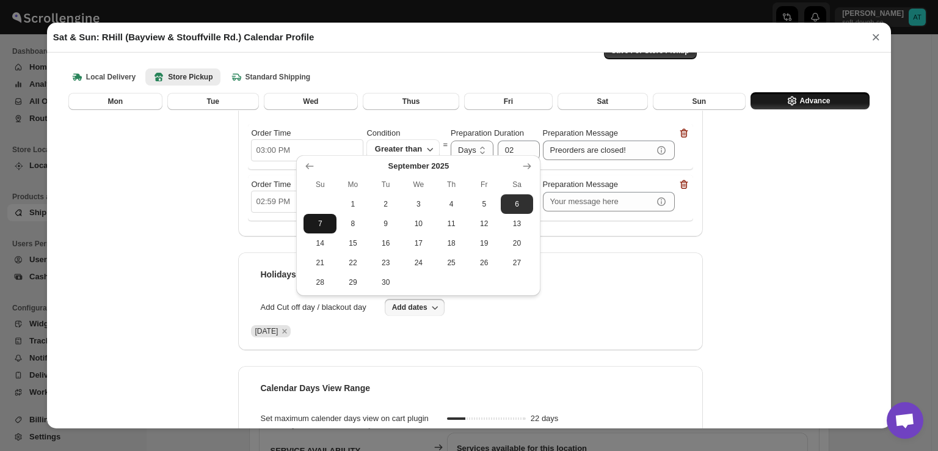
click at [320, 220] on span "7" at bounding box center [319, 224] width 23 height 10
click at [816, 249] on div "Save For Store Pickup Processing / Preparation time Order Time 03:00 PM Conditi…" at bounding box center [469, 229] width 826 height 416
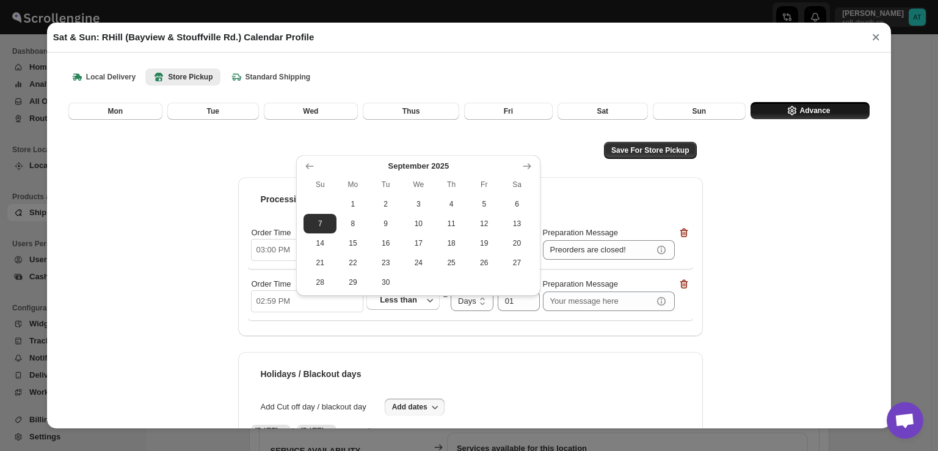
click at [634, 159] on div "Save For Store Pickup" at bounding box center [470, 150] width 464 height 29
click at [638, 151] on span "Save For Store Pickup" at bounding box center [650, 150] width 78 height 10
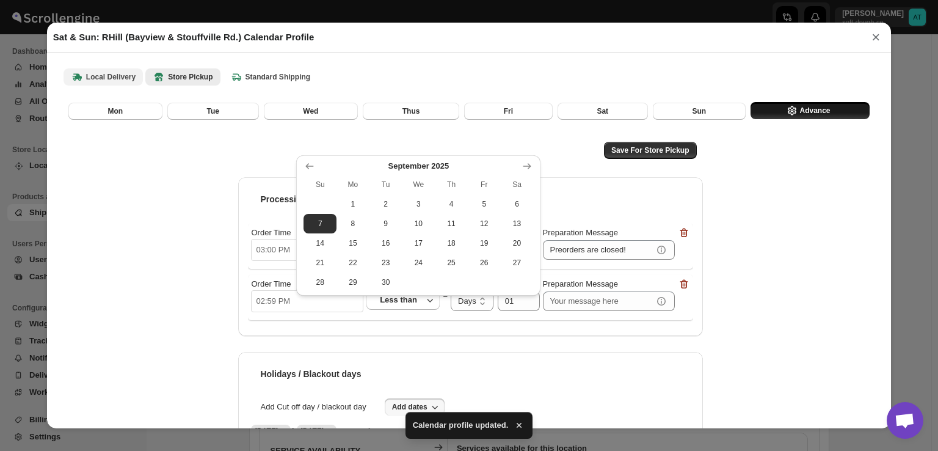
click at [121, 72] on b "Local Delivery" at bounding box center [103, 77] width 65 height 12
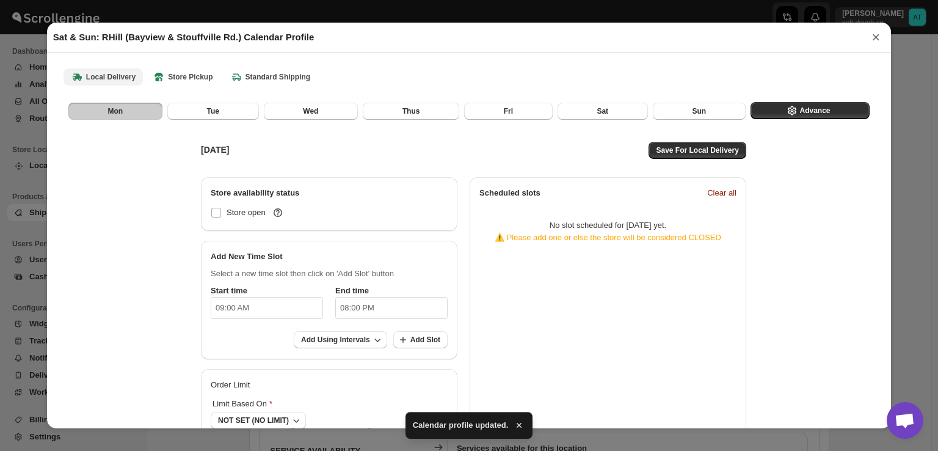
checkbox input "false"
click at [824, 105] on button "Advance" at bounding box center [809, 110] width 119 height 17
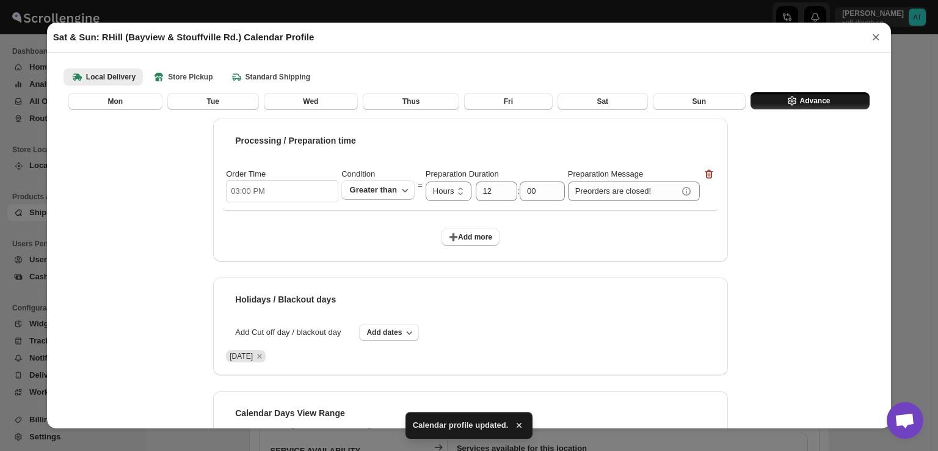
scroll to position [102, 0]
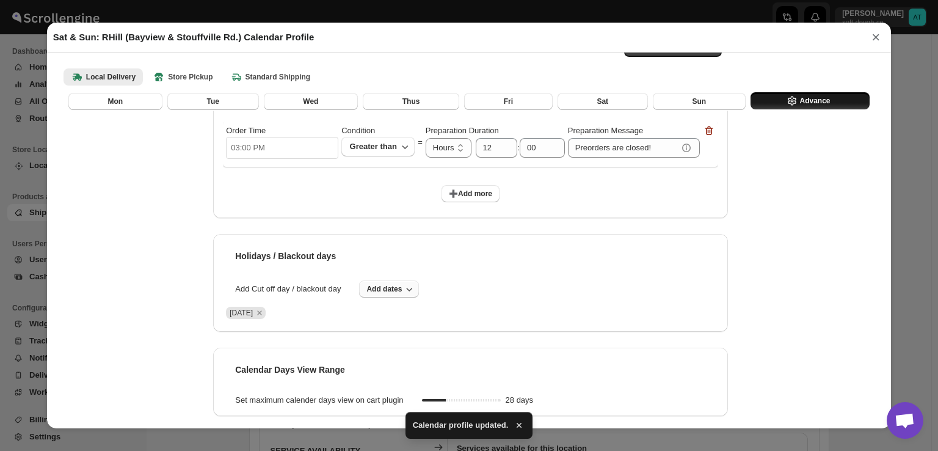
click at [378, 291] on span "Add dates" at bounding box center [383, 289] width 35 height 10
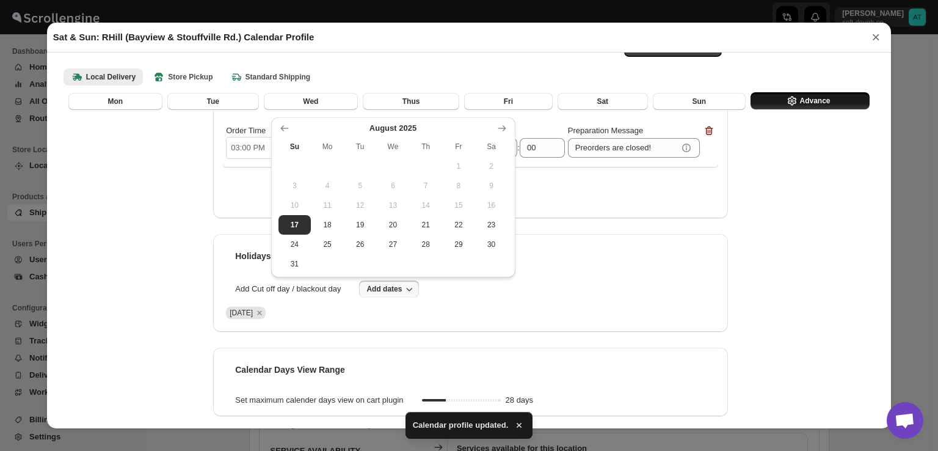
click at [500, 128] on icon "Show next month, September 2025" at bounding box center [502, 128] width 12 height 12
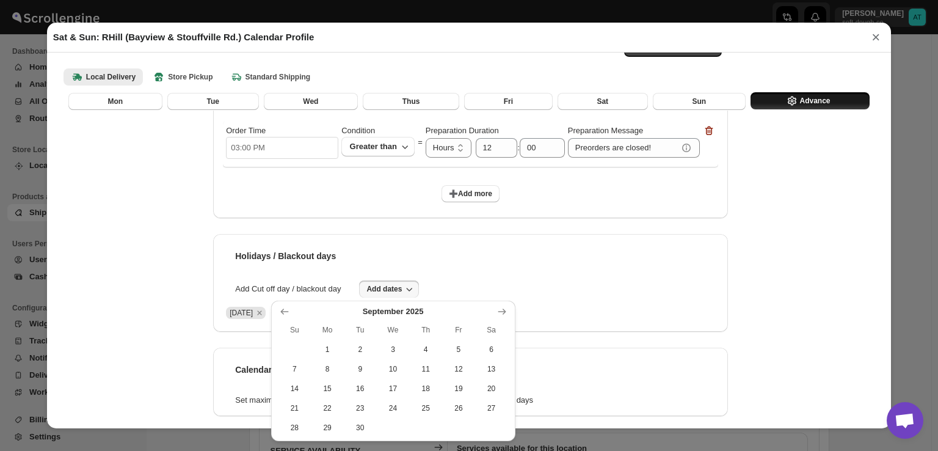
drag, startPoint x: 493, startPoint y: 346, endPoint x: 416, endPoint y: 337, distance: 76.9
click at [493, 346] on span "6" at bounding box center [491, 349] width 23 height 10
drag, startPoint x: 291, startPoint y: 370, endPoint x: 304, endPoint y: 368, distance: 13.6
click at [290, 370] on span "7" at bounding box center [294, 369] width 23 height 10
click at [643, 296] on div "Holidays / Blackout days Add Cut off day / blackout day Add dates [DATE] [DATE]…" at bounding box center [470, 283] width 515 height 98
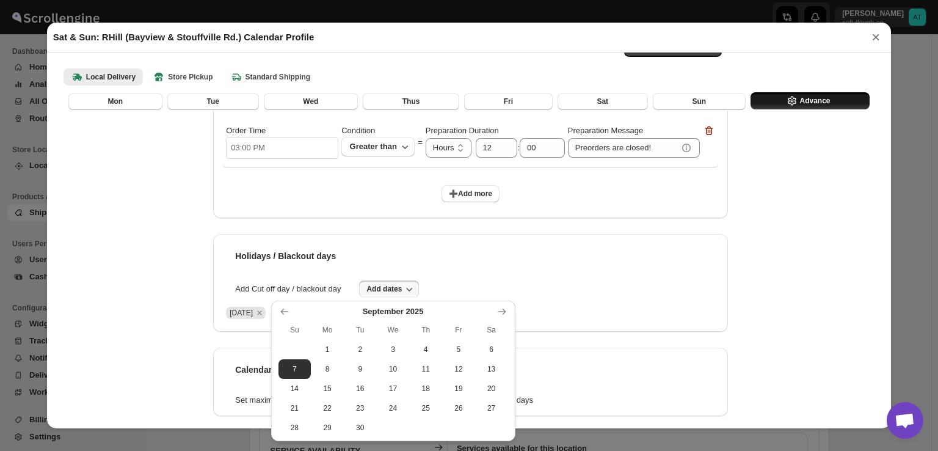
click at [652, 325] on div "Holidays / Blackout days Add Cut off day / blackout day Add dates [DATE] [DATE]…" at bounding box center [470, 283] width 515 height 98
click at [770, 262] on div "Save For Local Delivery Processing / Preparation time Order Time 03:00 PM Condi…" at bounding box center [469, 218] width 826 height 401
click at [96, 284] on div "Save For Local Delivery Processing / Preparation time Order Time 03:00 PM Condi…" at bounding box center [469, 218] width 826 height 401
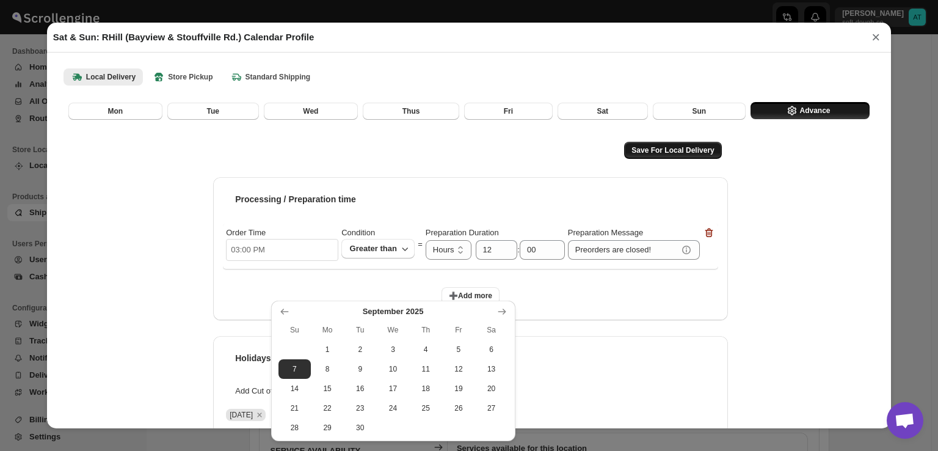
click at [681, 151] on span "Save For Local Delivery" at bounding box center [672, 150] width 82 height 10
click at [208, 86] on div "Local Delivery Store Pickup Standard Shipping More views Local Delivery Store P…" at bounding box center [469, 76] width 826 height 27
click at [206, 79] on b "Store Pickup" at bounding box center [183, 77] width 60 height 12
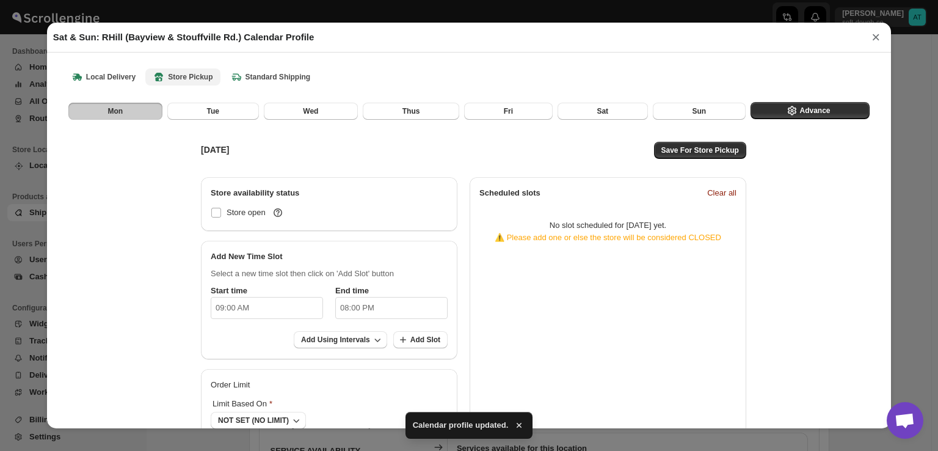
checkbox input "false"
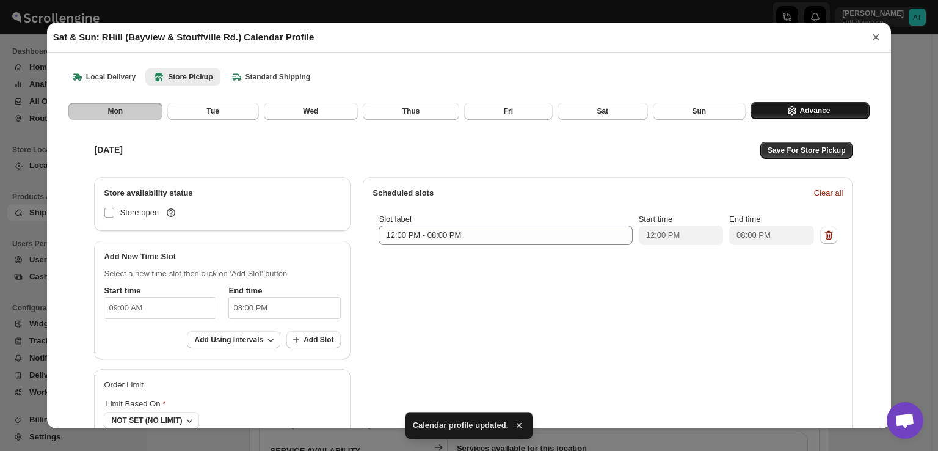
click at [794, 117] on button "Advance" at bounding box center [809, 110] width 119 height 17
select select "DAY"
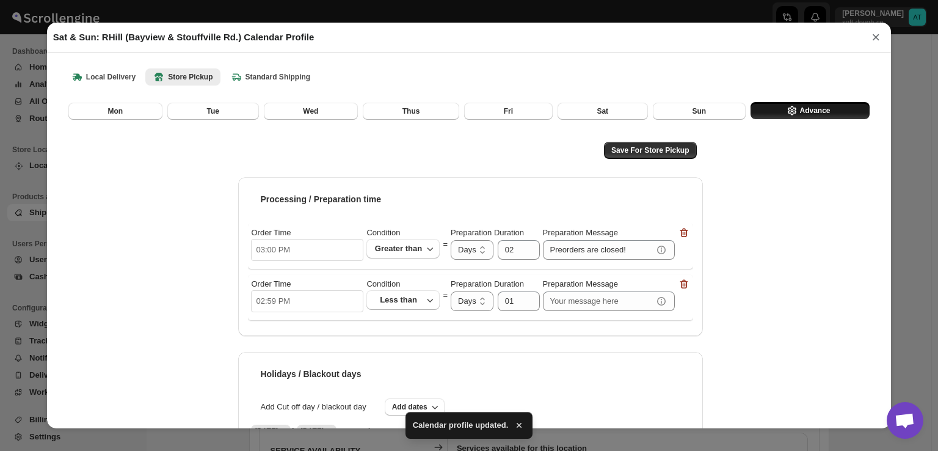
click at [800, 120] on div "Advance" at bounding box center [809, 111] width 119 height 18
click at [801, 113] on span "Advance" at bounding box center [814, 111] width 31 height 10
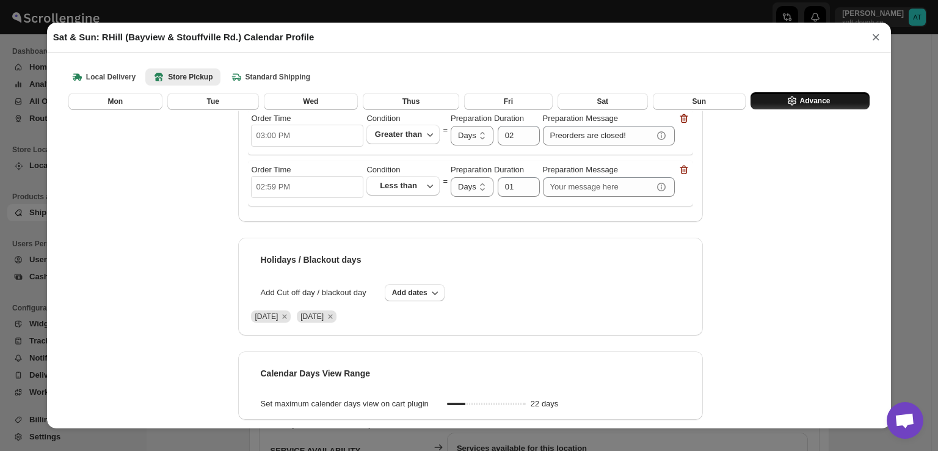
scroll to position [118, 0]
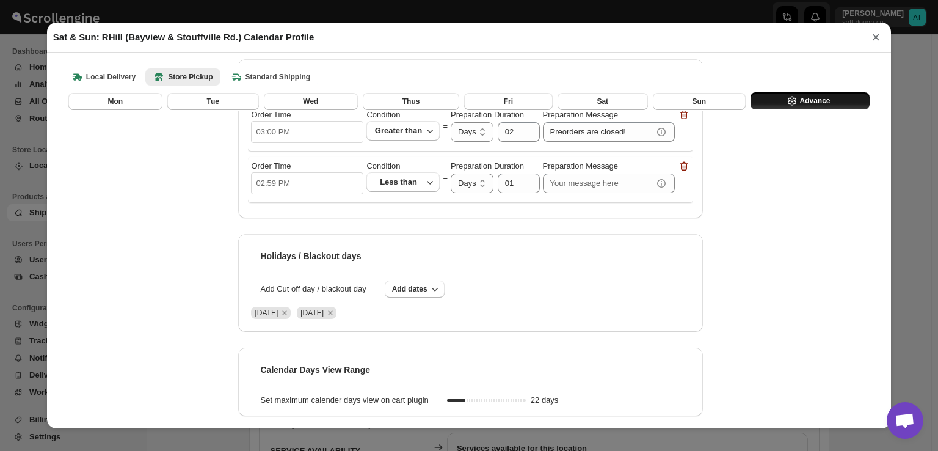
click at [127, 64] on div "Local Delivery Store Pickup Standard Shipping More views Local Delivery Store P…" at bounding box center [469, 76] width 826 height 27
click at [126, 81] on b "Local Delivery" at bounding box center [103, 77] width 65 height 12
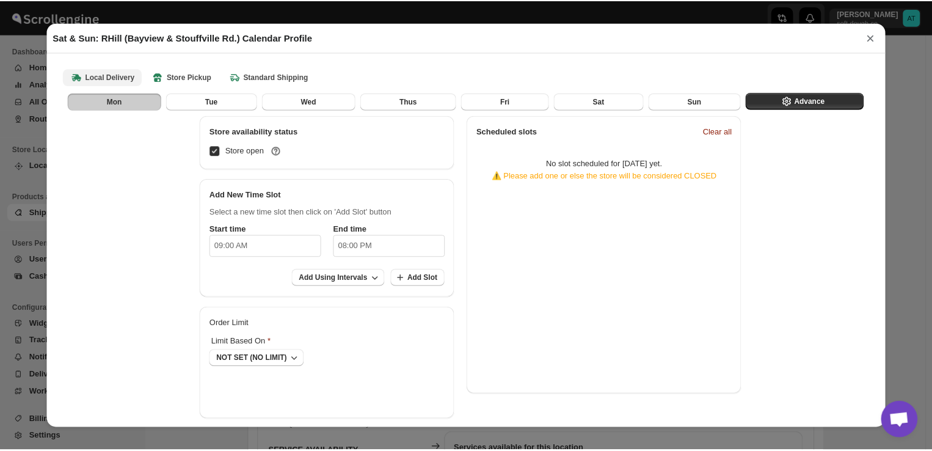
scroll to position [71, 0]
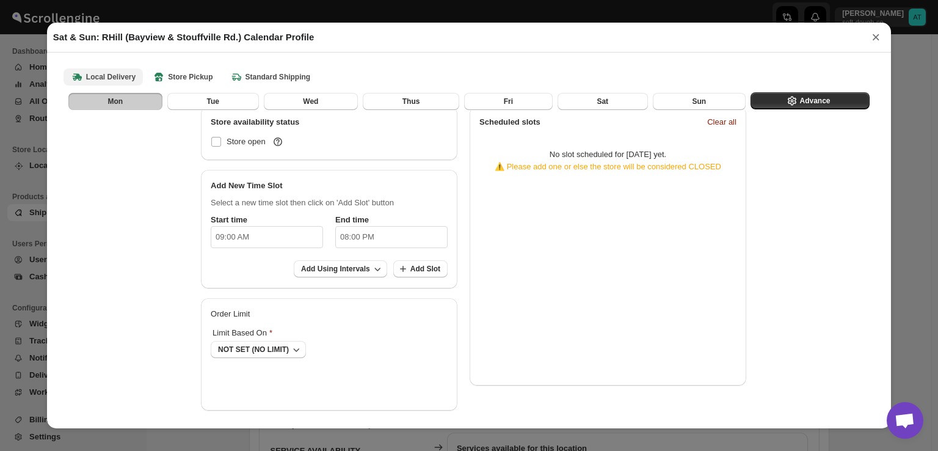
checkbox input "false"
click at [874, 39] on button "×" at bounding box center [876, 37] width 18 height 17
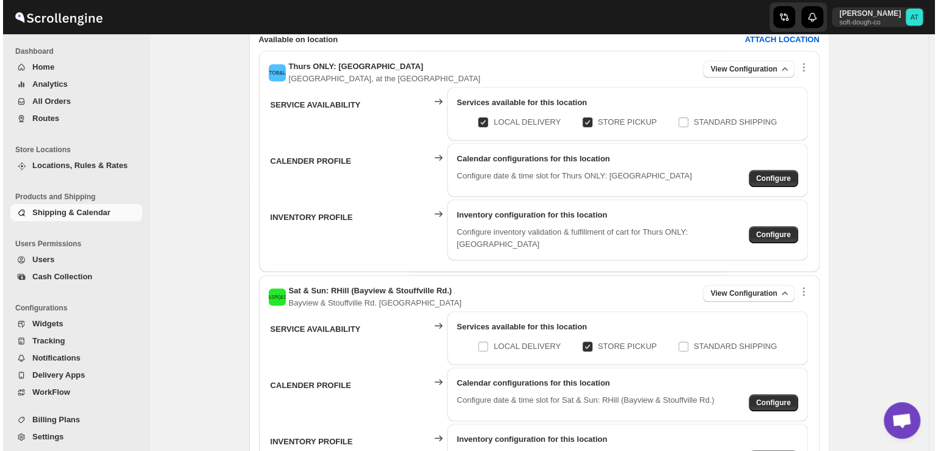
scroll to position [397, 0]
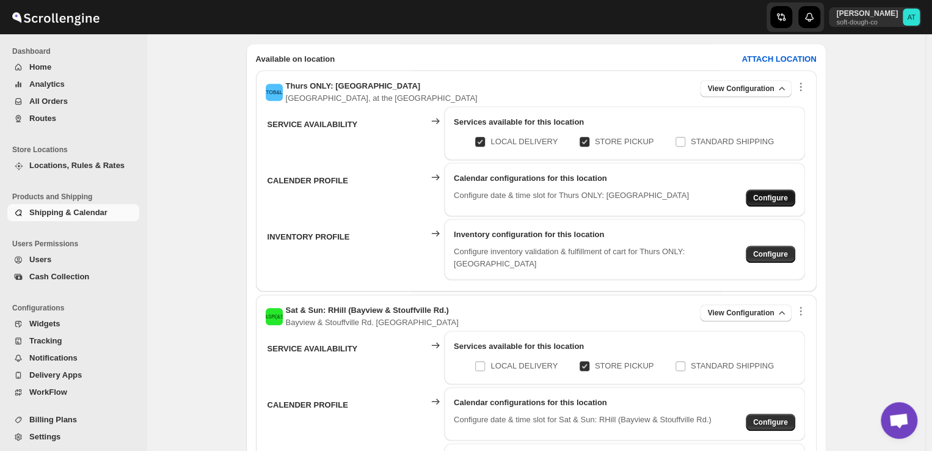
click at [761, 198] on span "Configure" at bounding box center [770, 198] width 35 height 10
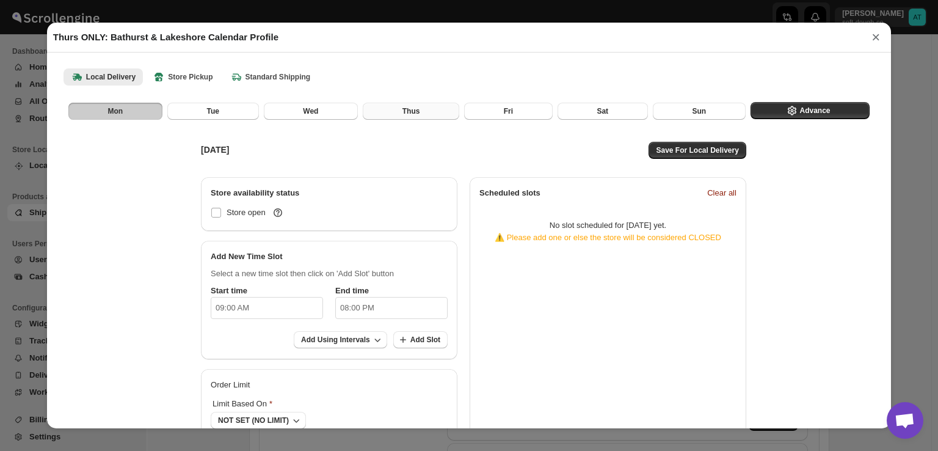
checkbox input "false"
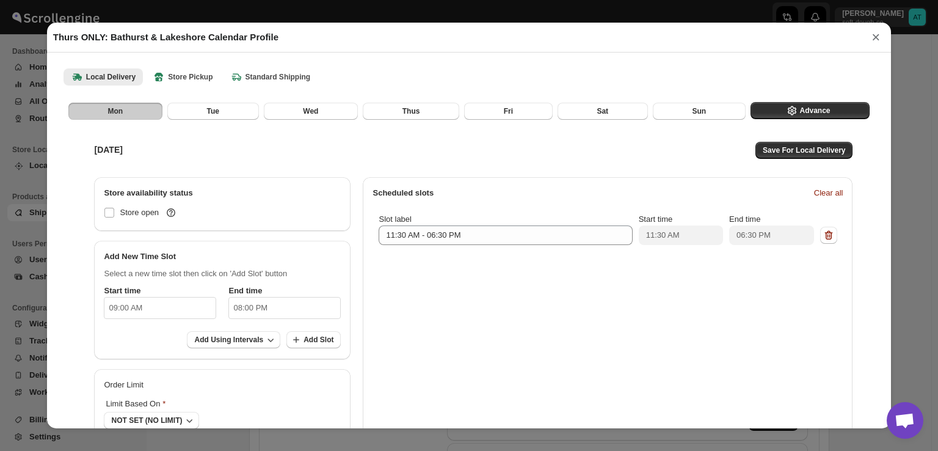
drag, startPoint x: 752, startPoint y: 88, endPoint x: 761, endPoint y: 120, distance: 32.9
click at [761, 115] on div "Local Delivery Store Pickup Standard Shipping More views Local Delivery Store P…" at bounding box center [469, 273] width 826 height 435
click at [766, 111] on button "Advance" at bounding box center [809, 110] width 119 height 17
select select "DAY"
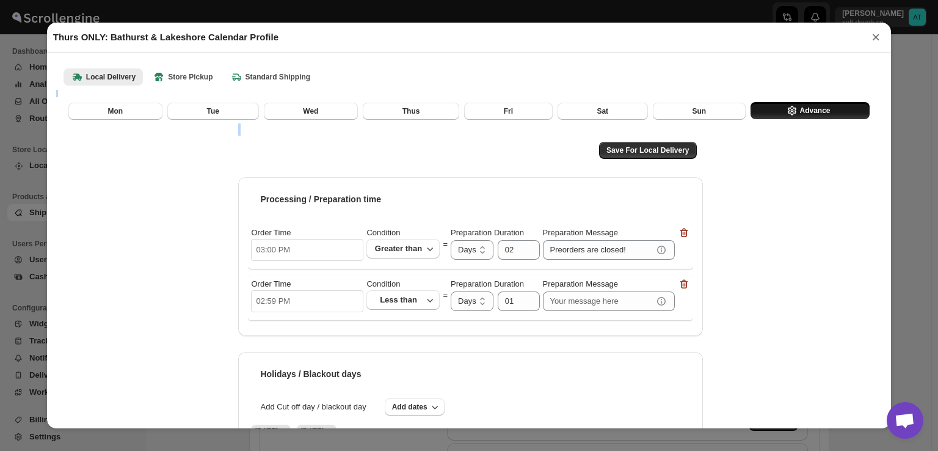
scroll to position [118, 0]
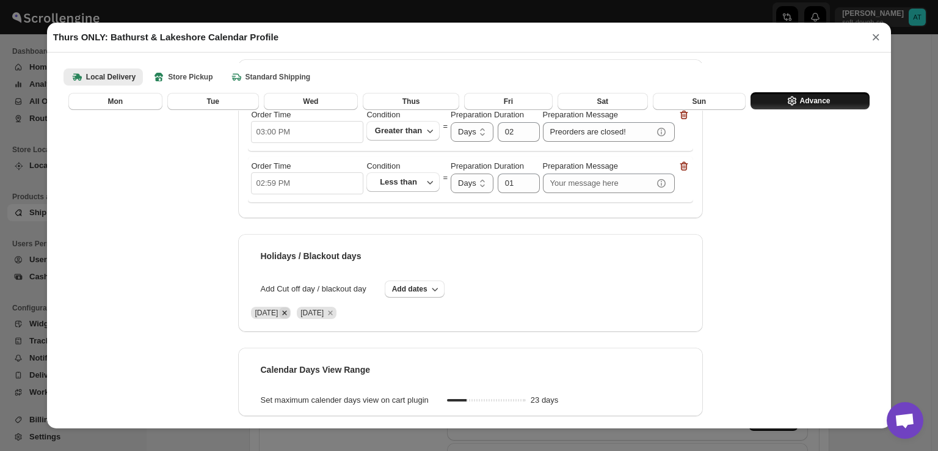
click at [290, 312] on icon "Remove Thu Aug 21 2025" at bounding box center [284, 312] width 11 height 11
click at [287, 313] on icon "Remove Fri Aug 22 2025" at bounding box center [285, 312] width 4 height 4
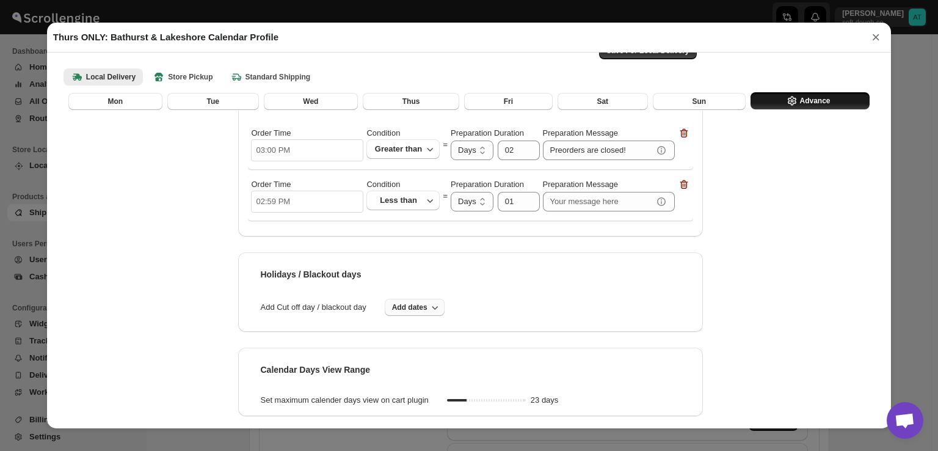
scroll to position [100, 0]
click at [430, 300] on button "Add dates" at bounding box center [415, 307] width 60 height 17
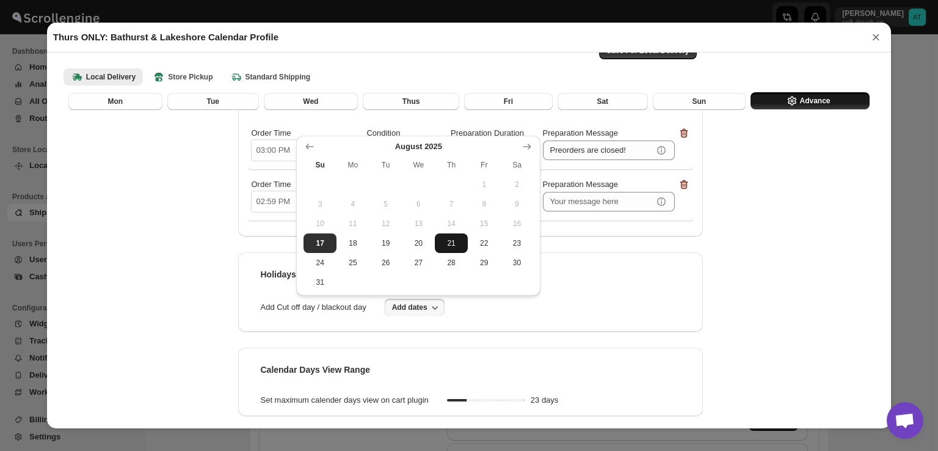
click at [458, 239] on span "21" at bounding box center [451, 243] width 23 height 10
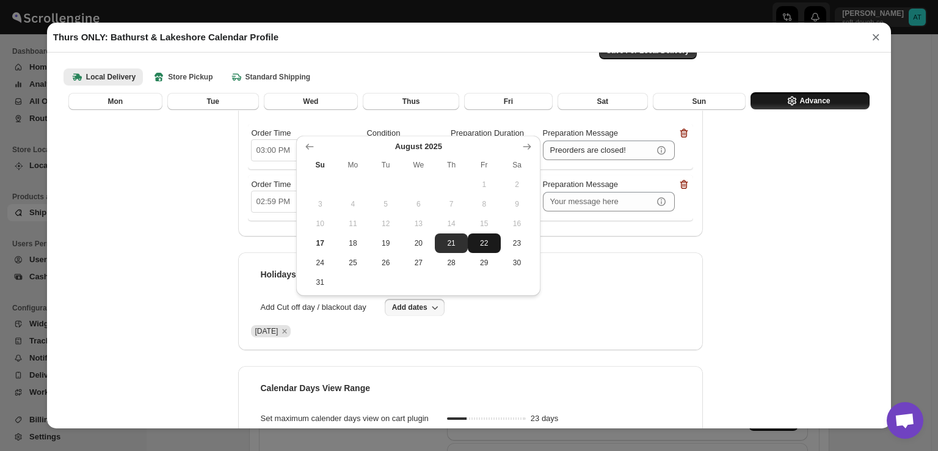
click at [485, 241] on span "22" at bounding box center [484, 243] width 23 height 10
click at [525, 145] on icon "Show next month, September 2025" at bounding box center [527, 146] width 12 height 12
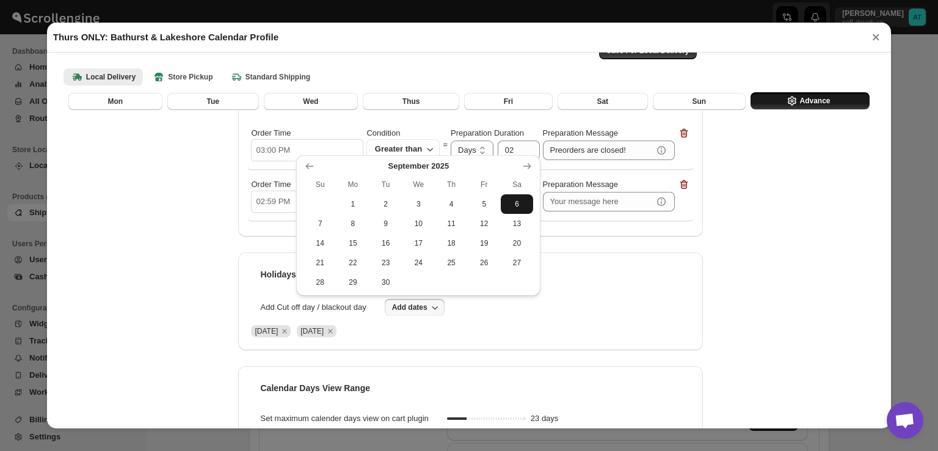
click at [516, 203] on span "6" at bounding box center [517, 204] width 23 height 10
click at [318, 223] on span "7" at bounding box center [319, 224] width 23 height 10
click at [781, 242] on div "Save For Local Delivery Processing / Preparation time Order Time 03:00 PM Condi…" at bounding box center [469, 229] width 826 height 416
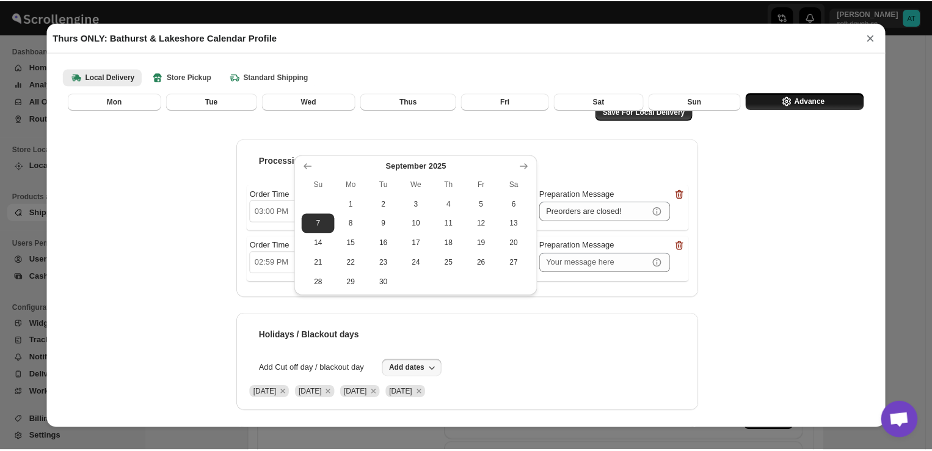
scroll to position [0, 0]
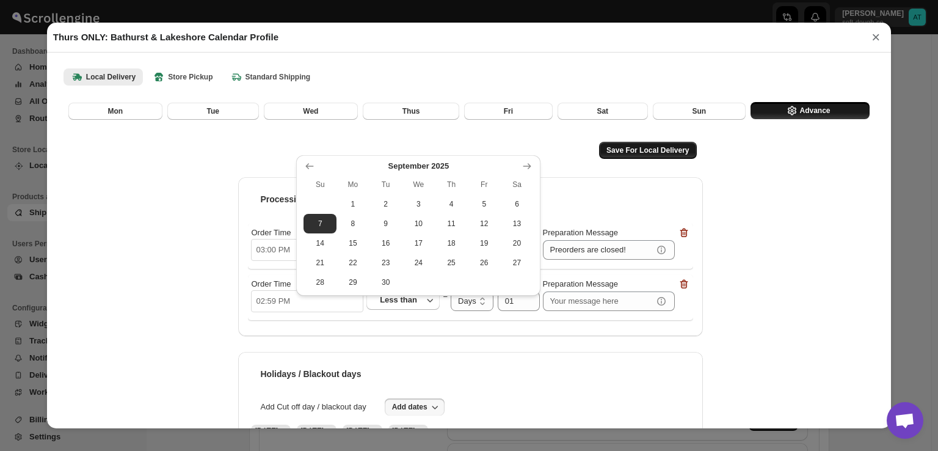
click at [611, 154] on span "Save For Local Delivery" at bounding box center [647, 150] width 82 height 10
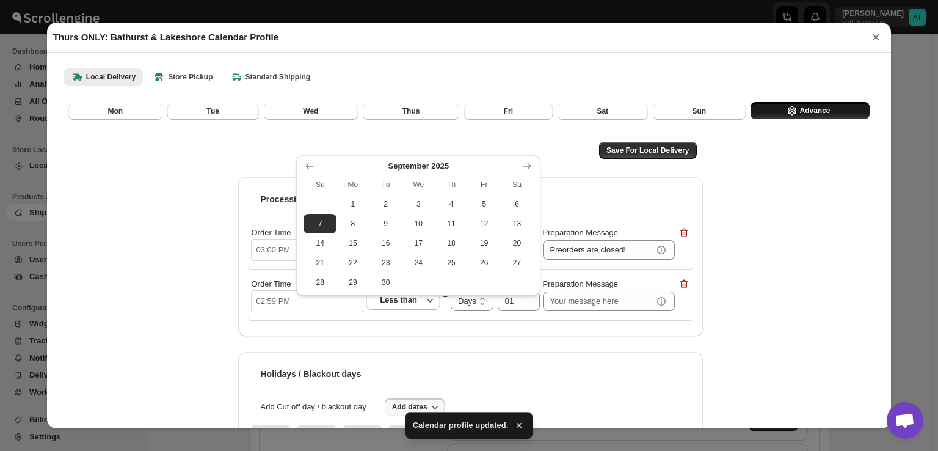
click at [873, 35] on button "×" at bounding box center [876, 37] width 18 height 17
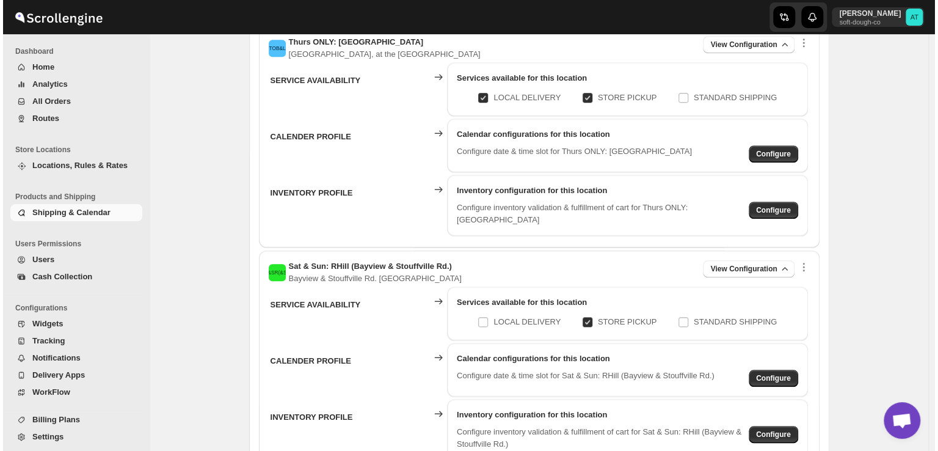
scroll to position [756, 0]
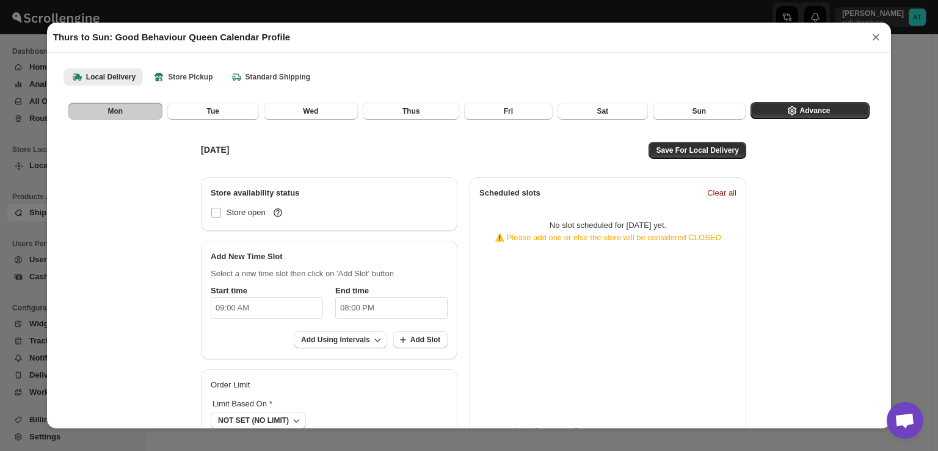
checkbox input "false"
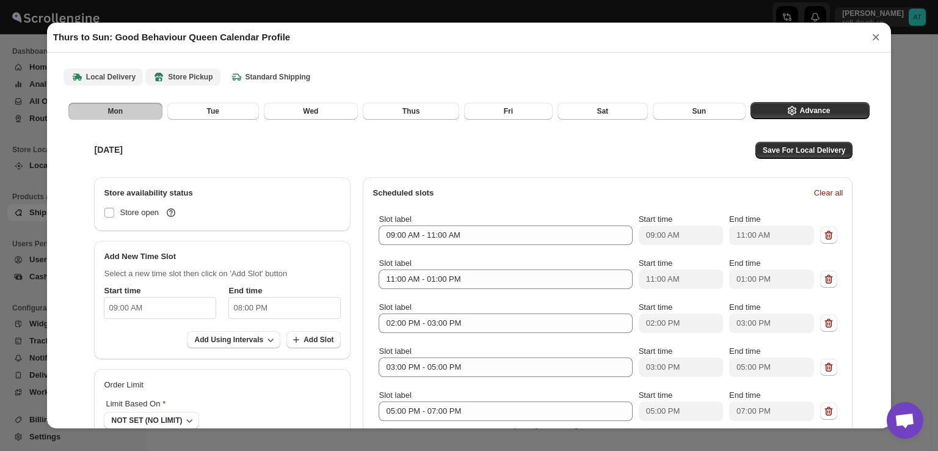
click at [156, 83] on icon "Store pickup" at bounding box center [159, 77] width 12 height 12
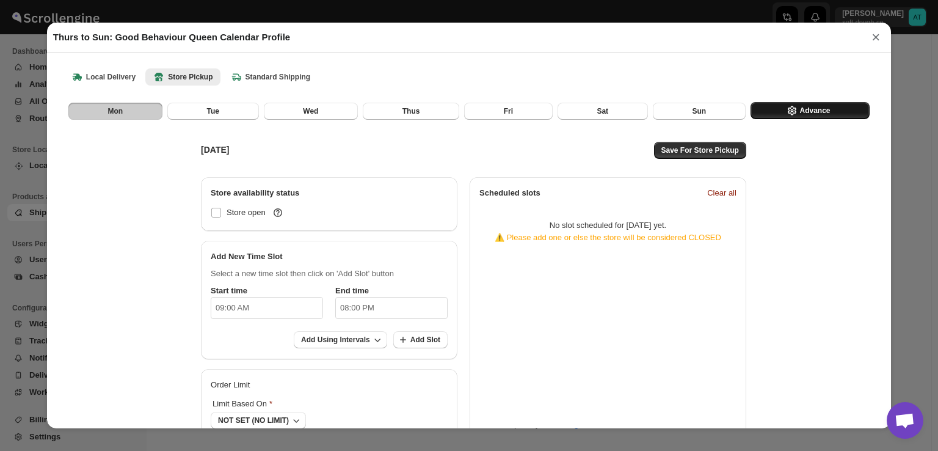
click at [786, 110] on icon "button" at bounding box center [792, 110] width 12 height 12
select select "DAY"
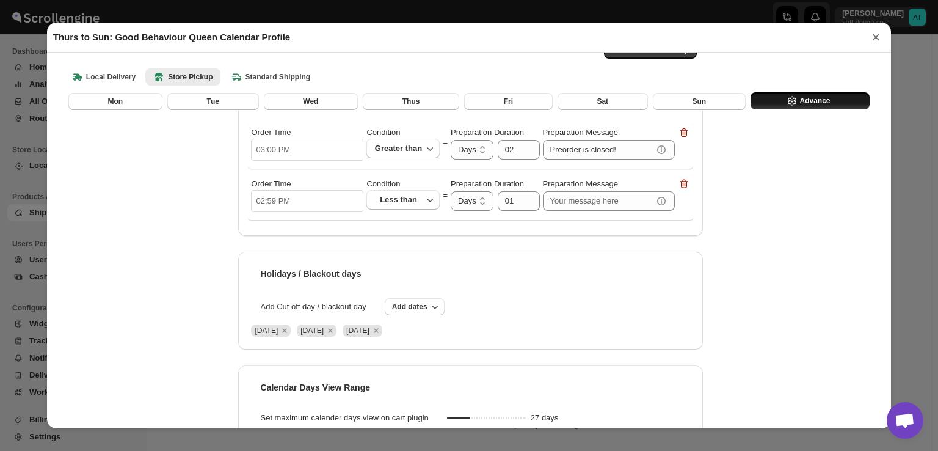
scroll to position [118, 0]
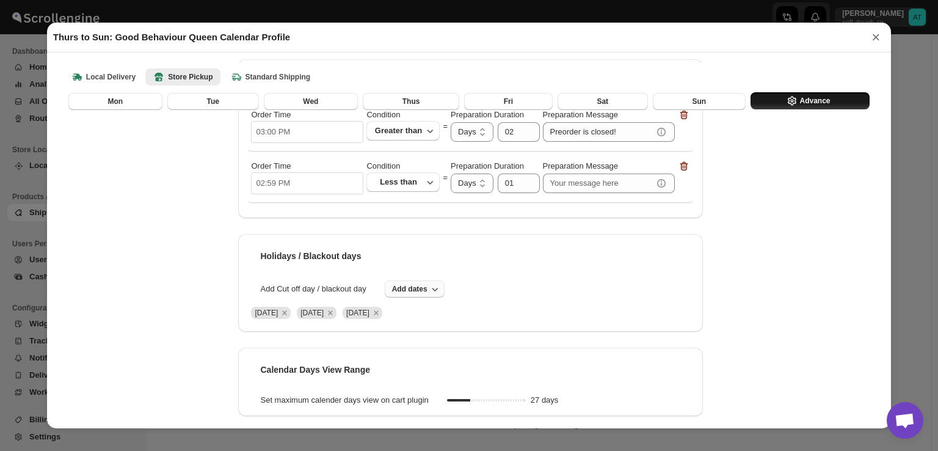
click at [414, 279] on div "Holidays / Blackout days Add Cut off day / blackout day Add dates [DATE] [DATE]…" at bounding box center [470, 283] width 464 height 98
click at [418, 286] on span "Add dates" at bounding box center [409, 289] width 35 height 10
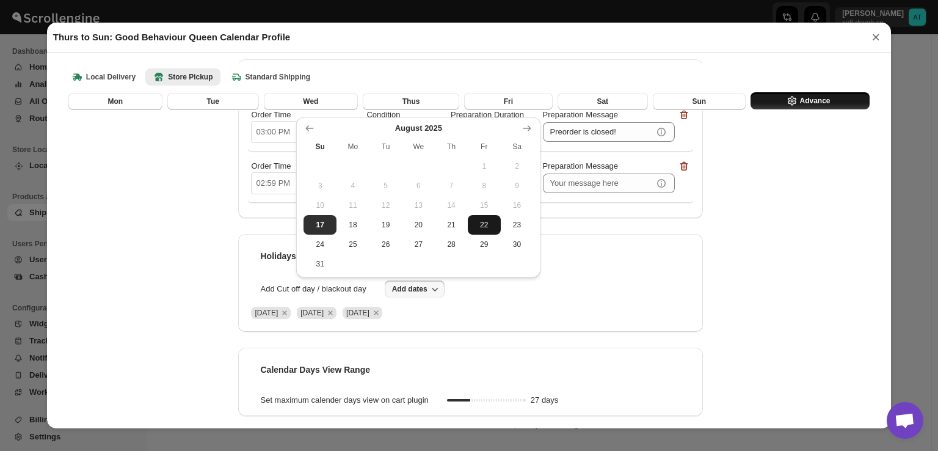
click at [478, 225] on span "22" at bounding box center [484, 225] width 23 height 10
click at [711, 276] on div "Save For Store Pickup Processing / Preparation time Order Time 03:00 PM Conditi…" at bounding box center [469, 210] width 826 height 416
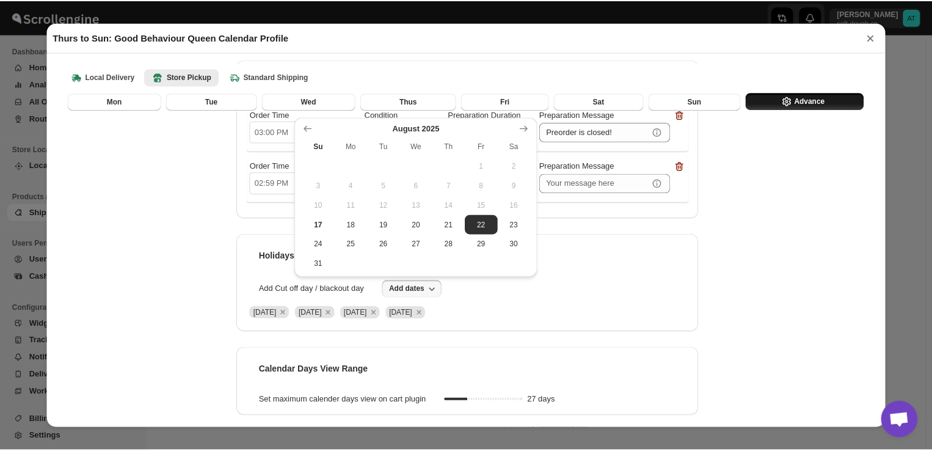
scroll to position [0, 0]
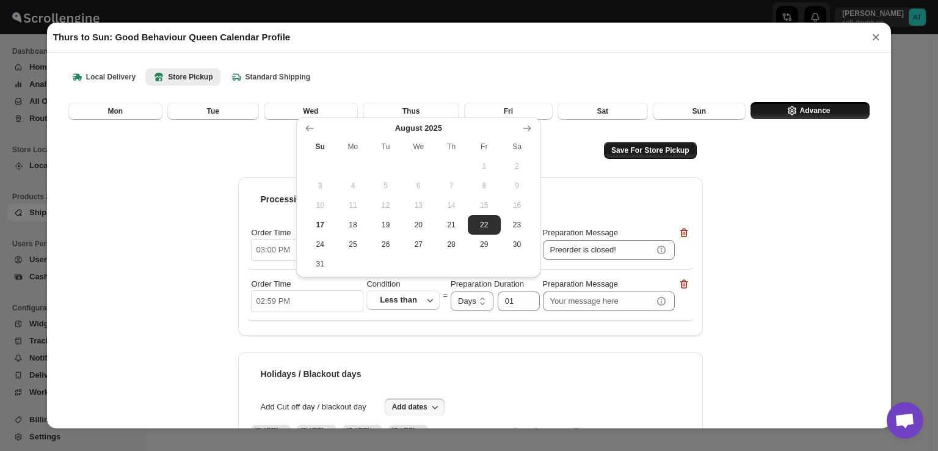
click at [650, 152] on span "Save For Store Pickup" at bounding box center [650, 150] width 78 height 10
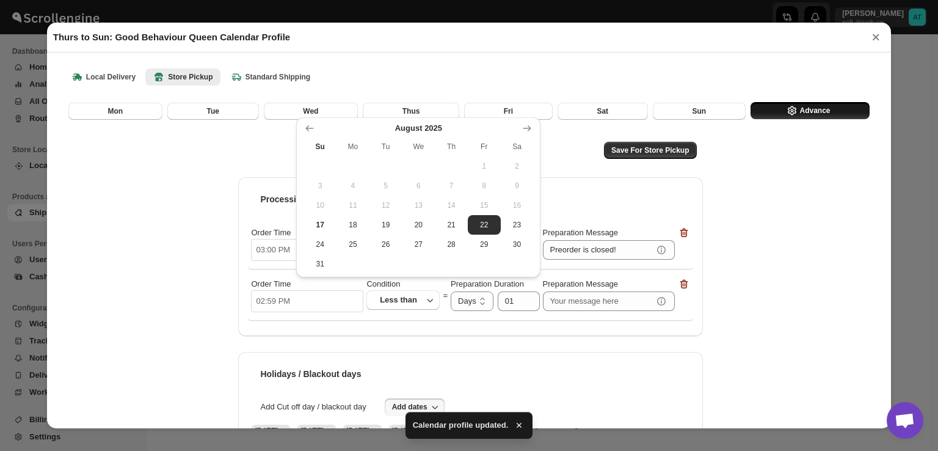
click at [870, 34] on button "×" at bounding box center [876, 37] width 18 height 17
